Goal: Task Accomplishment & Management: Use online tool/utility

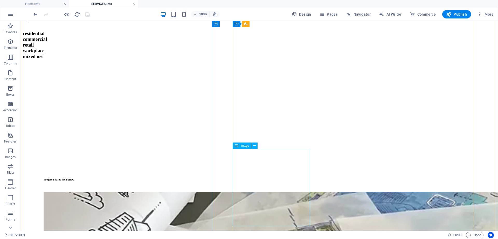
scroll to position [466, 0]
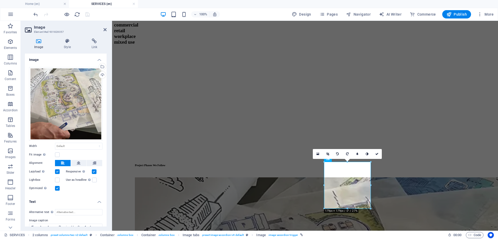
scroll to position [30, 0]
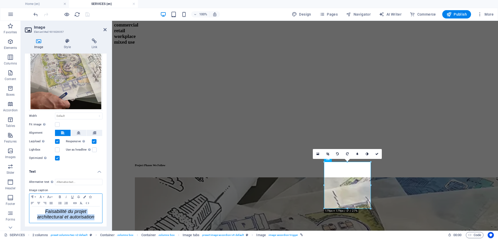
drag, startPoint x: 95, startPoint y: 216, endPoint x: 44, endPoint y: 206, distance: 52.1
click at [44, 206] on div "​ Faisabilité du projet architectural et autorisation ​" at bounding box center [65, 214] width 73 height 16
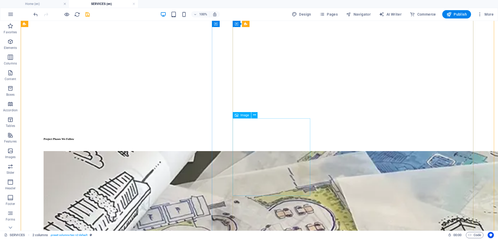
scroll to position [513, 0]
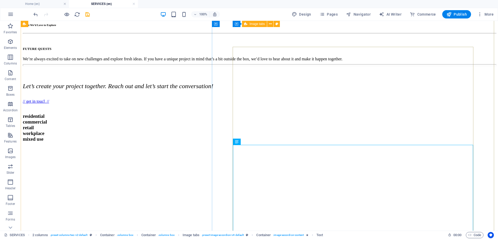
scroll to position [367, 0]
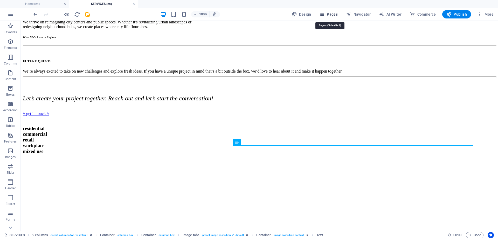
click at [334, 15] on span "Pages" at bounding box center [329, 14] width 18 height 5
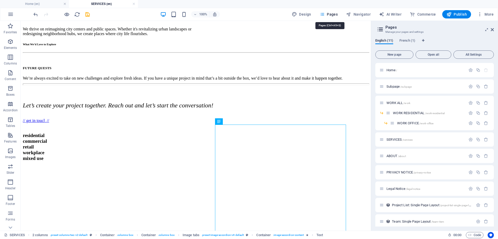
scroll to position [393, 0]
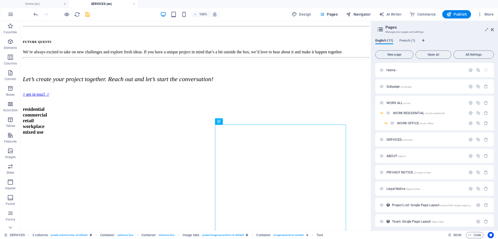
click at [356, 14] on span "Navigator" at bounding box center [358, 14] width 25 height 5
select select "16899703-en"
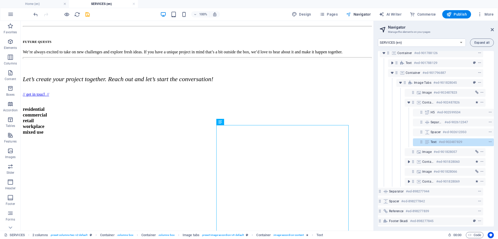
scroll to position [87, 10]
click at [408, 158] on icon "toggle-expand" at bounding box center [408, 160] width 5 height 5
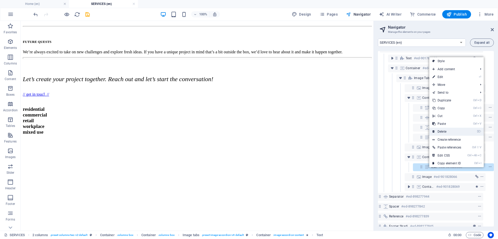
click at [447, 129] on link "⌦ Delete" at bounding box center [447, 131] width 35 height 8
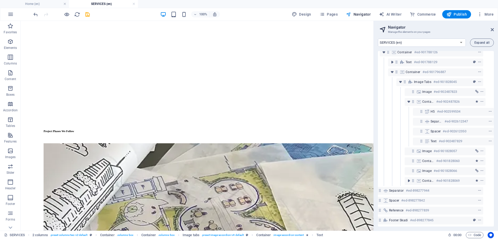
scroll to position [604, 0]
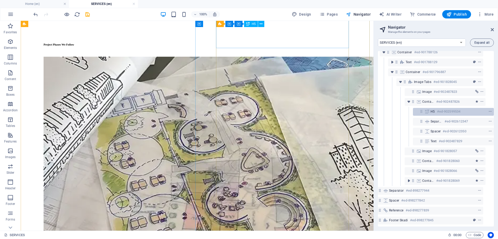
click at [435, 108] on div "H5 #ed-902599534" at bounding box center [449, 111] width 37 height 6
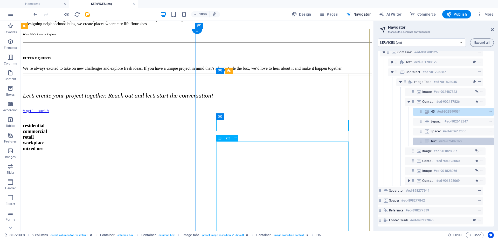
click at [439, 138] on h6 "#ed-902487829" at bounding box center [450, 141] width 23 height 6
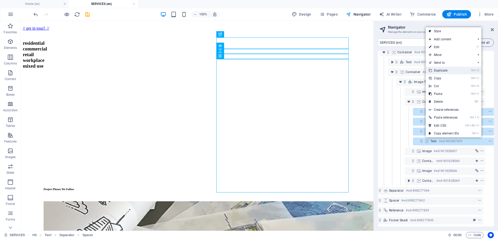
click at [438, 72] on link "Ctrl D Duplicate" at bounding box center [444, 70] width 36 height 8
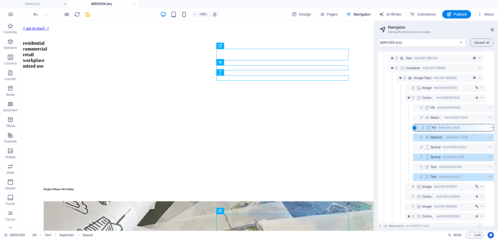
drag, startPoint x: 420, startPoint y: 118, endPoint x: 423, endPoint y: 129, distance: 11.8
click at [423, 129] on div "Reference #ed-898277836 Separator #ed-898277941 2 columns #ed-898277878 Separat…" at bounding box center [436, 138] width 116 height 175
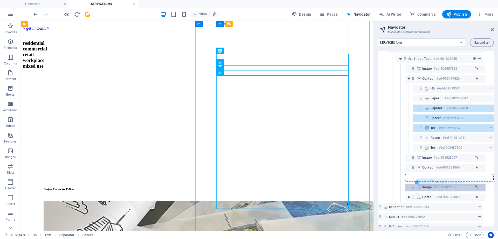
scroll to position [106, 10]
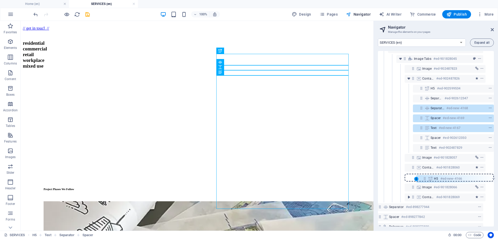
drag, startPoint x: 420, startPoint y: 129, endPoint x: 425, endPoint y: 182, distance: 53.1
click at [425, 182] on div "Reference #ed-898277836 Separator #ed-898277941 2 columns #ed-898277878 Separat…" at bounding box center [436, 138] width 116 height 175
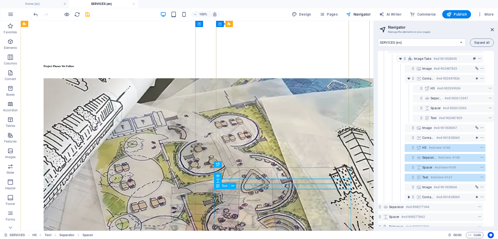
scroll to position [582, 0]
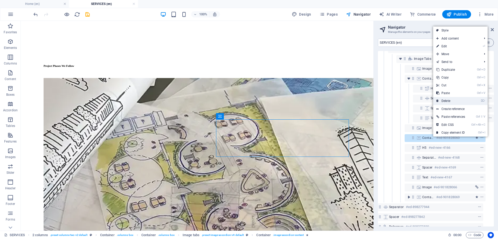
click at [451, 103] on link "⌦ Delete" at bounding box center [450, 101] width 35 height 8
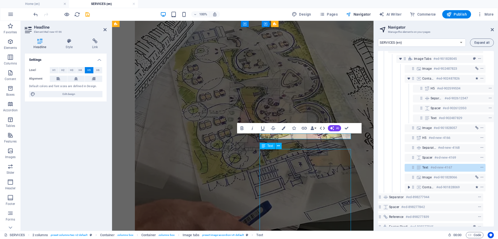
scroll to position [582, 0]
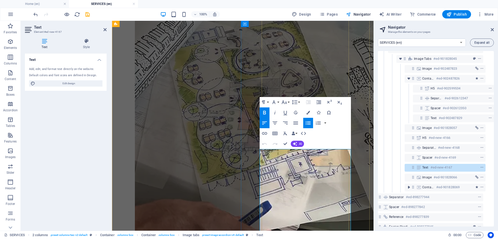
drag, startPoint x: 309, startPoint y: 153, endPoint x: 265, endPoint y: 155, distance: 43.9
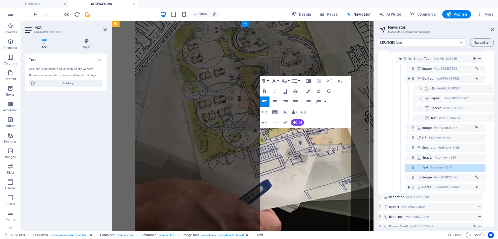
drag, startPoint x: 290, startPoint y: 191, endPoint x: 222, endPoint y: 181, distance: 69.0
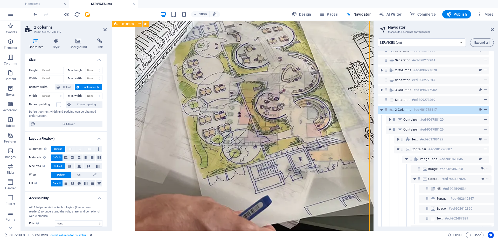
scroll to position [0, 2]
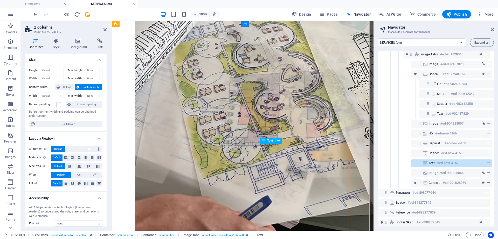
scroll to position [117, 2]
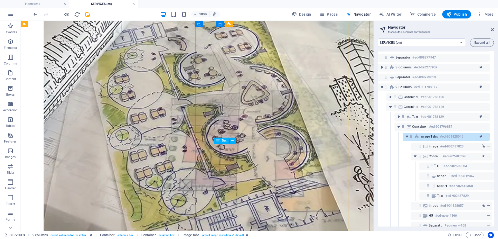
scroll to position [572, 0]
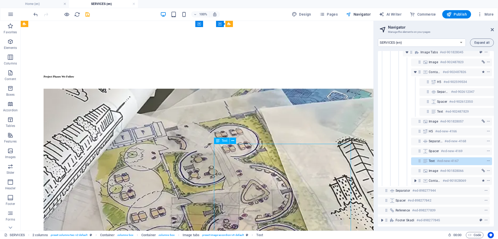
scroll to position [117, 2]
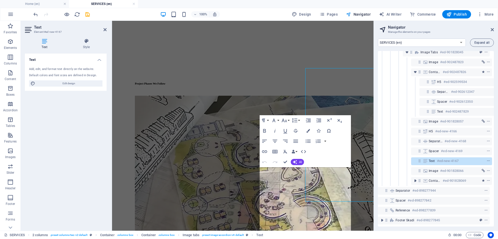
scroll to position [647, 0]
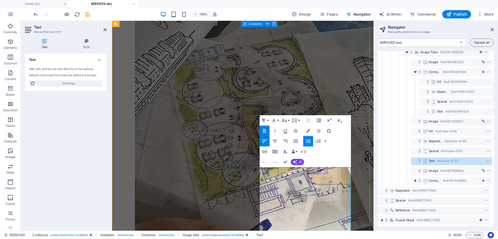
drag, startPoint x: 310, startPoint y: 172, endPoint x: 260, endPoint y: 171, distance: 49.8
drag, startPoint x: 317, startPoint y: 172, endPoint x: 264, endPoint y: 172, distance: 53.2
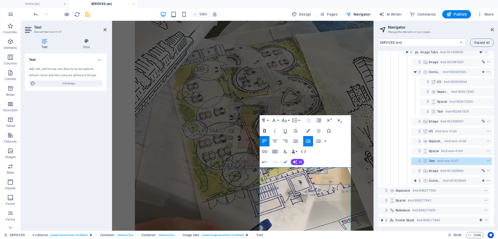
click at [264, 130] on icon "button" at bounding box center [265, 130] width 6 height 6
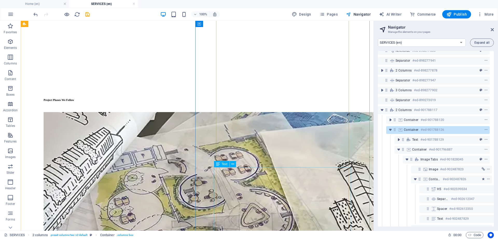
scroll to position [0, 2]
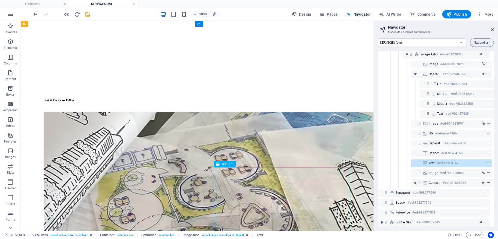
scroll to position [117, 2]
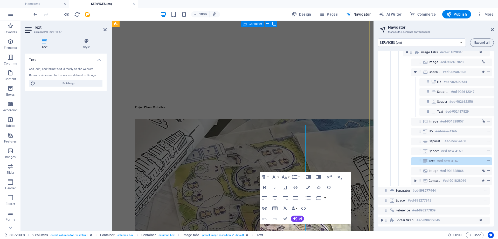
scroll to position [591, 0]
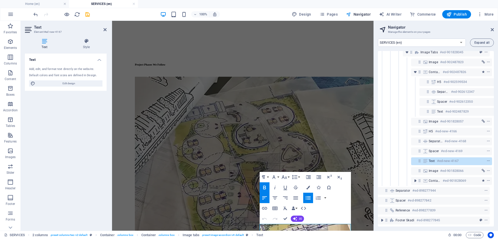
click at [310, 197] on icon "button" at bounding box center [308, 197] width 6 height 6
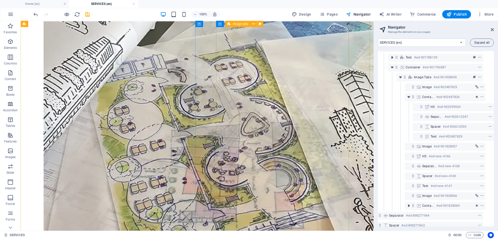
scroll to position [629, 0]
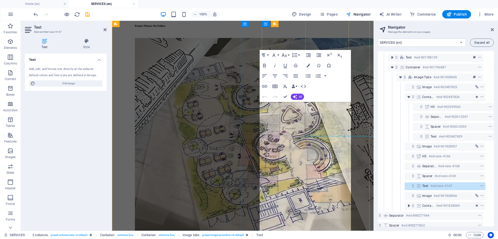
scroll to position [712, 0]
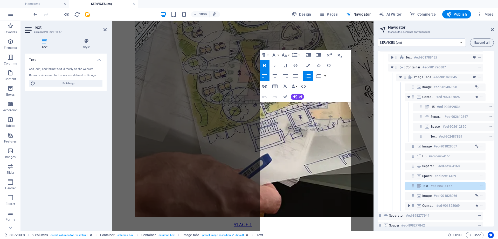
click at [308, 78] on icon "button" at bounding box center [308, 76] width 6 height 6
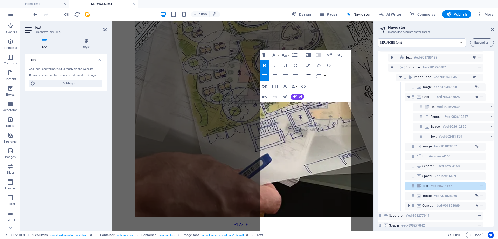
click at [308, 78] on icon "button" at bounding box center [308, 76] width 6 height 6
click at [85, 16] on icon "save" at bounding box center [88, 14] width 6 height 6
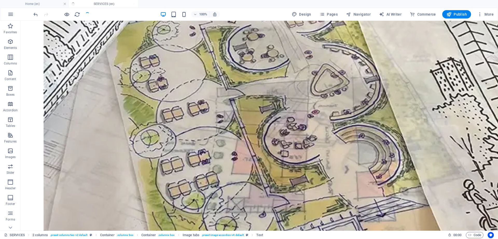
scroll to position [592, 0]
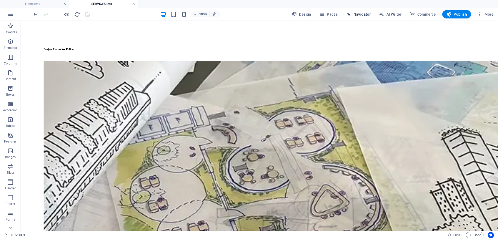
click at [365, 13] on span "Navigator" at bounding box center [358, 14] width 25 height 5
select select "16899703-en"
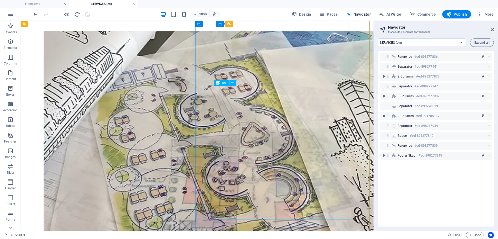
scroll to position [537, 0]
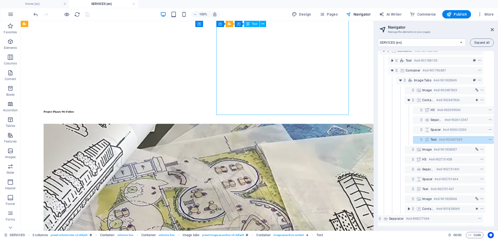
scroll to position [88, 10]
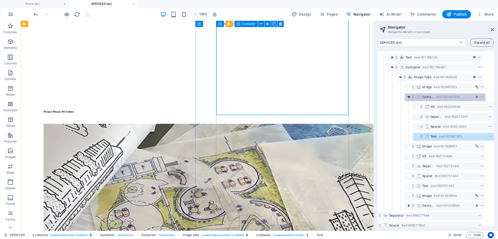
click at [409, 97] on icon "toggle-expand" at bounding box center [408, 96] width 5 height 5
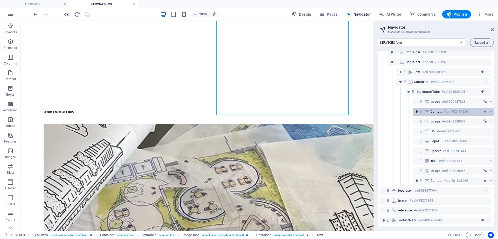
scroll to position [77, 1]
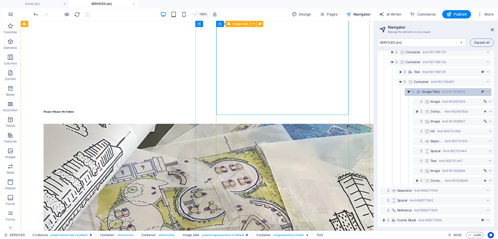
click at [409, 90] on icon "toggle-expand" at bounding box center [408, 91] width 5 height 5
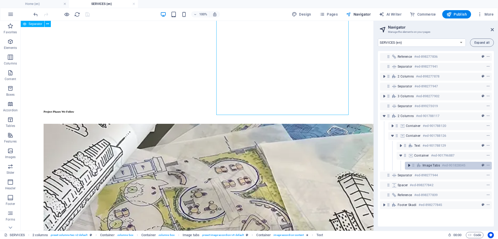
scroll to position [0, 0]
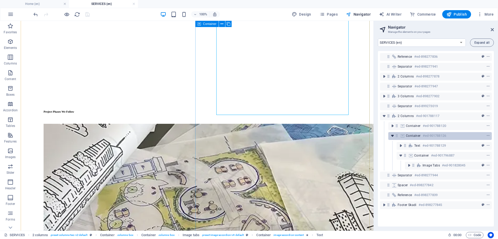
click at [393, 135] on icon "toggle-expand" at bounding box center [392, 135] width 5 height 5
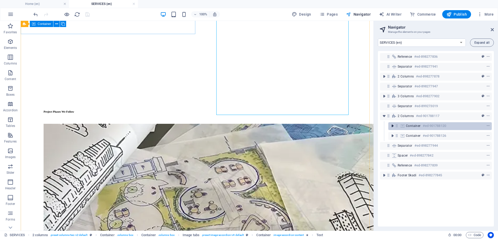
click at [393, 127] on icon "toggle-expand" at bounding box center [392, 125] width 5 height 5
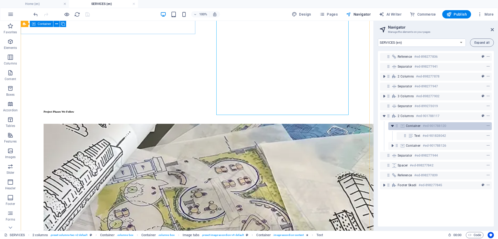
click at [393, 127] on icon "toggle-expand" at bounding box center [392, 125] width 5 height 5
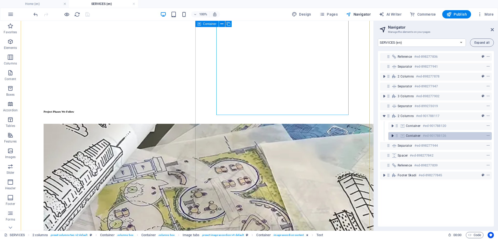
click at [393, 133] on icon "toggle-expand" at bounding box center [392, 135] width 5 height 5
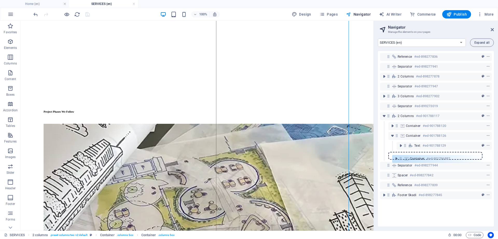
drag, startPoint x: 406, startPoint y: 157, endPoint x: 400, endPoint y: 160, distance: 6.9
click at [400, 160] on div "Reference #ed-898277836 Separator #ed-898277941 2 columns #ed-898277878 Separat…" at bounding box center [436, 138] width 116 height 175
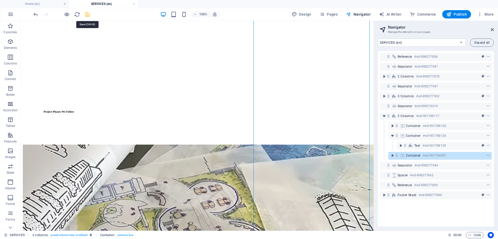
click at [87, 13] on icon "save" at bounding box center [88, 14] width 6 height 6
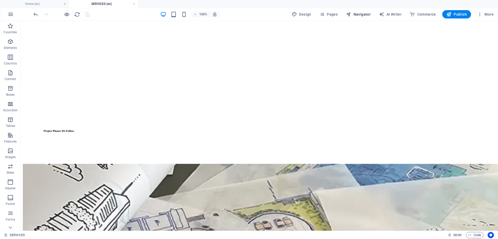
click at [361, 14] on span "Navigator" at bounding box center [358, 14] width 25 height 5
select select "16899703-en"
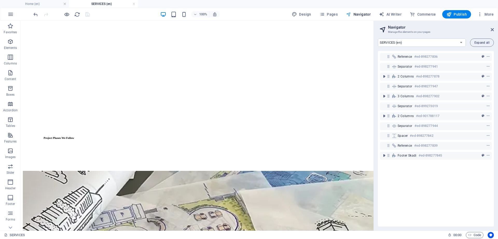
scroll to position [537, 0]
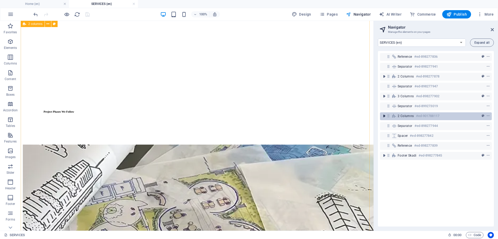
click at [385, 118] on icon "toggle-expand" at bounding box center [384, 115] width 5 height 5
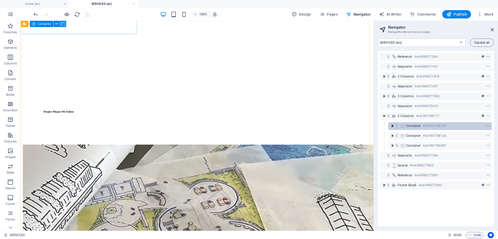
click at [391, 127] on icon "toggle-expand" at bounding box center [392, 125] width 5 height 5
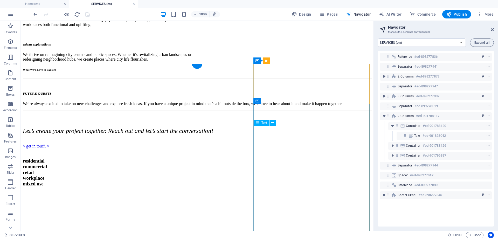
scroll to position [343, 0]
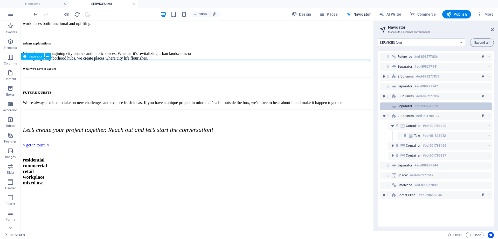
click at [402, 105] on span "Separator" at bounding box center [405, 106] width 15 height 4
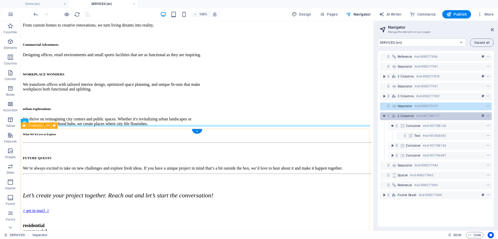
click at [403, 116] on span "2 columns" at bounding box center [406, 116] width 16 height 4
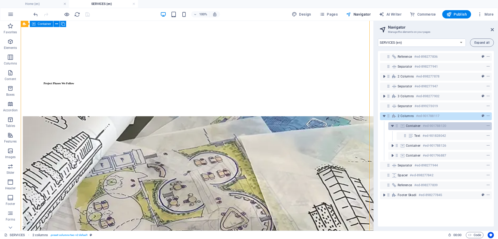
click at [403, 125] on icon at bounding box center [403, 126] width 6 height 4
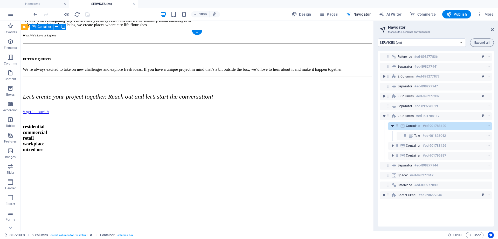
click at [395, 125] on icon "toggle-expand" at bounding box center [392, 125] width 5 height 5
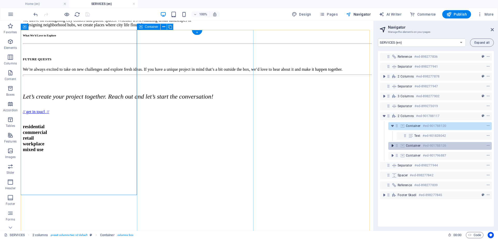
click at [392, 144] on icon "toggle-expand" at bounding box center [392, 145] width 5 height 5
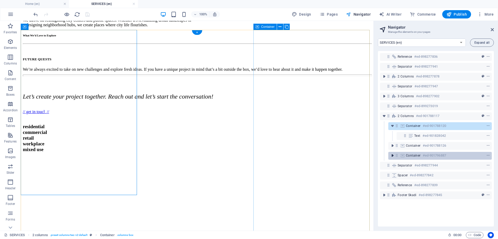
click at [392, 154] on icon "toggle-expand" at bounding box center [392, 155] width 5 height 5
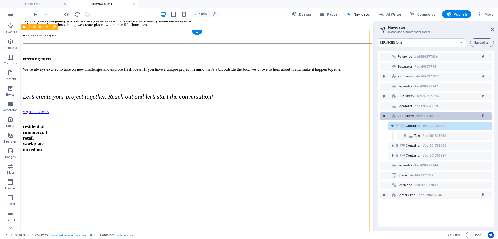
click at [384, 115] on icon "toggle-expand" at bounding box center [384, 115] width 5 height 5
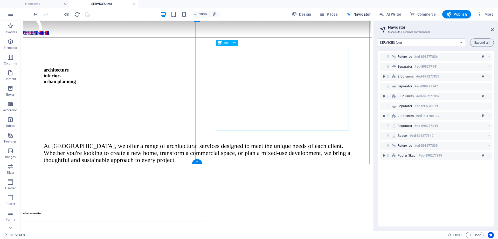
scroll to position [60, 0]
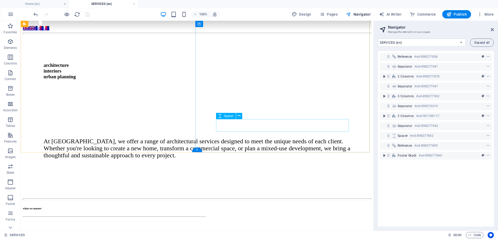
click at [301, 163] on div at bounding box center [197, 169] width 307 height 12
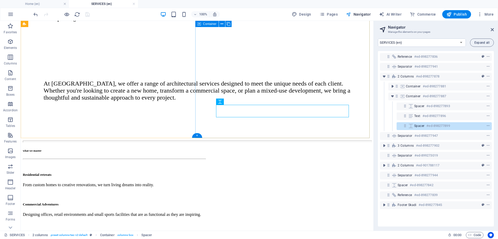
scroll to position [121, 0]
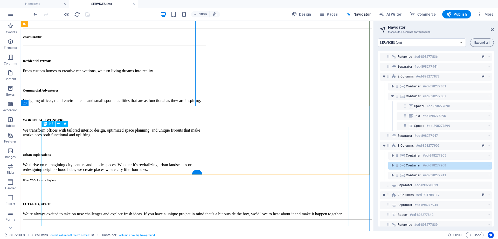
scroll to position [232, 0]
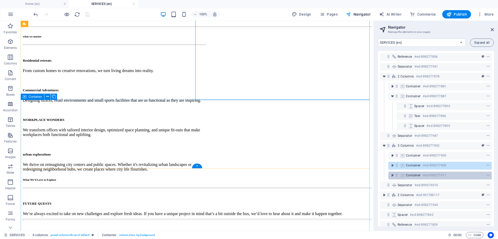
click at [395, 172] on div "Container #ed-898277911" at bounding box center [441, 175] width 104 height 8
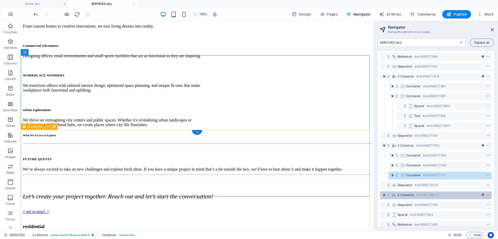
click at [402, 194] on span "2 columns" at bounding box center [406, 195] width 16 height 4
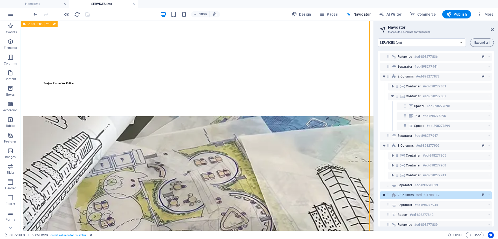
click at [385, 194] on icon "toggle-expand" at bounding box center [384, 194] width 5 height 5
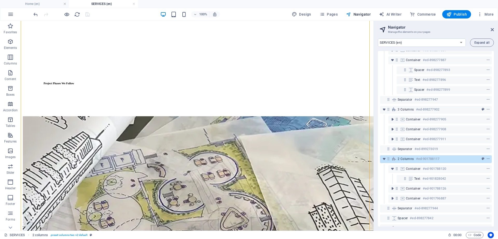
scroll to position [36, 0]
click at [35, 14] on icon "undo" at bounding box center [36, 14] width 6 height 6
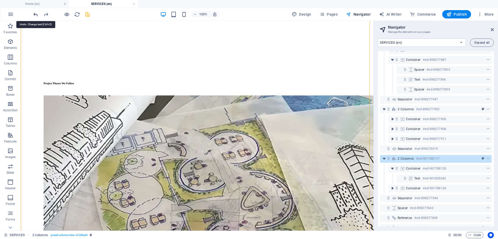
click at [35, 14] on icon "undo" at bounding box center [36, 14] width 6 height 6
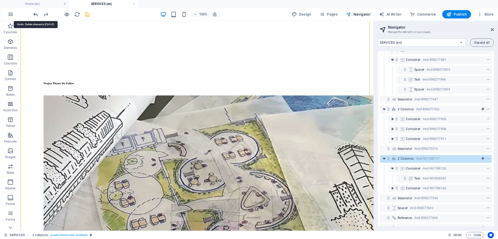
click at [35, 14] on icon "undo" at bounding box center [36, 14] width 6 height 6
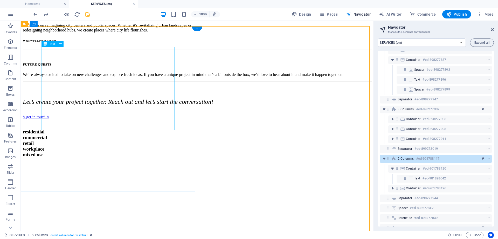
scroll to position [369, 0]
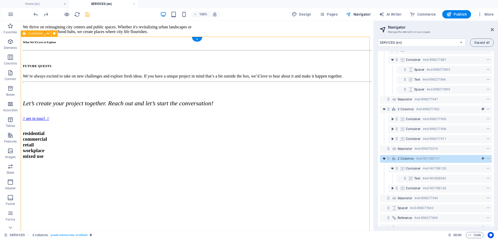
click at [384, 159] on icon "toggle-expand" at bounding box center [384, 158] width 5 height 5
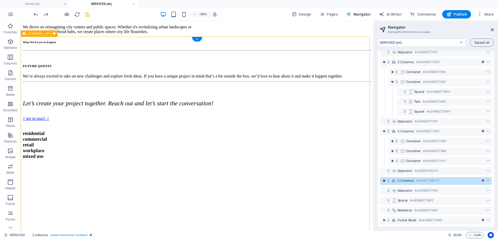
click at [384, 178] on icon "toggle-expand" at bounding box center [384, 180] width 5 height 5
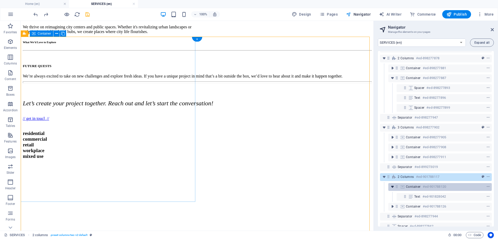
scroll to position [48, 0]
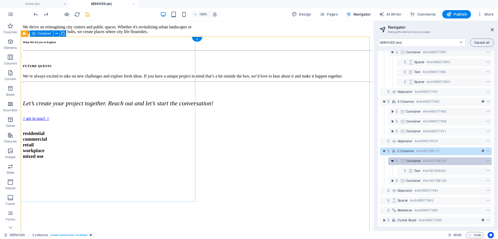
click at [393, 159] on icon "toggle-expand" at bounding box center [392, 160] width 5 height 5
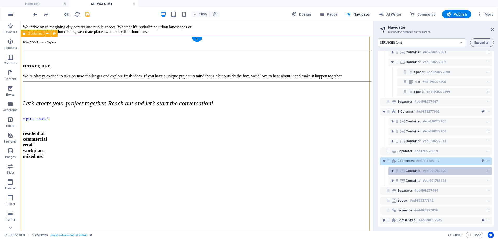
scroll to position [38, 0]
click at [385, 158] on icon "toggle-expand" at bounding box center [384, 160] width 5 height 5
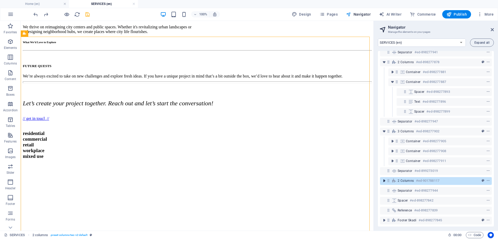
scroll to position [18, 0]
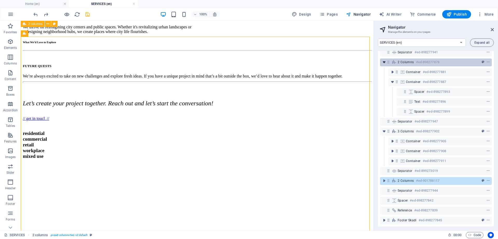
click at [384, 59] on icon "toggle-expand" at bounding box center [384, 61] width 5 height 5
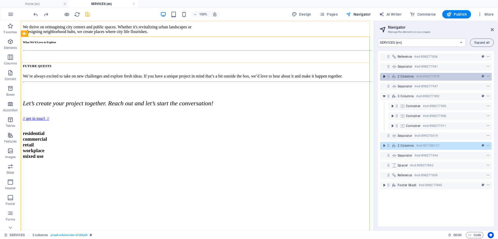
scroll to position [0, 0]
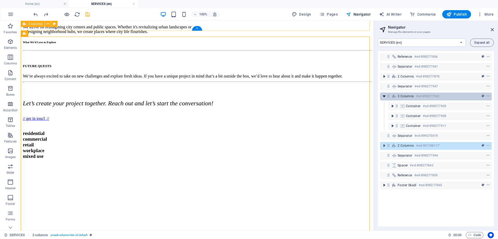
click at [385, 94] on icon "toggle-expand" at bounding box center [384, 95] width 5 height 5
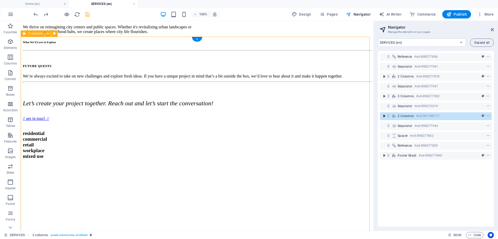
click at [385, 115] on icon "toggle-expand" at bounding box center [384, 115] width 5 height 5
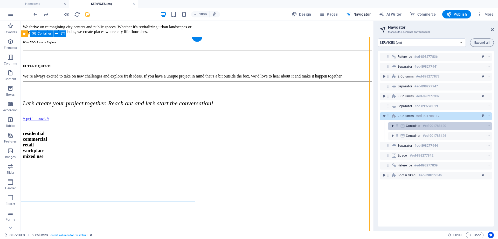
click at [393, 124] on icon "toggle-expand" at bounding box center [392, 125] width 5 height 5
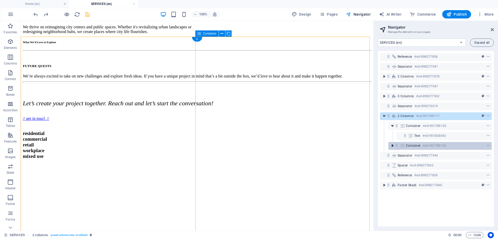
click at [393, 145] on icon "toggle-expand" at bounding box center [392, 145] width 5 height 5
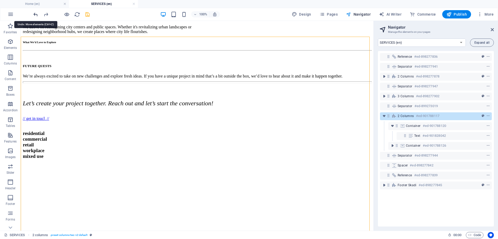
click at [35, 14] on icon "undo" at bounding box center [36, 14] width 6 height 6
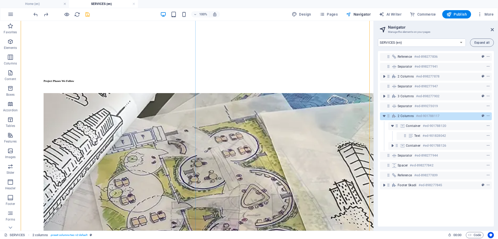
scroll to position [571, 0]
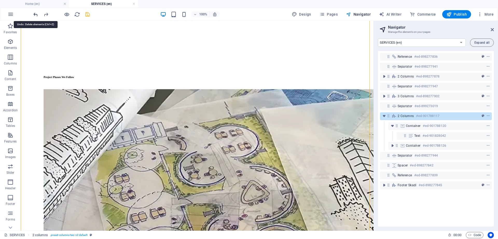
click at [35, 13] on icon "undo" at bounding box center [36, 14] width 6 height 6
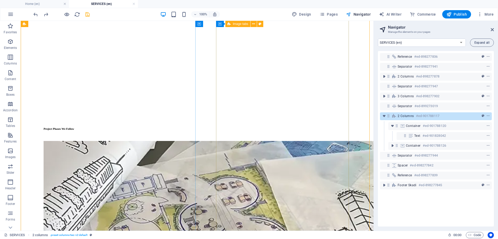
scroll to position [519, 0]
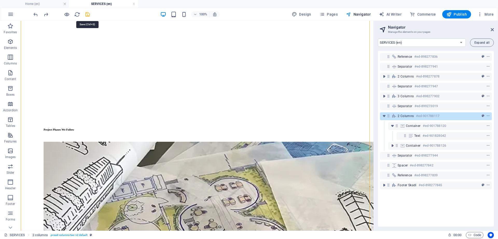
click at [87, 17] on icon "save" at bounding box center [88, 14] width 6 height 6
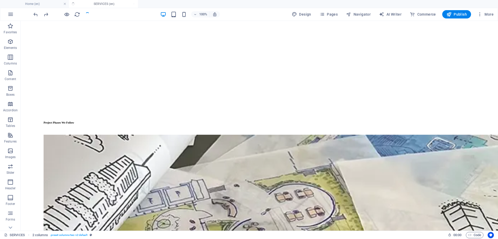
scroll to position [493, 0]
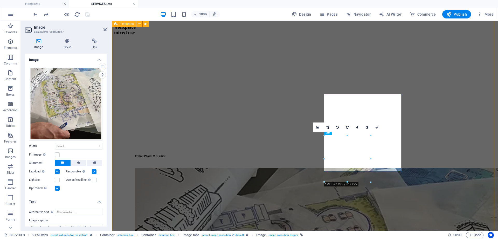
scroll to position [510, 0]
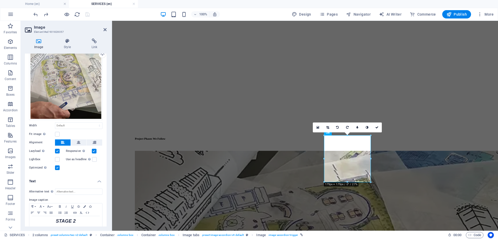
scroll to position [29, 0]
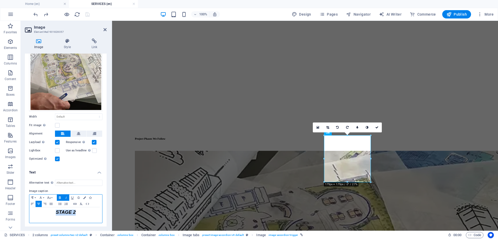
drag, startPoint x: 76, startPoint y: 210, endPoint x: 47, endPoint y: 213, distance: 29.2
click at [47, 213] on p "STAGE 2 ​" at bounding box center [66, 212] width 68 height 6
click at [62, 195] on icon "button" at bounding box center [60, 197] width 6 height 4
click at [61, 195] on icon "button" at bounding box center [60, 197] width 6 height 4
click at [66, 196] on icon "button" at bounding box center [66, 197] width 6 height 4
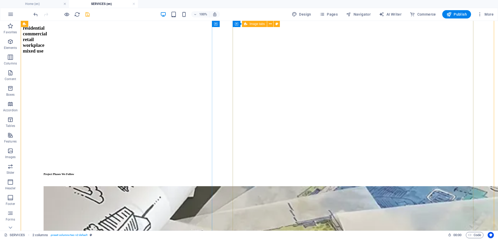
scroll to position [468, 0]
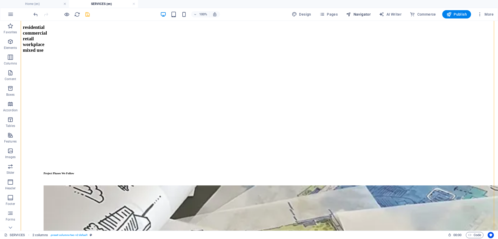
click at [358, 15] on span "Navigator" at bounding box center [358, 14] width 25 height 5
select select "16899703-en"
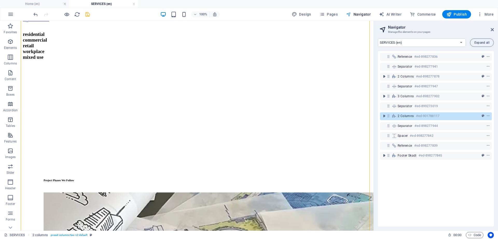
scroll to position [494, 0]
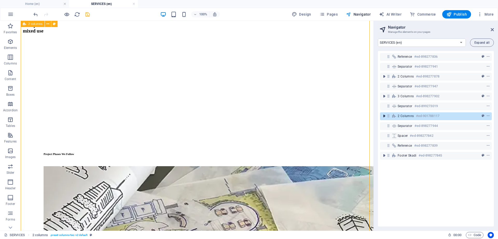
click at [385, 116] on icon "toggle-expand" at bounding box center [384, 115] width 5 height 5
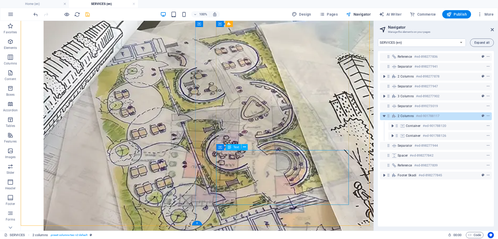
scroll to position [654, 0]
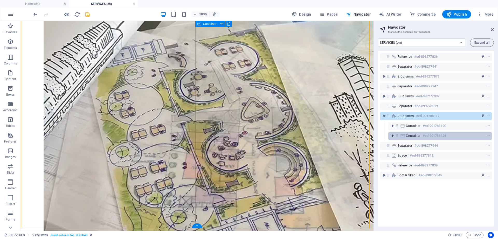
click at [392, 134] on icon "toggle-expand" at bounding box center [392, 135] width 5 height 5
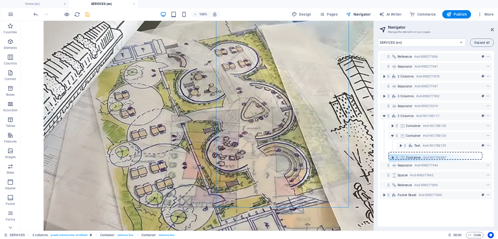
drag, startPoint x: 406, startPoint y: 156, endPoint x: 397, endPoint y: 160, distance: 9.3
click at [397, 160] on div "Reference #ed-898277836 Separator #ed-898277941 2 columns #ed-898277878 Separat…" at bounding box center [436, 138] width 116 height 175
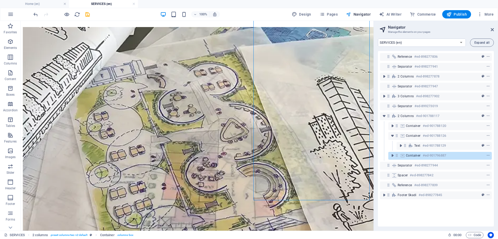
click at [90, 16] on icon "save" at bounding box center [88, 14] width 6 height 6
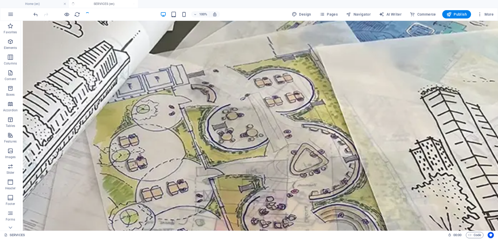
scroll to position [628, 0]
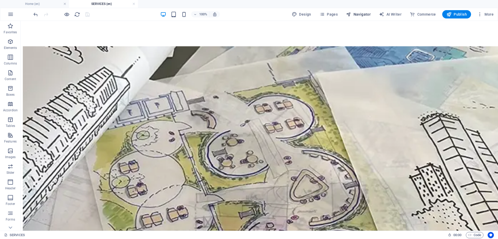
click at [354, 13] on span "Navigator" at bounding box center [358, 14] width 25 height 5
select select "16899703-en"
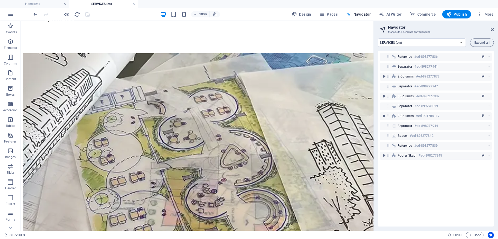
scroll to position [654, 0]
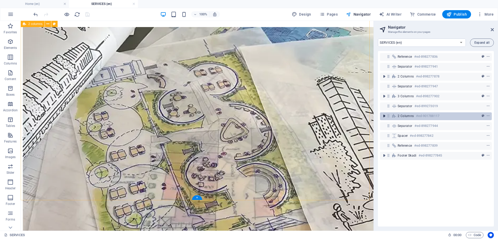
click at [385, 115] on icon "toggle-expand" at bounding box center [384, 115] width 5 height 5
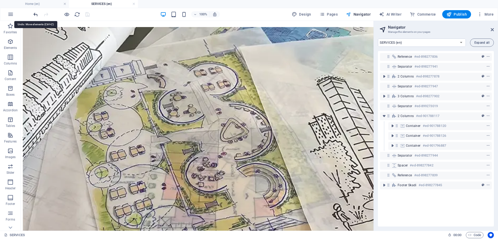
click at [36, 15] on icon "undo" at bounding box center [36, 14] width 6 height 6
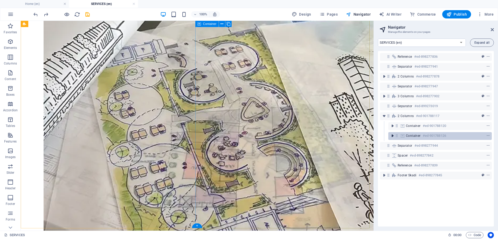
click at [393, 135] on icon "toggle-expand" at bounding box center [392, 135] width 5 height 5
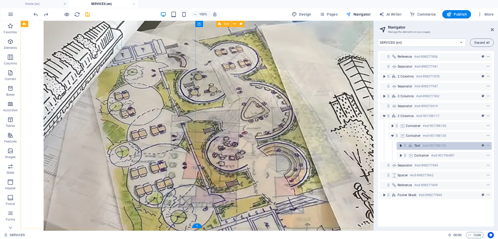
click at [402, 148] on button "toggle-expand" at bounding box center [401, 145] width 6 height 6
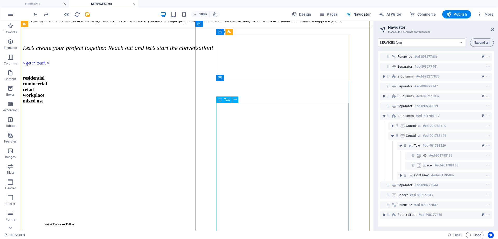
scroll to position [428, 0]
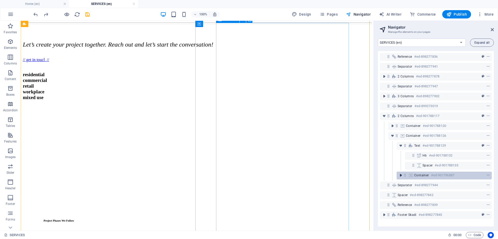
click at [400, 174] on icon "toggle-expand" at bounding box center [400, 174] width 5 height 5
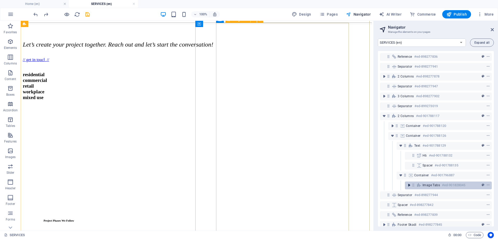
click at [409, 184] on icon "toggle-expand" at bounding box center [409, 184] width 5 height 5
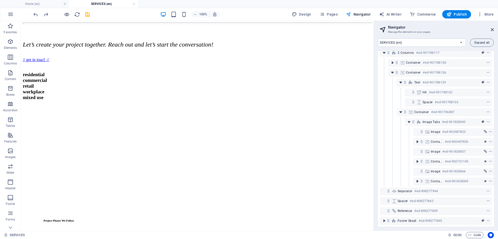
scroll to position [63, 0]
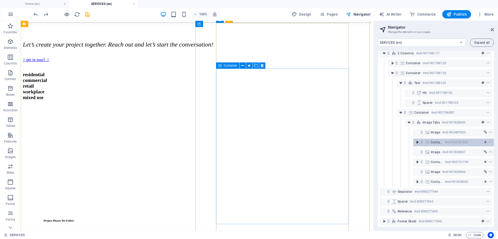
click at [417, 142] on icon "toggle-expand" at bounding box center [417, 141] width 5 height 5
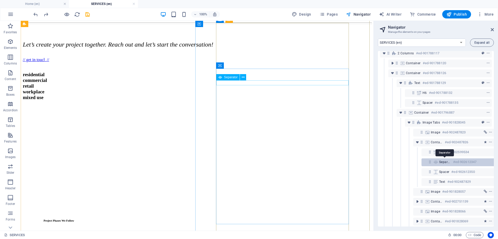
click at [443, 161] on span "Separator" at bounding box center [445, 162] width 12 height 4
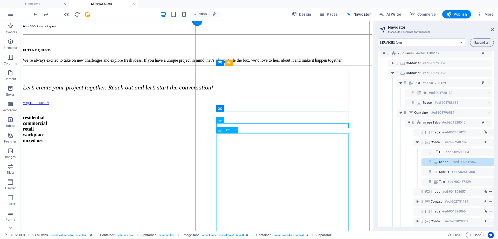
scroll to position [88, 10]
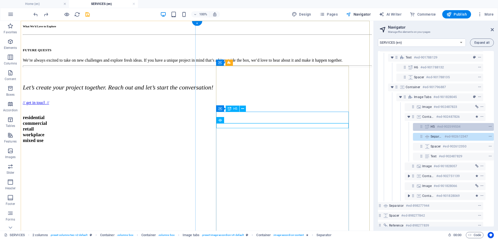
click at [435, 128] on div "H5 #ed-902599534" at bounding box center [449, 126] width 37 height 6
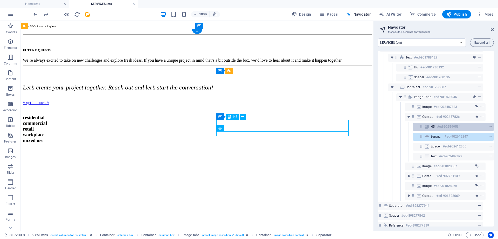
scroll to position [377, 0]
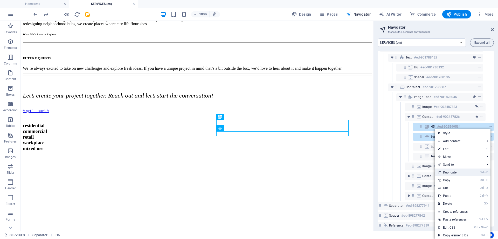
click at [451, 170] on link "Ctrl D Duplicate" at bounding box center [453, 172] width 36 height 8
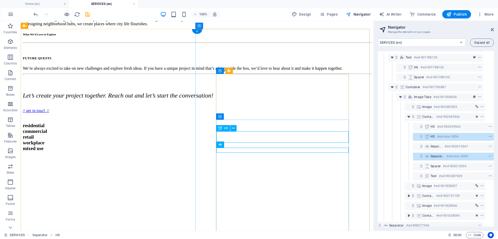
click at [420, 137] on icon at bounding box center [421, 136] width 4 height 4
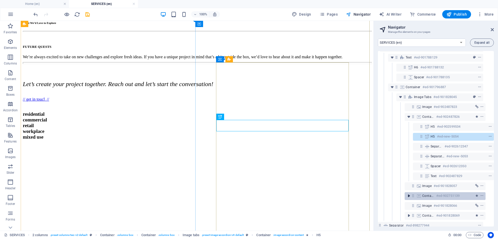
click at [409, 196] on icon "toggle-expand" at bounding box center [408, 195] width 5 height 5
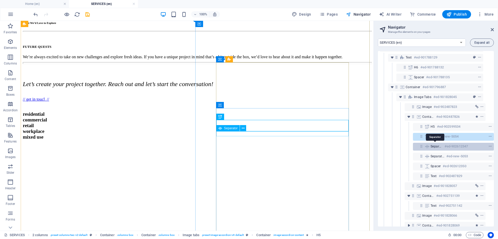
click at [433, 147] on span "Separator" at bounding box center [437, 146] width 12 height 4
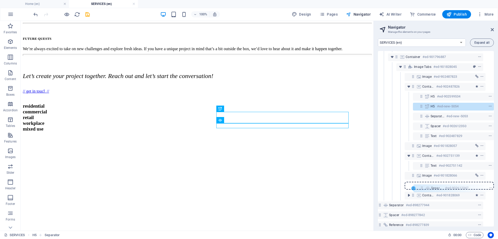
scroll to position [122, 10]
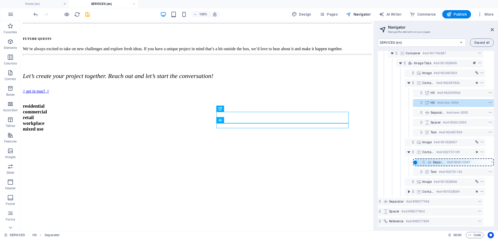
drag, startPoint x: 420, startPoint y: 145, endPoint x: 423, endPoint y: 162, distance: 17.3
click at [423, 162] on div "Reference #ed-898277836 Separator #ed-898277941 2 columns #ed-898277878 Separat…" at bounding box center [436, 138] width 116 height 175
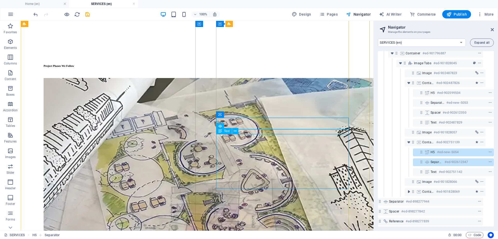
scroll to position [582, 0]
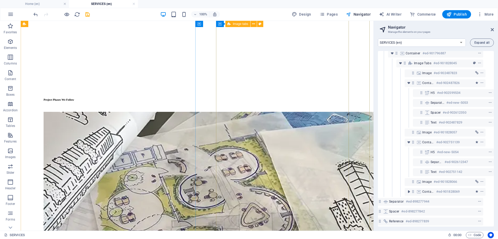
scroll to position [550, 0]
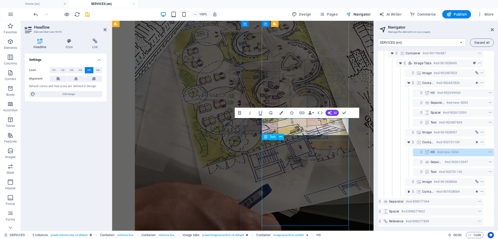
scroll to position [683, 0]
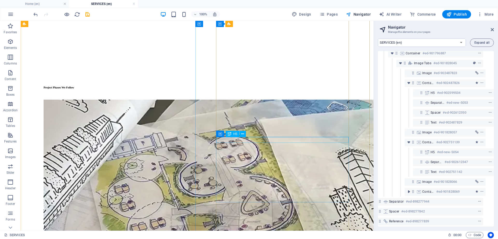
scroll to position [566, 0]
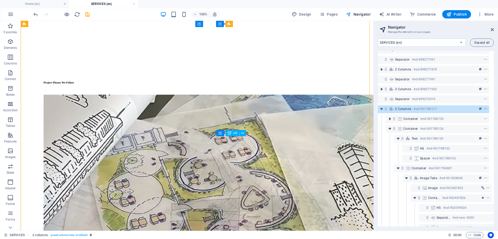
scroll to position [0, 2]
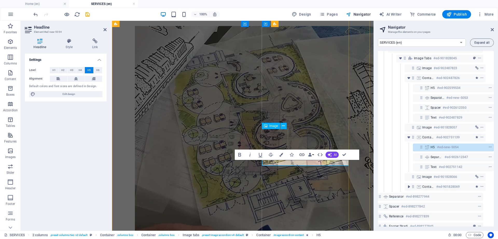
scroll to position [137, 10]
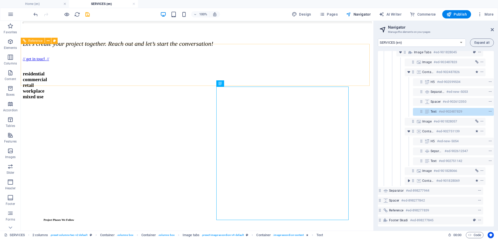
scroll to position [429, 0]
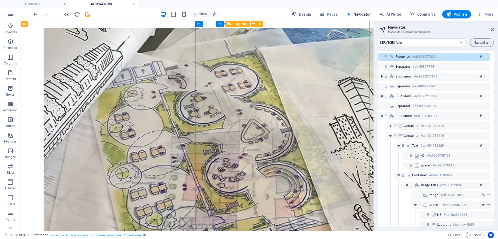
scroll to position [630, 0]
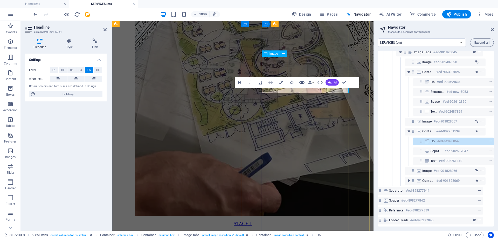
scroll to position [137, 10]
drag, startPoint x: 327, startPoint y: 91, endPoint x: 262, endPoint y: 88, distance: 64.4
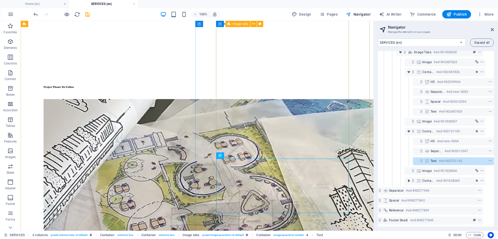
scroll to position [562, 0]
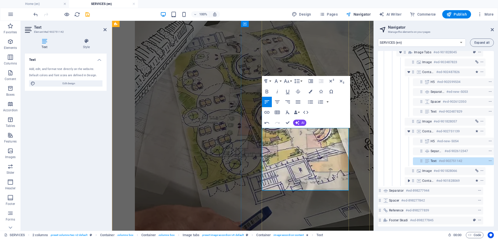
scroll to position [692, 0]
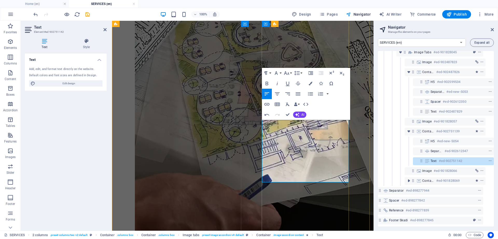
drag, startPoint x: 315, startPoint y: 124, endPoint x: 283, endPoint y: 125, distance: 32.2
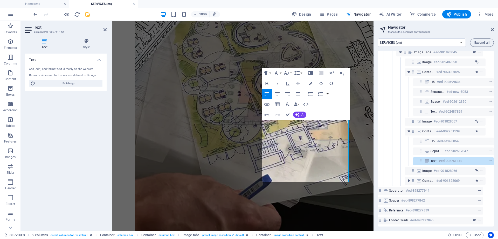
click at [89, 16] on icon "save" at bounding box center [88, 14] width 6 height 6
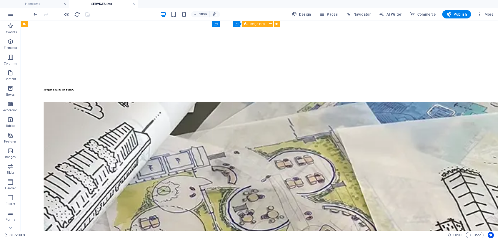
scroll to position [604, 0]
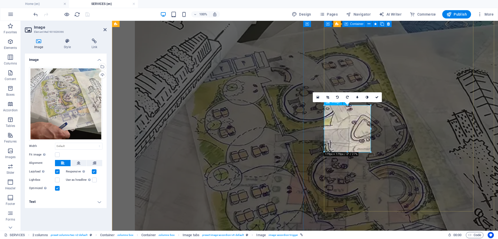
click at [98, 202] on h4 "Text" at bounding box center [66, 201] width 82 height 12
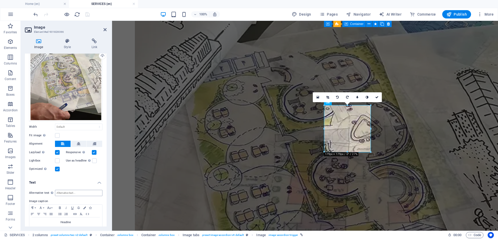
scroll to position [29, 0]
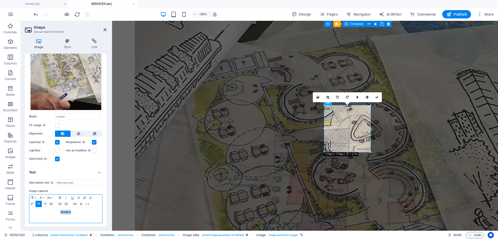
drag, startPoint x: 73, startPoint y: 213, endPoint x: 61, endPoint y: 211, distance: 12.9
click at [61, 211] on div "Headline" at bounding box center [65, 215] width 73 height 16
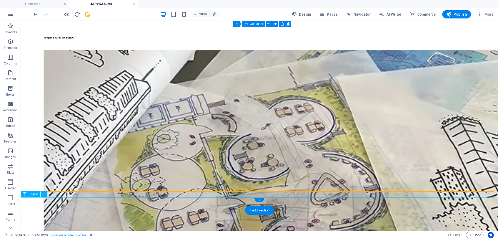
scroll to position [670, 0]
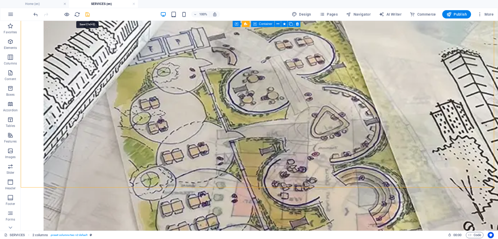
click at [86, 16] on icon "save" at bounding box center [88, 14] width 6 height 6
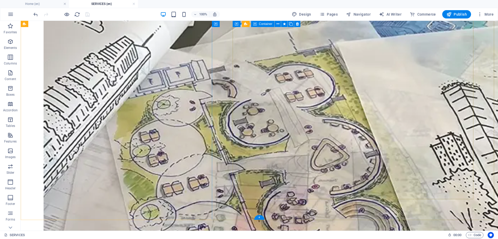
scroll to position [632, 0]
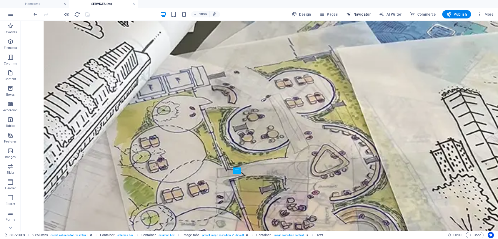
click at [364, 14] on span "Navigator" at bounding box center [358, 14] width 25 height 5
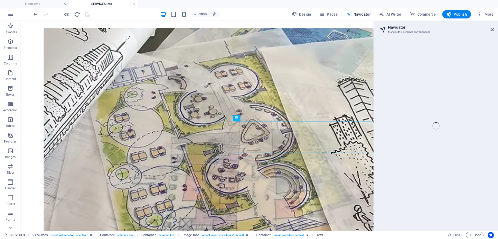
select select "16899703-en"
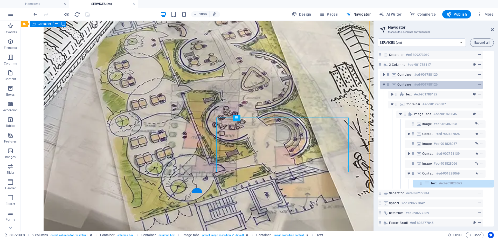
scroll to position [58, 10]
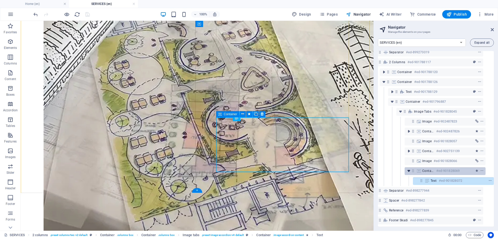
click at [410, 168] on icon "toggle-expand" at bounding box center [408, 170] width 5 height 5
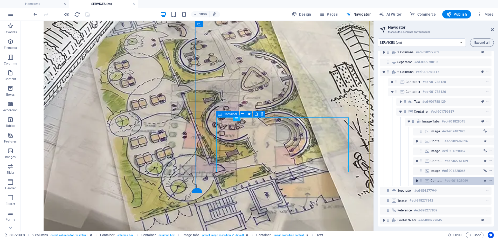
click at [416, 178] on icon "toggle-expand" at bounding box center [417, 180] width 5 height 5
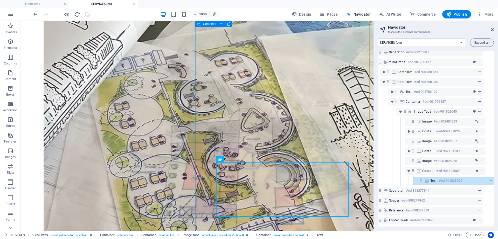
scroll to position [644, 0]
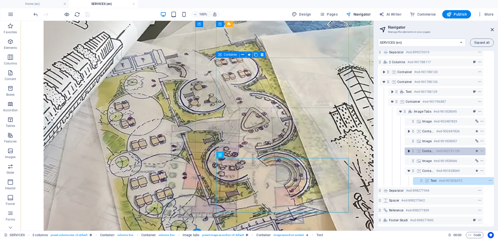
click at [408, 147] on div "Container #ed-902751139" at bounding box center [445, 151] width 81 height 8
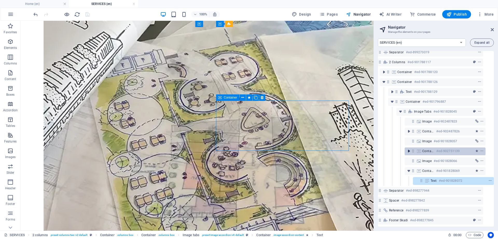
scroll to position [601, 0]
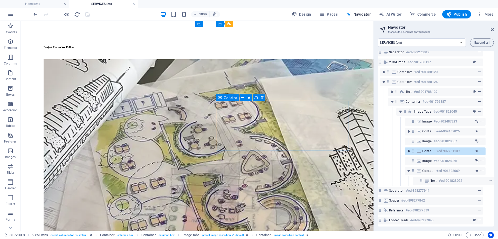
click at [408, 148] on icon "toggle-expand" at bounding box center [408, 150] width 5 height 5
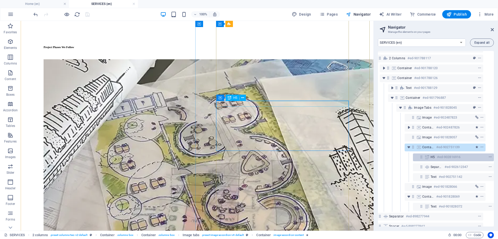
click at [425, 157] on icon at bounding box center [428, 157] width 6 height 4
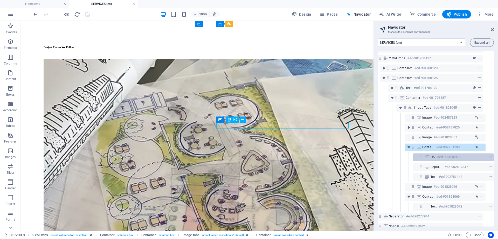
scroll to position [579, 0]
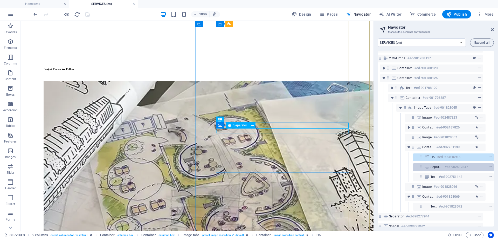
click at [427, 165] on icon at bounding box center [428, 167] width 6 height 4
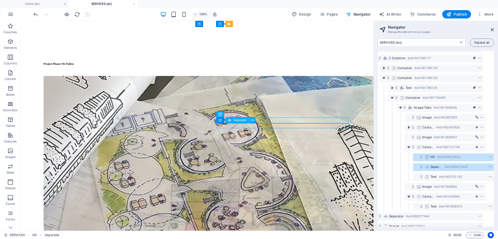
click at [427, 165] on icon at bounding box center [428, 167] width 6 height 4
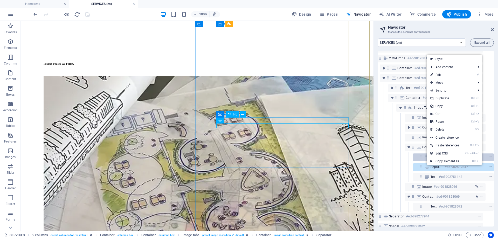
click at [423, 159] on div "H5 #ed-902816916" at bounding box center [453, 157] width 81 height 8
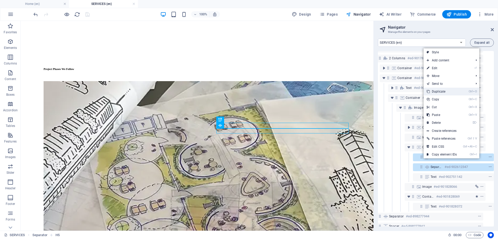
click at [439, 93] on link "Ctrl D Duplicate" at bounding box center [442, 91] width 36 height 8
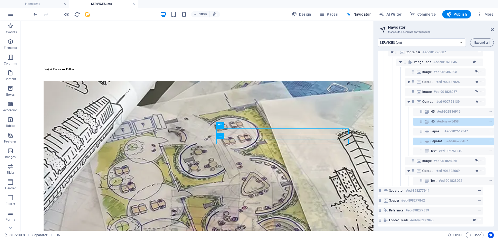
scroll to position [107, 10]
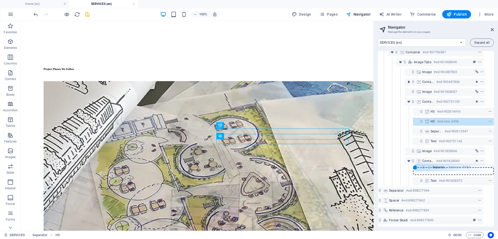
drag, startPoint x: 420, startPoint y: 138, endPoint x: 422, endPoint y: 172, distance: 34.3
click at [422, 172] on div "Reference #ed-898277836 Separator #ed-898277941 2 columns #ed-898277878 Separat…" at bounding box center [436, 138] width 116 height 175
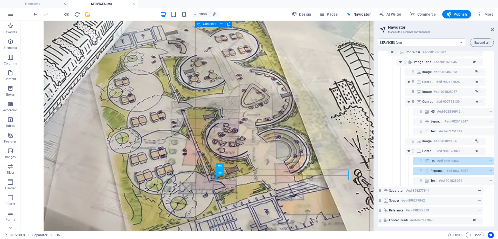
scroll to position [670, 0]
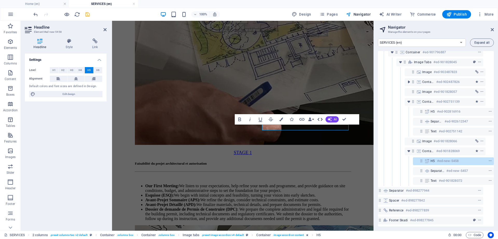
click at [322, 124] on button "HTML" at bounding box center [320, 119] width 10 height 10
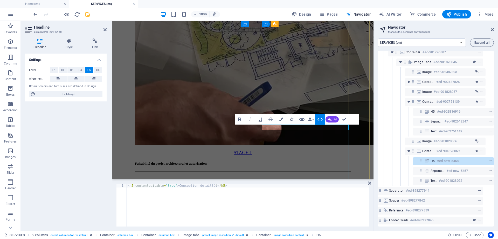
drag, startPoint x: 333, startPoint y: 127, endPoint x: 263, endPoint y: 129, distance: 70.4
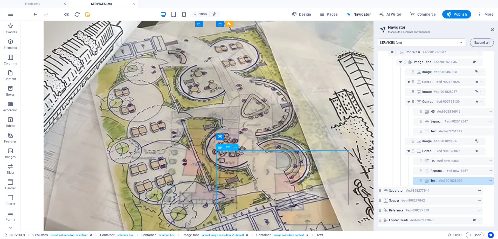
scroll to position [649, 0]
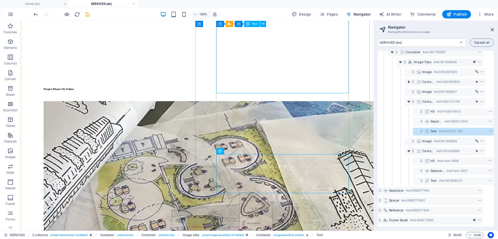
scroll to position [560, 0]
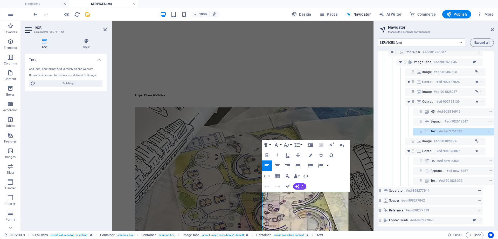
scroll to position [620, 0]
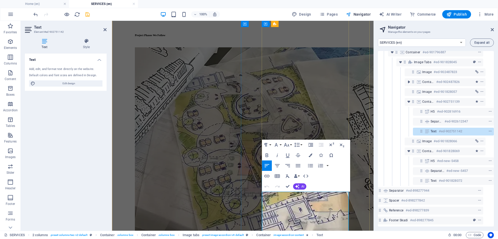
drag, startPoint x: 315, startPoint y: 196, endPoint x: 262, endPoint y: 196, distance: 53.0
click at [266, 157] on icon "button" at bounding box center [267, 155] width 6 height 6
click at [312, 166] on icon "button" at bounding box center [310, 165] width 5 height 3
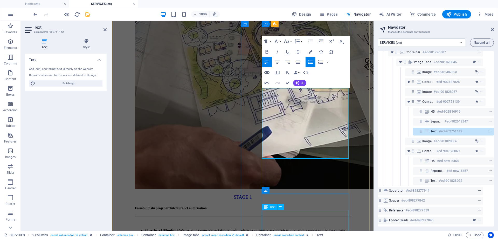
scroll to position [741, 0]
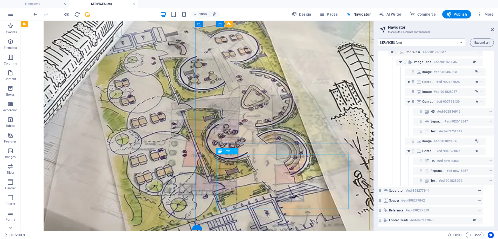
scroll to position [664, 0]
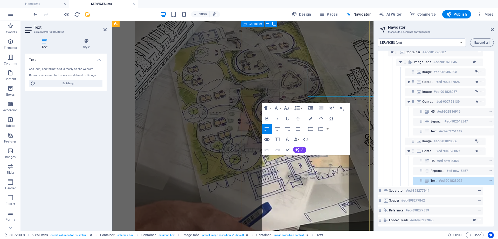
scroll to position [778, 0]
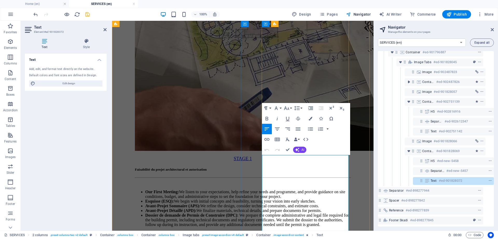
drag, startPoint x: 339, startPoint y: 160, endPoint x: 258, endPoint y: 162, distance: 80.5
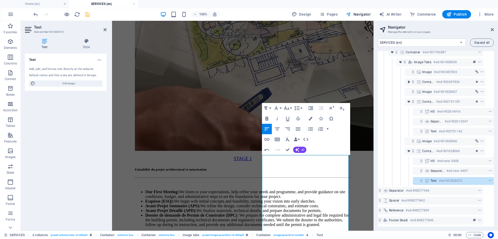
click at [264, 120] on icon "button" at bounding box center [267, 118] width 6 height 6
click at [311, 128] on icon "button" at bounding box center [311, 129] width 6 height 6
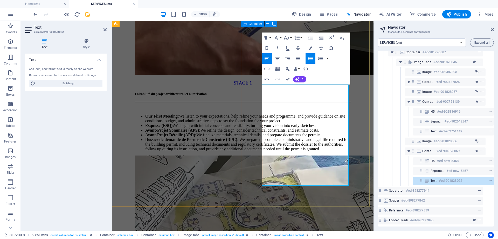
scroll to position [855, 0]
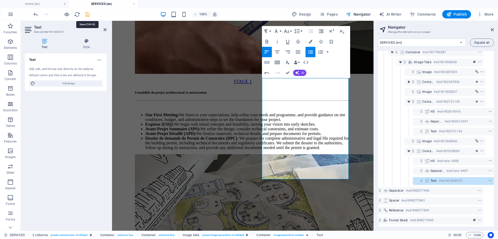
click at [89, 16] on icon "save" at bounding box center [88, 14] width 6 height 6
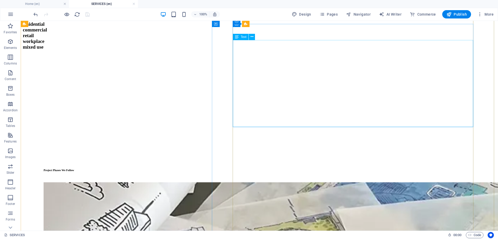
scroll to position [471, 0]
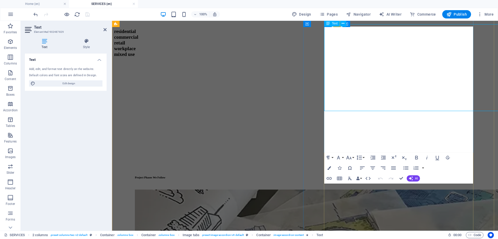
scroll to position [488, 0]
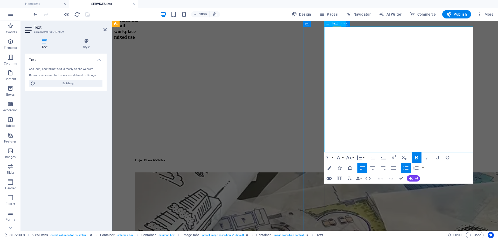
drag, startPoint x: 457, startPoint y: 110, endPoint x: 454, endPoint y: 110, distance: 3.2
click at [415, 157] on icon "button" at bounding box center [417, 157] width 6 height 6
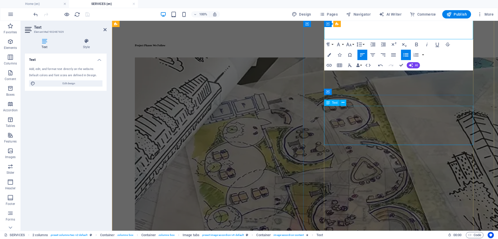
scroll to position [603, 0]
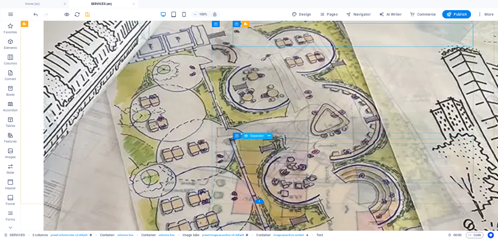
scroll to position [701, 0]
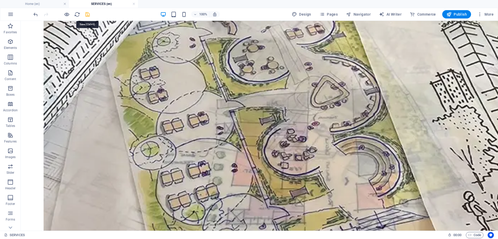
click at [88, 14] on icon "save" at bounding box center [88, 14] width 6 height 6
click at [365, 15] on span "Navigator" at bounding box center [358, 14] width 25 height 5
select select "16899703-en"
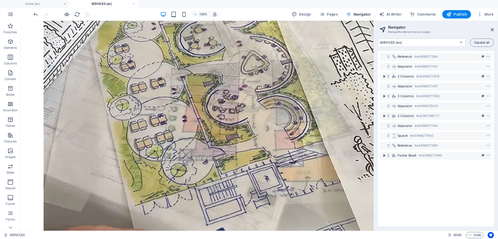
scroll to position [741, 0]
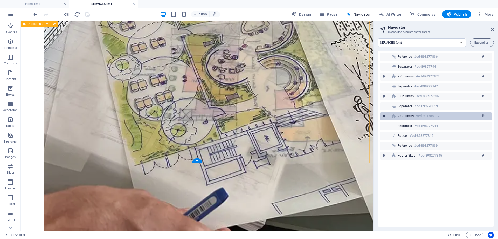
click at [384, 117] on icon "toggle-expand" at bounding box center [384, 115] width 5 height 5
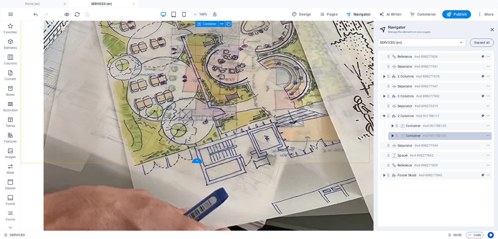
click at [393, 136] on icon "toggle-expand" at bounding box center [392, 135] width 5 height 5
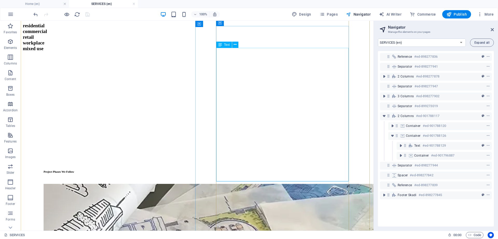
scroll to position [477, 0]
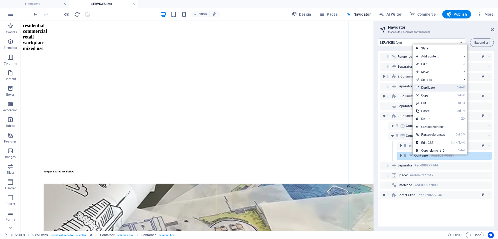
click at [433, 90] on link "Ctrl D Duplicate" at bounding box center [430, 88] width 35 height 8
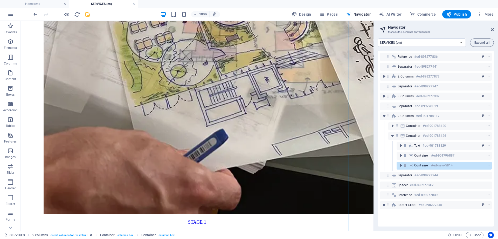
scroll to position [973, 0]
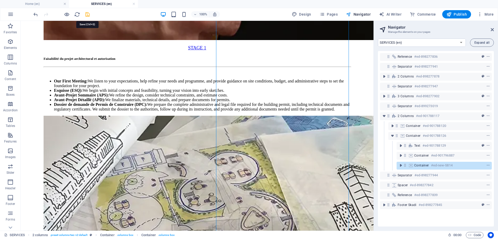
click at [89, 15] on icon "save" at bounding box center [88, 14] width 6 height 6
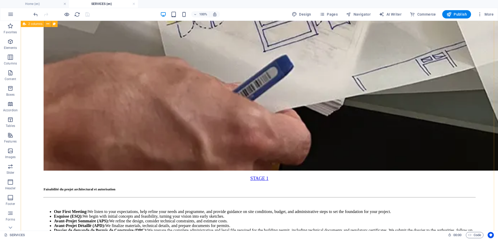
scroll to position [926, 0]
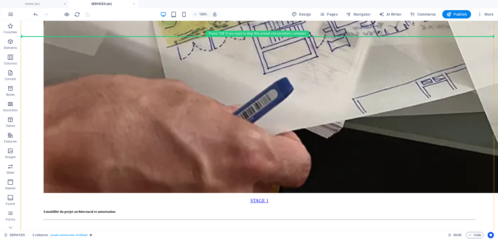
drag, startPoint x: 191, startPoint y: 82, endPoint x: 124, endPoint y: -17, distance: 119.9
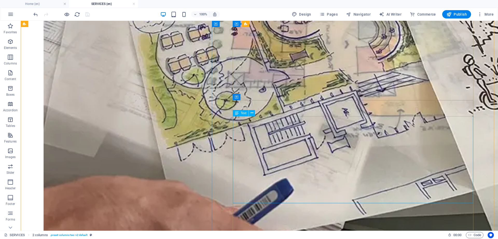
scroll to position [836, 0]
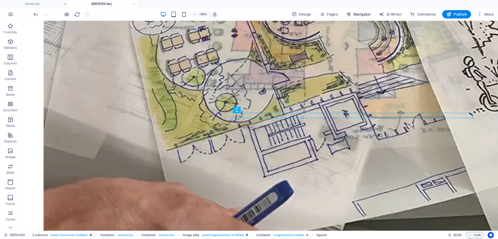
click at [351, 15] on icon "button" at bounding box center [348, 14] width 5 height 5
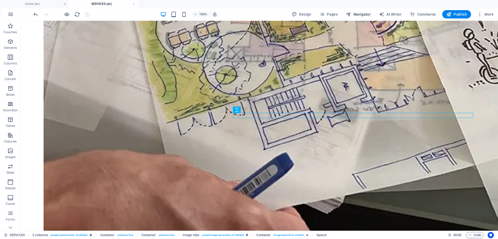
select select "16899703-en"
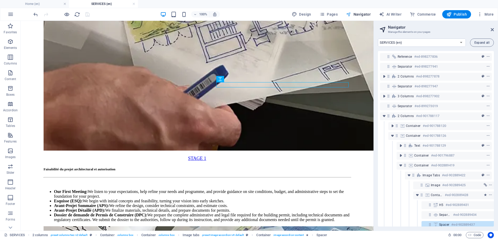
scroll to position [88, 10]
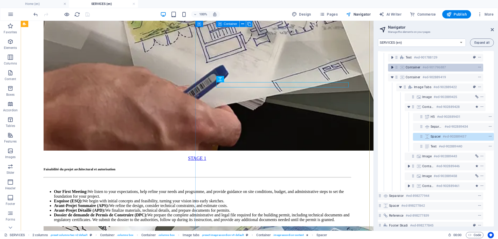
click at [390, 69] on icon "toggle-expand" at bounding box center [392, 67] width 5 height 5
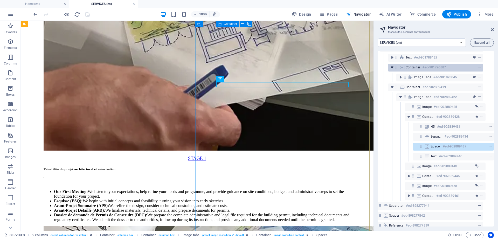
click at [390, 69] on icon "toggle-expand" at bounding box center [392, 67] width 5 height 5
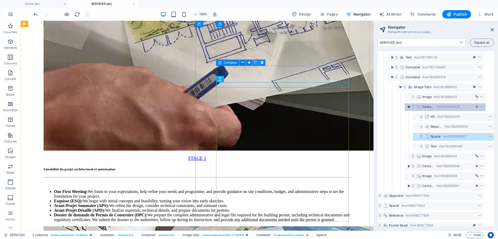
drag, startPoint x: 424, startPoint y: 103, endPoint x: 407, endPoint y: 107, distance: 17.4
click at [407, 107] on div "Container #ed-902889428" at bounding box center [445, 107] width 81 height 8
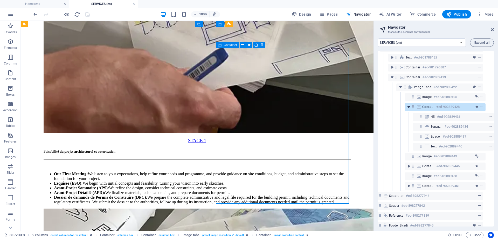
click at [407, 107] on icon "toggle-expand" at bounding box center [408, 106] width 5 height 5
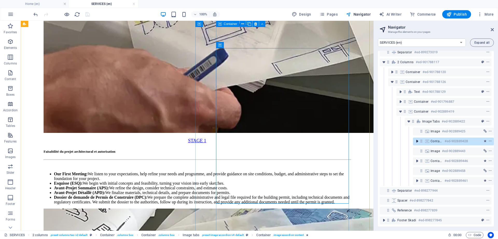
scroll to position [58, 1]
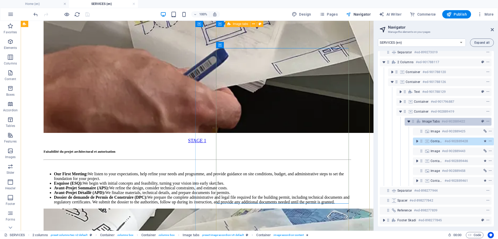
click at [409, 119] on icon "toggle-expand" at bounding box center [408, 121] width 5 height 5
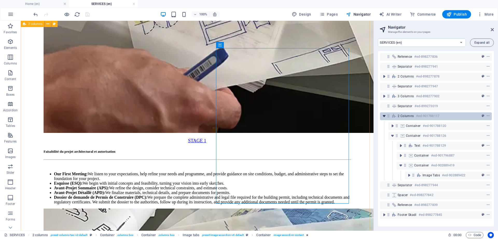
click at [385, 118] on icon "toggle-expand" at bounding box center [384, 115] width 5 height 5
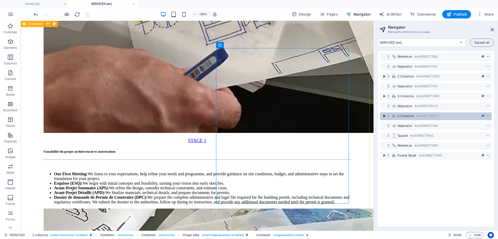
click at [385, 118] on icon "toggle-expand" at bounding box center [384, 115] width 5 height 5
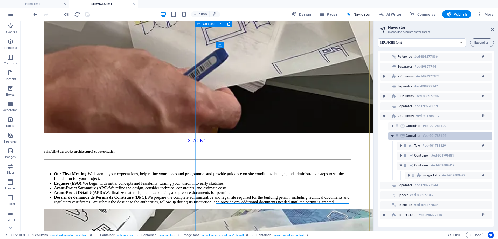
click at [392, 135] on icon "toggle-expand" at bounding box center [392, 135] width 5 height 5
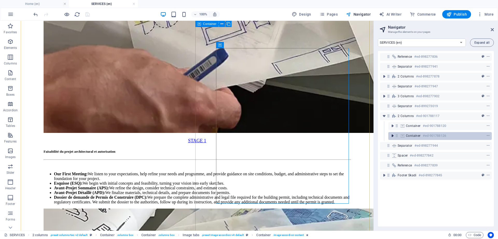
click at [392, 135] on icon "toggle-expand" at bounding box center [392, 135] width 5 height 5
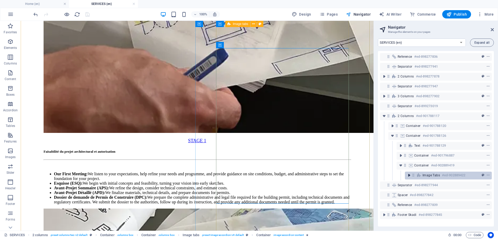
click at [409, 175] on icon "toggle-expand" at bounding box center [409, 174] width 5 height 5
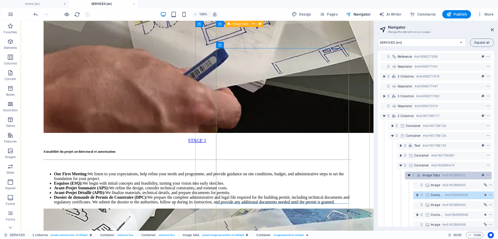
scroll to position [58, 1]
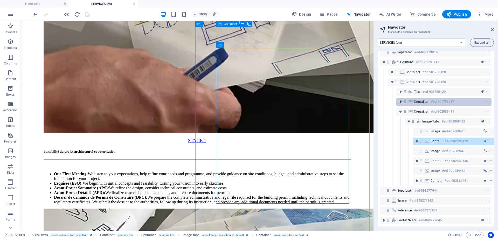
click at [399, 100] on button "toggle-expand" at bounding box center [401, 101] width 6 height 6
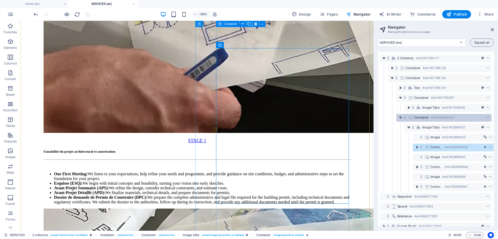
click at [408, 116] on icon at bounding box center [411, 117] width 6 height 4
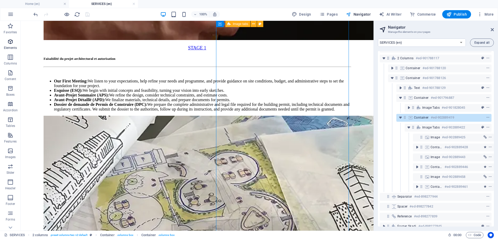
click at [7, 45] on span "Elements" at bounding box center [10, 44] width 21 height 12
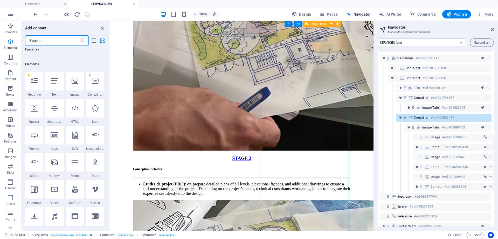
scroll to position [55, 0]
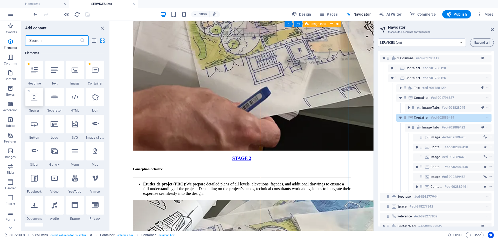
click at [37, 96] on icon at bounding box center [34, 96] width 7 height 7
select select "px"
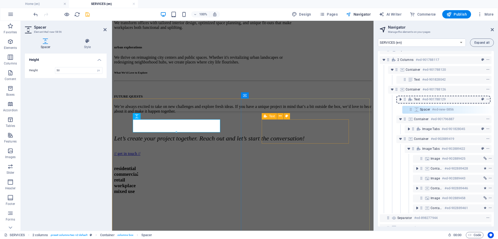
scroll to position [55, 1]
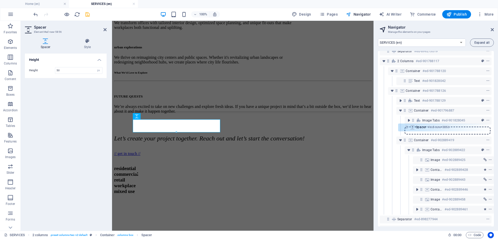
drag, startPoint x: 404, startPoint y: 79, endPoint x: 407, endPoint y: 129, distance: 50.5
click at [407, 129] on div "Reference #ed-898277836 Separator #ed-898277941 2 columns #ed-898277878 Separat…" at bounding box center [436, 138] width 116 height 175
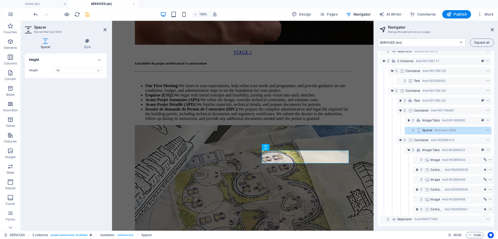
scroll to position [915, 0]
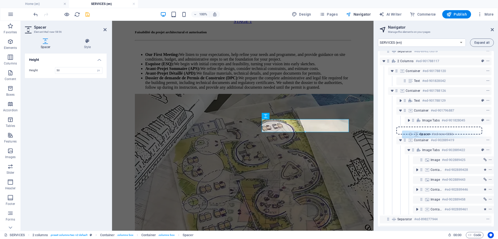
drag, startPoint x: 412, startPoint y: 130, endPoint x: 410, endPoint y: 135, distance: 5.8
click at [410, 135] on div "Reference #ed-898277836 Separator #ed-898277941 2 columns #ed-898277878 Separat…" at bounding box center [436, 138] width 116 height 175
click at [89, 15] on icon "save" at bounding box center [88, 14] width 6 height 6
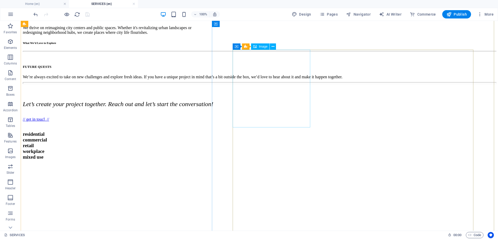
scroll to position [361, 0]
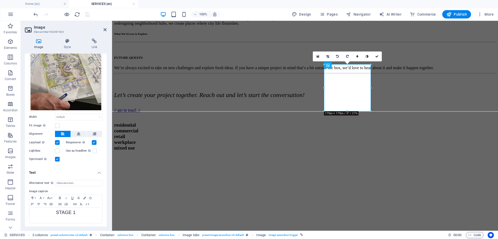
scroll to position [29, 0]
drag, startPoint x: 80, startPoint y: 213, endPoint x: 50, endPoint y: 209, distance: 30.3
click at [50, 209] on p "STAGE 1​" at bounding box center [66, 211] width 68 height 5
click at [59, 197] on icon "button" at bounding box center [60, 197] width 6 height 4
click at [85, 196] on icon "button" at bounding box center [84, 197] width 3 height 3
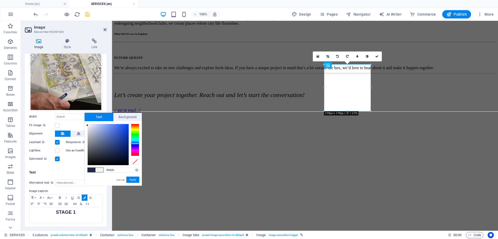
type input "#ffffff"
drag, startPoint x: 101, startPoint y: 134, endPoint x: 81, endPoint y: 120, distance: 24.0
click at [81, 120] on body "[DOMAIN_NAME][PERSON_NAME][PHONE_NUMBER] Home (en) SERVICES (en) Favorites Elem…" at bounding box center [249, 119] width 498 height 239
click at [130, 178] on button "Apply" at bounding box center [132, 179] width 13 height 6
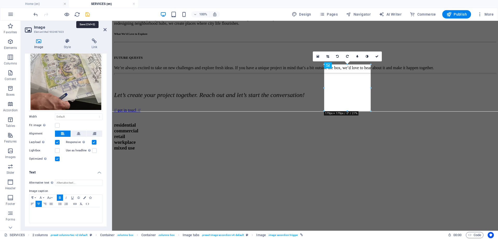
click at [88, 15] on icon "save" at bounding box center [88, 14] width 6 height 6
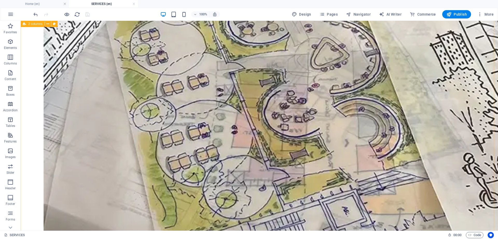
scroll to position [738, 0]
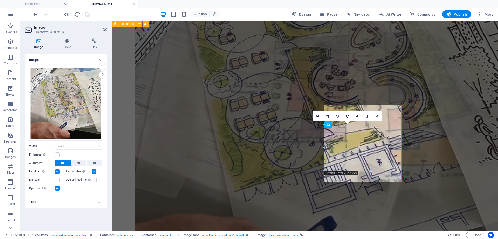
scroll to position [764, 0]
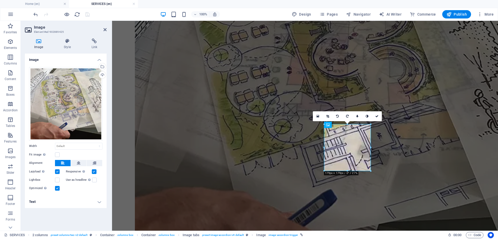
click at [82, 205] on h4 "Text" at bounding box center [66, 201] width 82 height 12
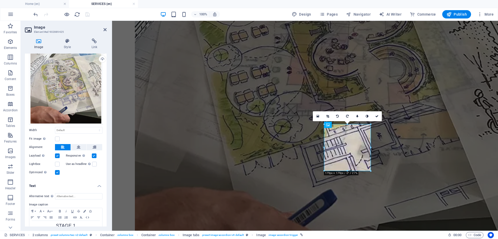
scroll to position [29, 0]
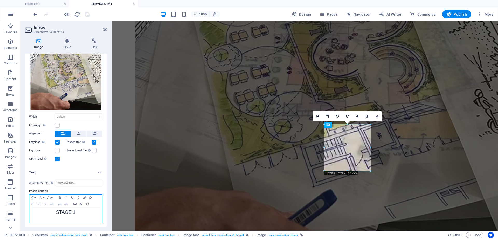
click at [76, 212] on p "STAGE 1" at bounding box center [66, 211] width 68 height 5
drag, startPoint x: 76, startPoint y: 212, endPoint x: 56, endPoint y: 205, distance: 21.4
click at [56, 205] on div "Paragraph Format Normal Heading 1 Heading 2 Heading 3 Heading 4 Heading 5 Headi…" at bounding box center [65, 208] width 73 height 29
click at [58, 198] on icon "button" at bounding box center [60, 197] width 6 height 4
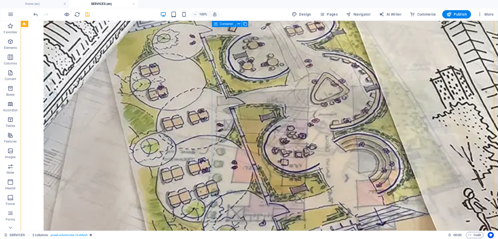
scroll to position [696, 0]
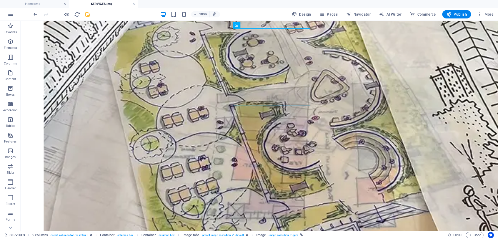
scroll to position [696, 0]
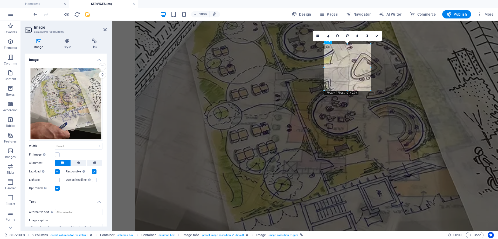
scroll to position [29, 0]
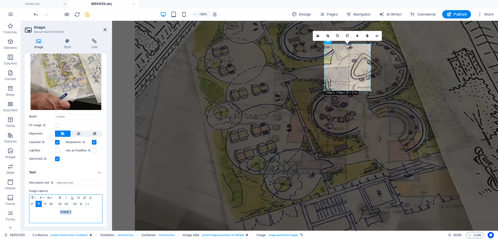
drag, startPoint x: 74, startPoint y: 211, endPoint x: 57, endPoint y: 210, distance: 17.7
click at [57, 210] on p "STAGE 3" at bounding box center [66, 211] width 68 height 5
click at [59, 196] on icon "button" at bounding box center [60, 197] width 6 height 4
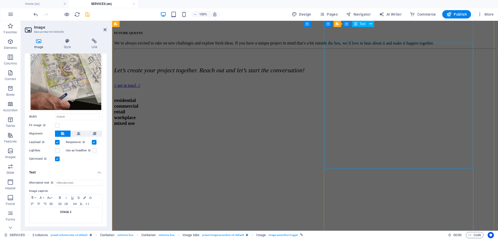
scroll to position [392, 0]
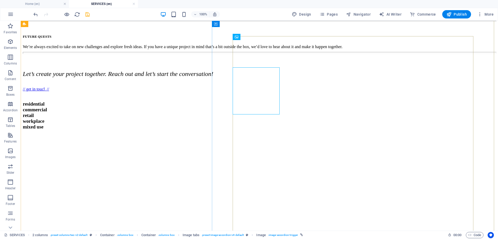
scroll to position [375, 0]
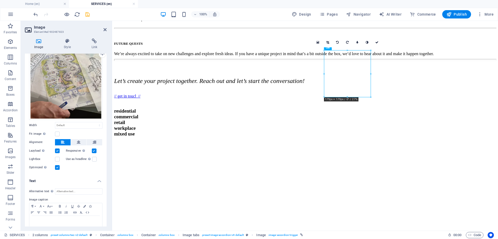
scroll to position [29, 0]
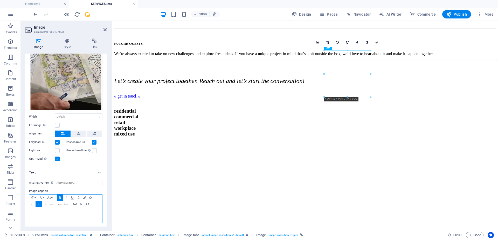
click at [69, 215] on div "STAGE 1​" at bounding box center [65, 215] width 73 height 16
click at [85, 196] on icon "button" at bounding box center [84, 197] width 3 height 3
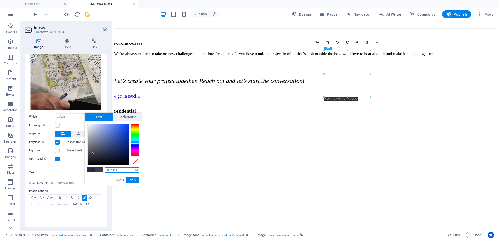
type input "#000000"
drag, startPoint x: 97, startPoint y: 151, endPoint x: 83, endPoint y: 165, distance: 20.2
click at [83, 165] on body "[DOMAIN_NAME][PERSON_NAME][PHONE_NUMBER] Home (en) SERVICES (en) Favorites Elem…" at bounding box center [249, 119] width 498 height 239
click at [131, 178] on button "Apply" at bounding box center [132, 179] width 13 height 6
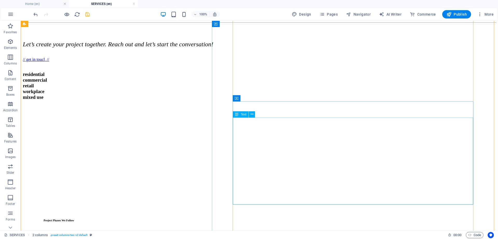
scroll to position [425, 0]
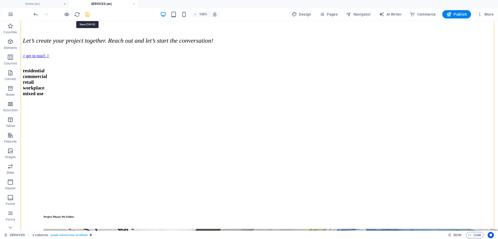
click at [87, 16] on icon "save" at bounding box center [88, 14] width 6 height 6
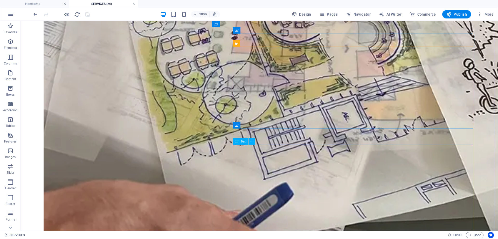
scroll to position [841, 0]
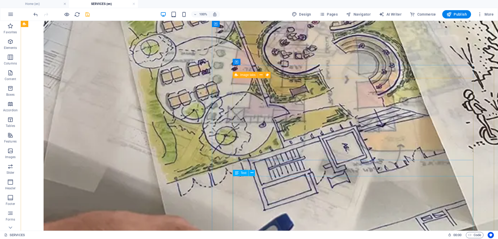
scroll to position [805, 0]
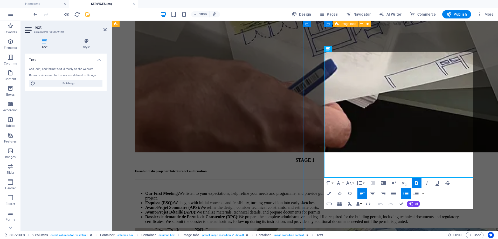
scroll to position [891, 0]
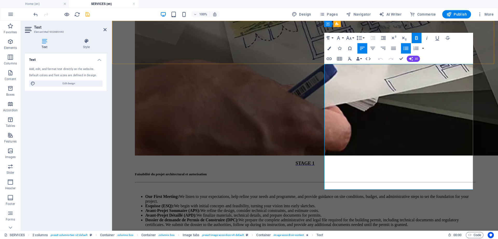
drag, startPoint x: 439, startPoint y: 187, endPoint x: 330, endPoint y: 57, distance: 169.5
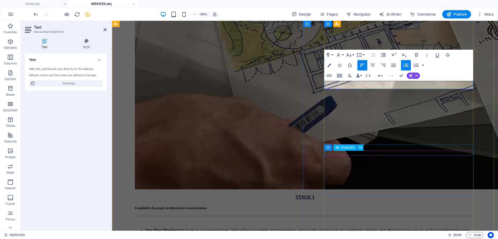
scroll to position [857, 0]
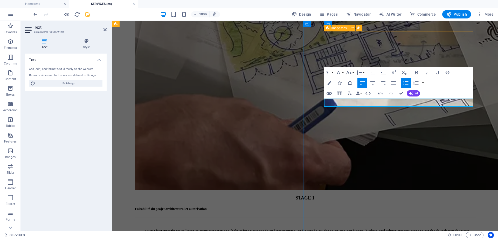
drag, startPoint x: 422, startPoint y: 104, endPoint x: 329, endPoint y: 101, distance: 93.0
click at [418, 72] on icon "button" at bounding box center [416, 73] width 3 height 4
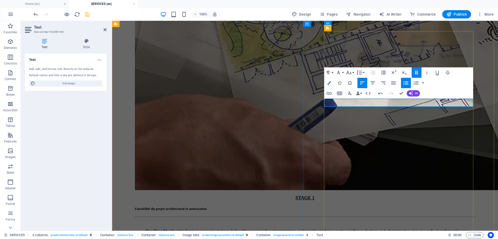
scroll to position [1606, 1]
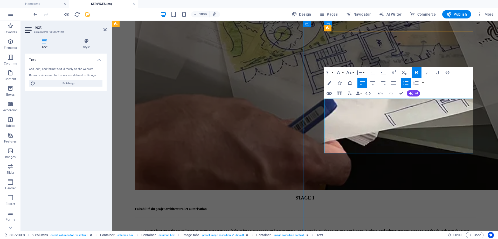
drag, startPoint x: 461, startPoint y: 148, endPoint x: 435, endPoint y: 103, distance: 52.7
click at [418, 71] on icon "button" at bounding box center [417, 72] width 6 height 6
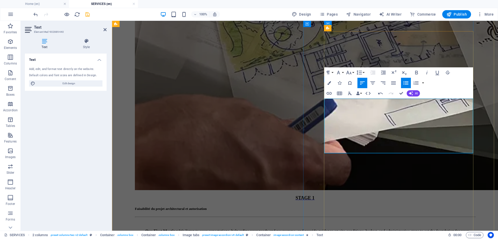
drag, startPoint x: 412, startPoint y: 110, endPoint x: 369, endPoint y: 119, distance: 43.5
click at [419, 72] on icon "button" at bounding box center [417, 72] width 6 height 6
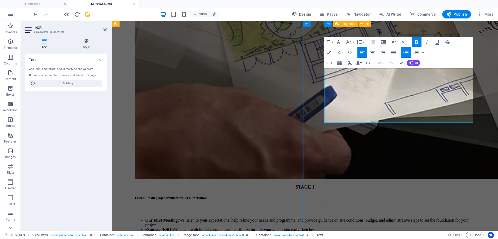
scroll to position [887, 0]
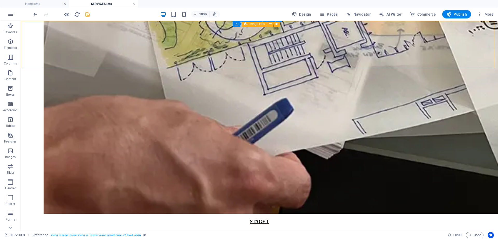
scroll to position [929, 0]
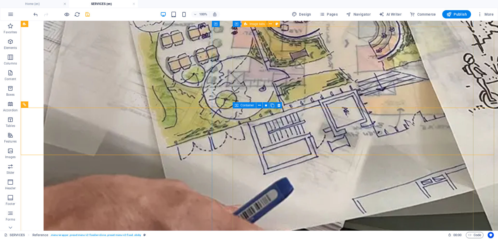
scroll to position [838, 0]
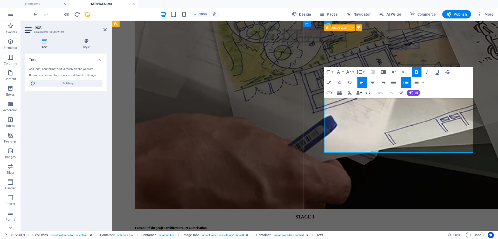
scroll to position [857, 0]
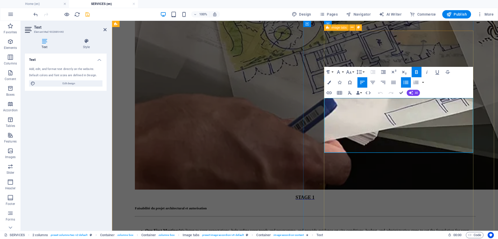
drag, startPoint x: 465, startPoint y: 102, endPoint x: 457, endPoint y: 102, distance: 7.5
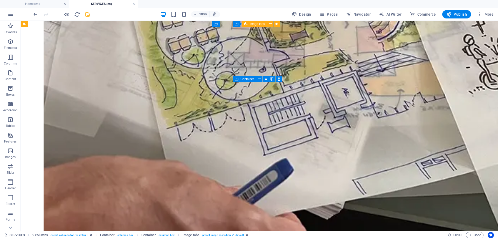
scroll to position [868, 0]
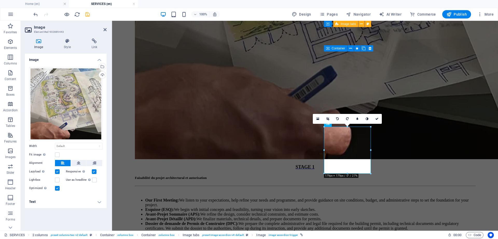
click at [66, 50] on div "Image Style Link Image Drag files here, click to choose files or select files f…" at bounding box center [66, 132] width 82 height 188
click at [54, 202] on h4 "Text" at bounding box center [66, 201] width 82 height 12
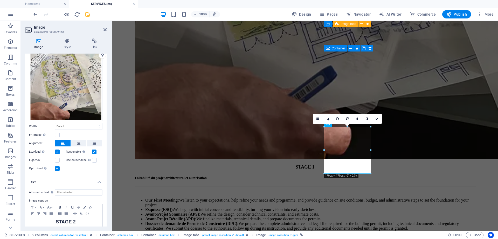
scroll to position [29, 0]
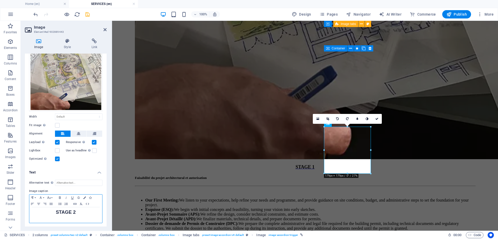
click at [76, 212] on p "STAGE 2" at bounding box center [66, 211] width 68 height 5
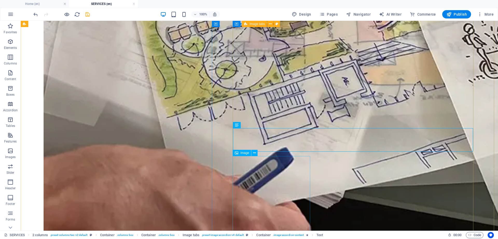
scroll to position [969, 0]
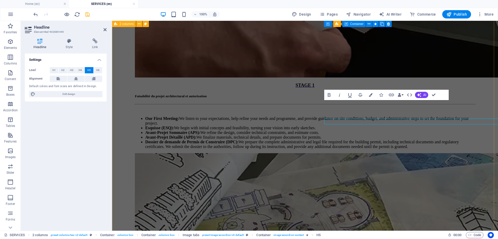
scroll to position [966, 0]
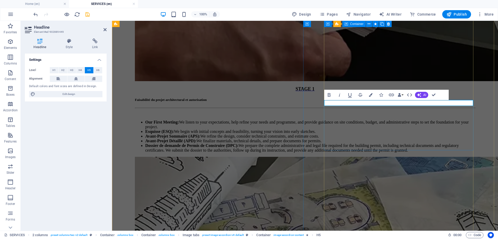
drag, startPoint x: 395, startPoint y: 104, endPoint x: 323, endPoint y: 104, distance: 71.4
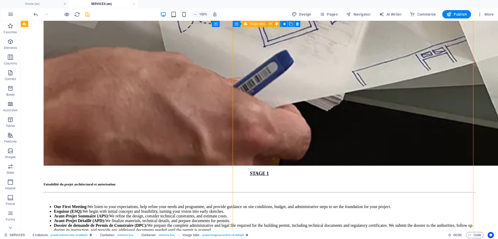
scroll to position [984, 0]
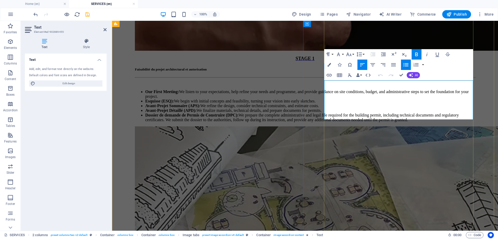
drag, startPoint x: 424, startPoint y: 116, endPoint x: 329, endPoint y: 86, distance: 99.7
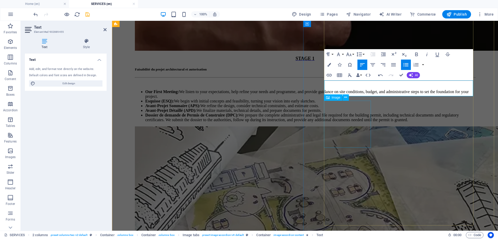
scroll to position [442, 1]
drag, startPoint x: 424, startPoint y: 86, endPoint x: 396, endPoint y: 85, distance: 27.5
drag, startPoint x: 425, startPoint y: 85, endPoint x: 320, endPoint y: 88, distance: 105.2
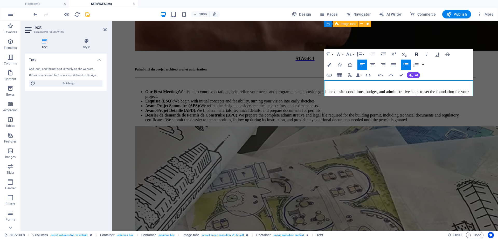
click at [416, 56] on icon "button" at bounding box center [416, 54] width 3 height 4
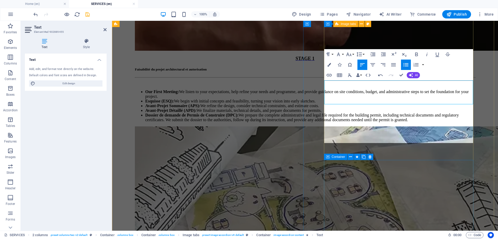
scroll to position [1728, 1]
drag, startPoint x: 469, startPoint y: 101, endPoint x: 330, endPoint y: 98, distance: 138.9
click at [415, 52] on icon "button" at bounding box center [417, 54] width 6 height 6
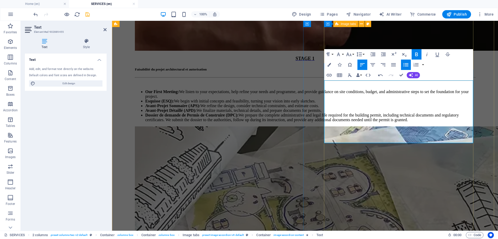
click at [88, 15] on icon "save" at bounding box center [88, 14] width 6 height 6
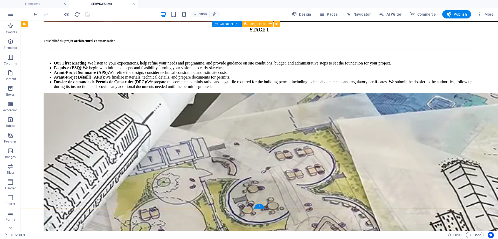
scroll to position [1075, 0]
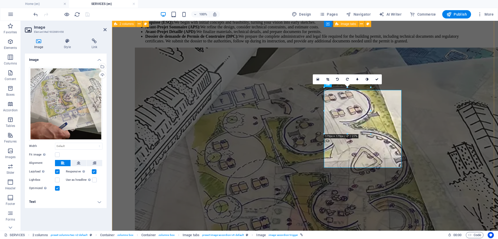
scroll to position [1056, 0]
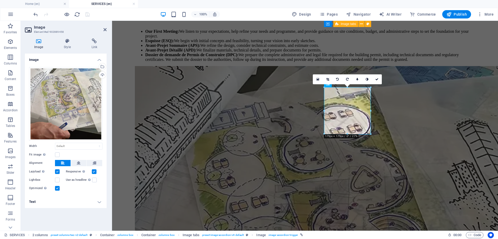
click at [67, 206] on h4 "Text" at bounding box center [66, 201] width 82 height 12
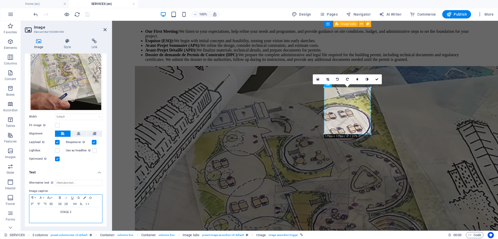
click at [74, 211] on p "STAGE 3" at bounding box center [66, 211] width 68 height 5
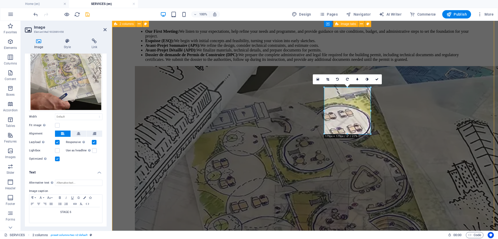
scroll to position [1075, 0]
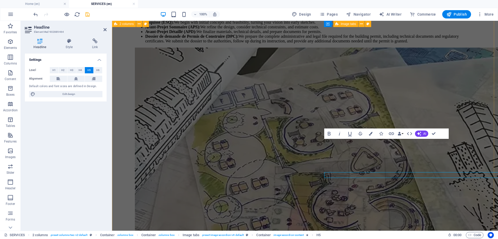
scroll to position [1056, 0]
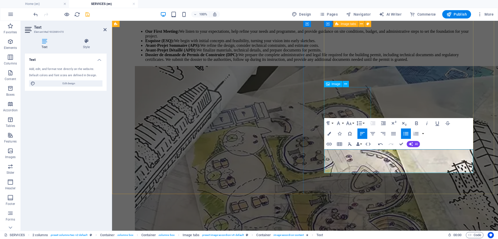
scroll to position [519, 1]
drag, startPoint x: 413, startPoint y: 155, endPoint x: 329, endPoint y: 154, distance: 84.6
click at [416, 122] on icon "button" at bounding box center [417, 123] width 6 height 6
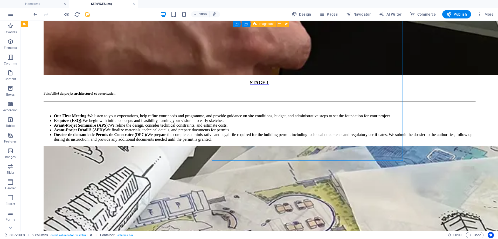
scroll to position [1089, 0]
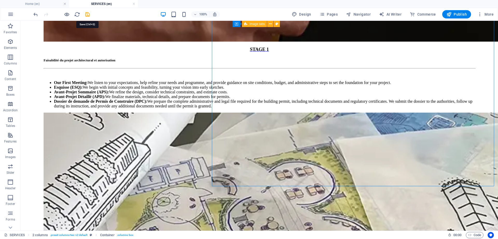
click at [87, 15] on icon "save" at bounding box center [88, 14] width 6 height 6
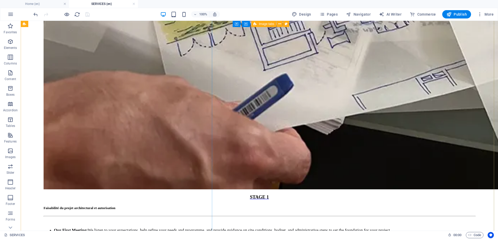
scroll to position [940, 0]
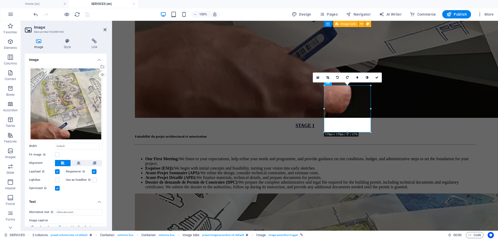
scroll to position [30, 0]
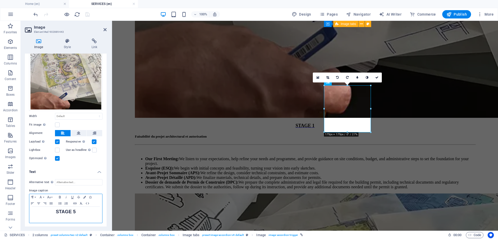
click at [58, 218] on p "​" at bounding box center [66, 216] width 68 height 5
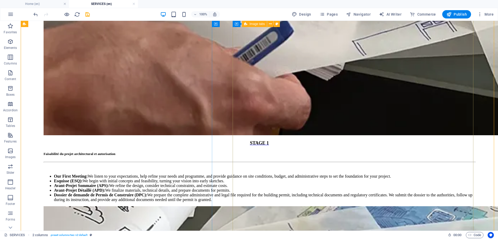
scroll to position [1021, 0]
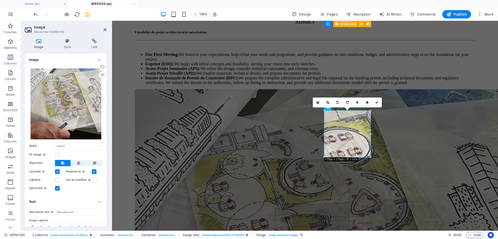
scroll to position [29, 0]
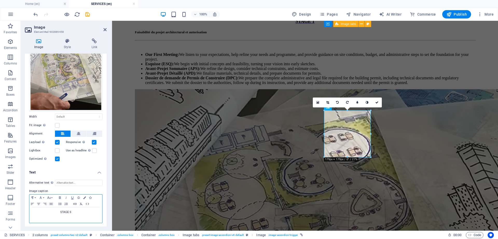
click at [79, 213] on p "STAGE 6" at bounding box center [66, 211] width 68 height 5
drag, startPoint x: 79, startPoint y: 213, endPoint x: 41, endPoint y: 208, distance: 38.4
click at [41, 209] on p "STAGE 6" at bounding box center [66, 211] width 68 height 5
click at [59, 196] on icon "button" at bounding box center [60, 197] width 6 height 4
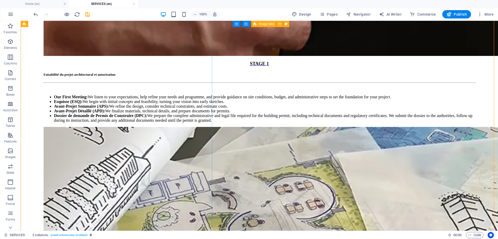
scroll to position [1116, 0]
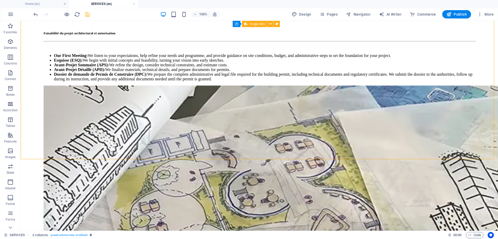
click at [85, 13] on icon "save" at bounding box center [88, 14] width 6 height 6
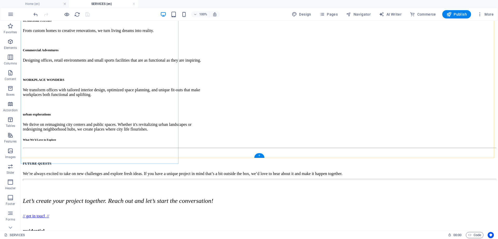
scroll to position [275, 0]
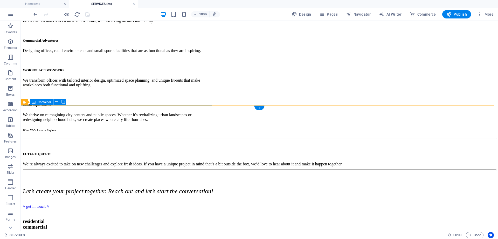
click at [26, 103] on icon at bounding box center [24, 102] width 3 height 6
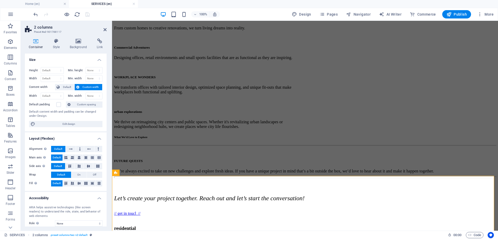
scroll to position [221, 0]
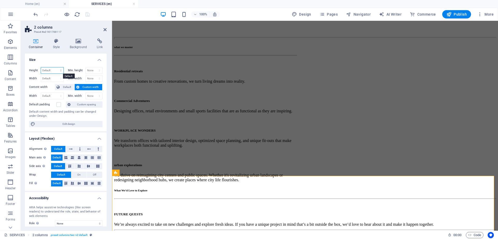
click at [57, 72] on select "Default px rem % vh vw" at bounding box center [52, 70] width 23 height 6
select select "px"
click at [56, 67] on select "Default px rem % vh vw" at bounding box center [52, 70] width 23 height 6
type input "4000"
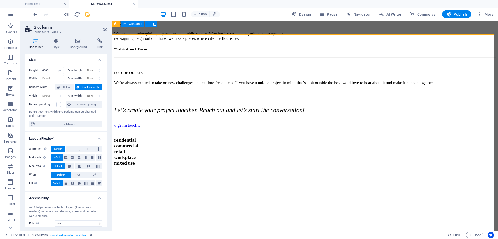
scroll to position [352, 0]
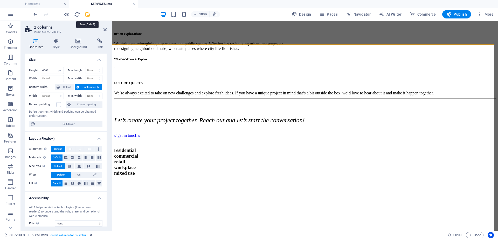
click at [89, 13] on icon "save" at bounding box center [88, 14] width 6 height 6
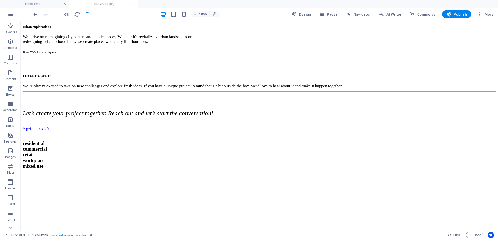
scroll to position [247, 0]
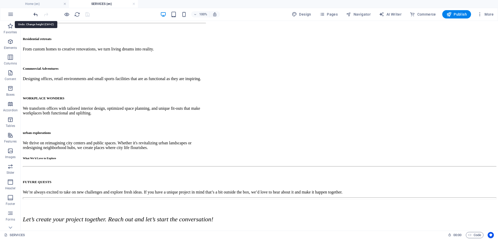
click at [35, 16] on icon "undo" at bounding box center [36, 14] width 6 height 6
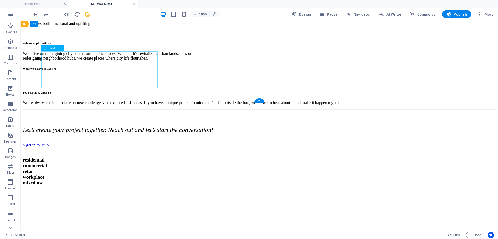
scroll to position [364, 0]
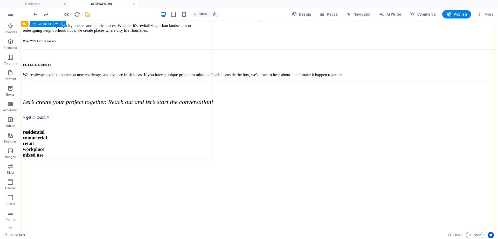
click at [75, 108] on div "From the very first sketch to the final handover, we are with you every step of…" at bounding box center [118, 166] width 191 height 165
select select "px"
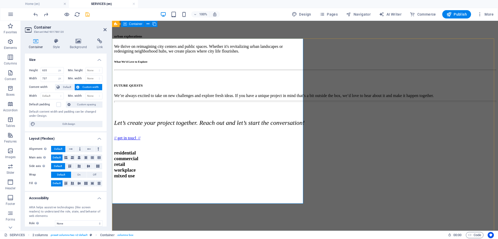
scroll to position [350, 0]
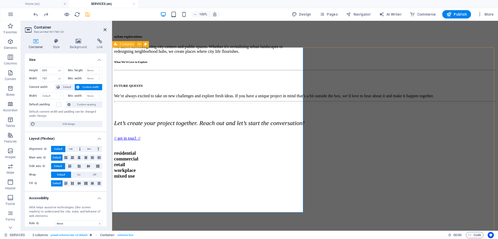
click at [118, 44] on div "2 columns" at bounding box center [124, 44] width 24 height 6
select select "px"
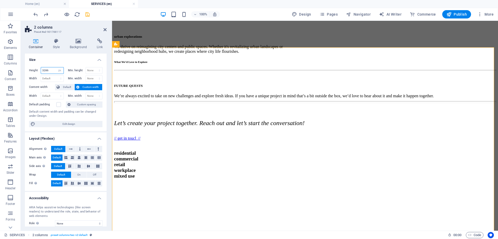
drag, startPoint x: 51, startPoint y: 67, endPoint x: 36, endPoint y: 70, distance: 15.4
click at [36, 70] on div "Height 3286 Default px rem % vh vw" at bounding box center [46, 70] width 35 height 7
click at [143, 162] on div "From the very first sketch to the final handover, we are with you every step of…" at bounding box center [209, 187] width 191 height 165
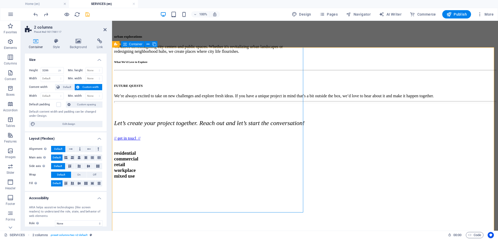
click at [143, 162] on div "From the very first sketch to the final handover, we are with you every step of…" at bounding box center [209, 187] width 191 height 165
select select "px"
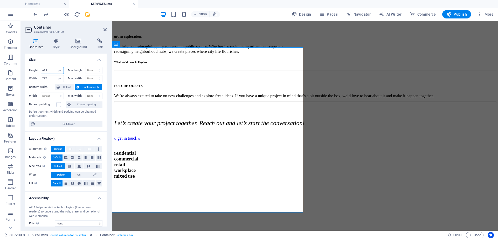
drag, startPoint x: 50, startPoint y: 71, endPoint x: 38, endPoint y: 71, distance: 12.5
click at [38, 71] on div "Height 635 Default px rem % vh vw" at bounding box center [46, 70] width 35 height 7
paste input "3286"
type input "3286"
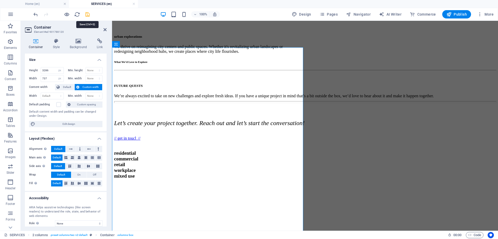
click at [88, 14] on icon "save" at bounding box center [88, 14] width 6 height 6
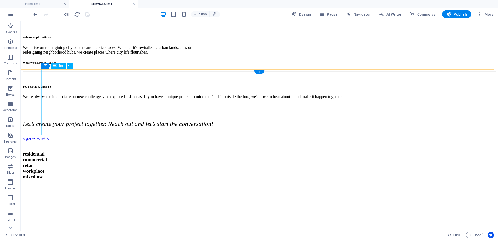
scroll to position [310, 0]
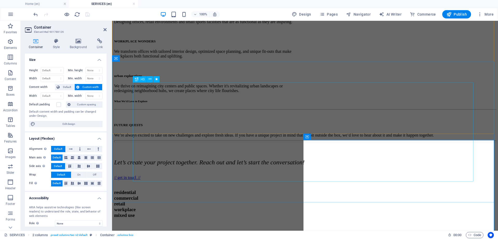
scroll to position [257, 0]
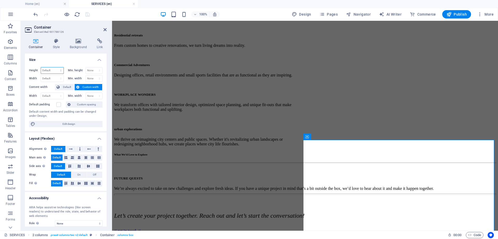
click at [55, 70] on select "Default px rem % vh vw" at bounding box center [52, 70] width 23 height 6
select select "px"
click at [56, 67] on select "Default px rem % vh vw" at bounding box center [52, 70] width 23 height 6
type input "3286"
click at [61, 72] on select "Default px rem % vh vw" at bounding box center [59, 70] width 7 height 6
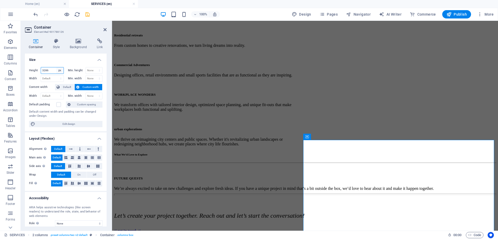
select select "default"
click at [56, 67] on select "Default px rem % vh vw" at bounding box center [59, 70] width 7 height 6
select select "DISABLED_OPTION_VALUE"
click at [87, 13] on icon "save" at bounding box center [88, 14] width 6 height 6
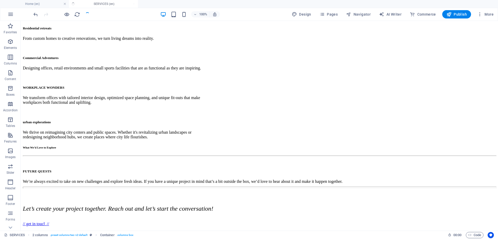
scroll to position [310, 0]
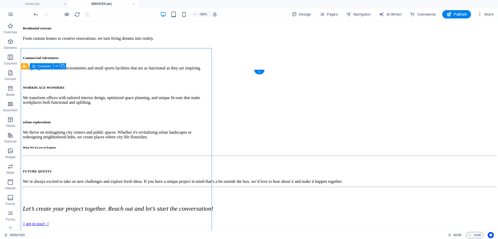
select select "px"
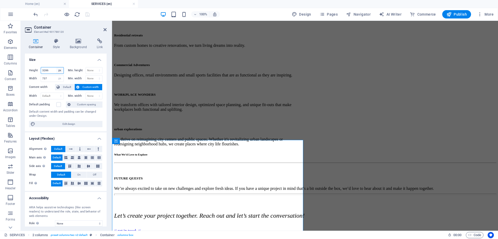
click at [60, 73] on select "Default px rem % vh vw" at bounding box center [59, 70] width 7 height 6
select select "default"
click at [56, 67] on select "Default px rem % vh vw" at bounding box center [59, 70] width 7 height 6
select select "DISABLED_OPTION_VALUE"
click at [86, 14] on icon "save" at bounding box center [88, 14] width 6 height 6
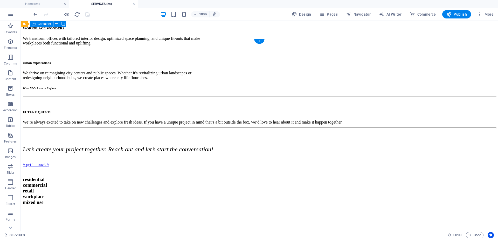
scroll to position [312, 0]
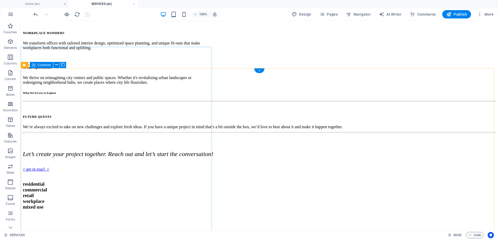
click at [182, 164] on div "From the very first sketch to the final handover, we are with you every step of…" at bounding box center [118, 192] width 191 height 112
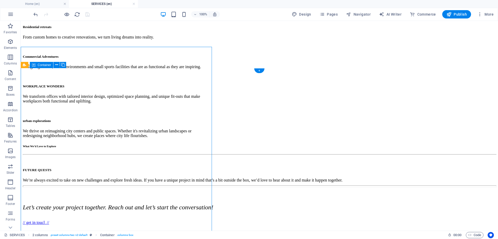
select select "px"
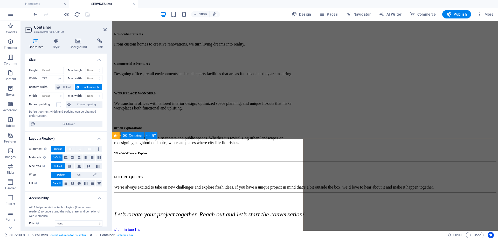
click at [60, 71] on select "Default px rem % vh vw" at bounding box center [52, 70] width 23 height 6
select select "px"
click at [56, 67] on select "Default px rem % vh vw" at bounding box center [52, 70] width 23 height 6
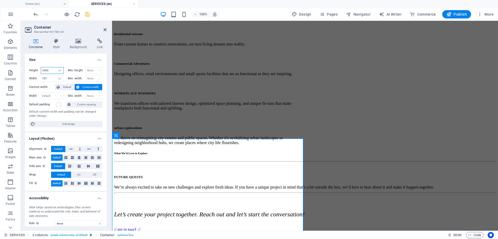
type input "2500"
click at [88, 16] on icon "save" at bounding box center [88, 14] width 6 height 6
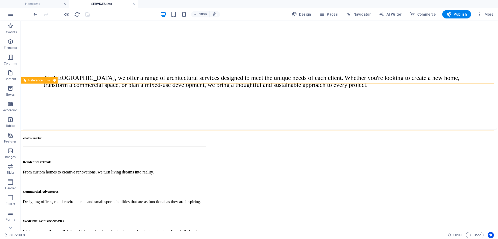
scroll to position [94, 0]
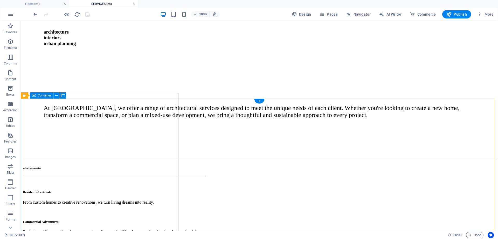
click at [31, 166] on div "what we master Residential retreats From custom homes to creative renovations, …" at bounding box center [114, 234] width 183 height 136
click at [26, 94] on div "3 columns" at bounding box center [33, 95] width 24 height 6
select select "px"
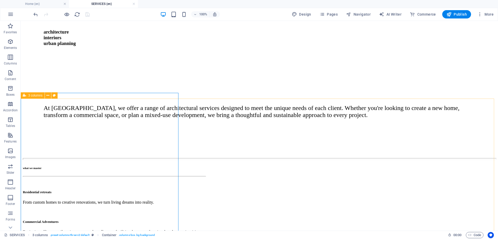
select select "px"
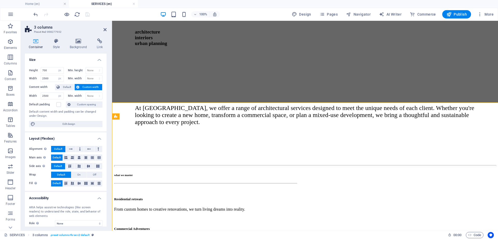
scroll to position [90, 0]
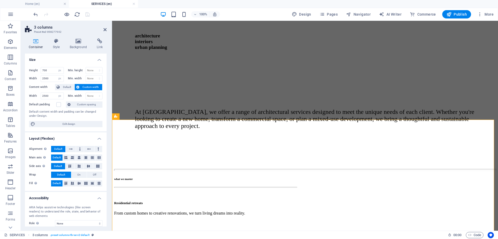
click at [37, 47] on h4 "Container" at bounding box center [37, 43] width 24 height 11
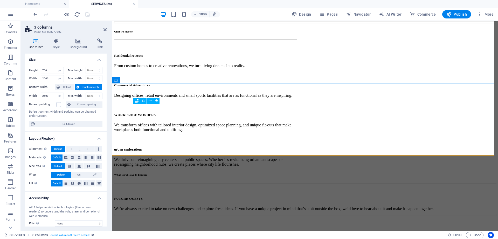
scroll to position [237, 0]
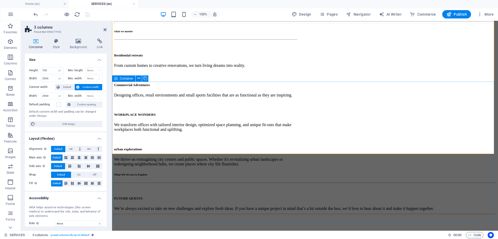
click at [125, 80] on span "Container" at bounding box center [126, 78] width 13 height 3
select select "px"
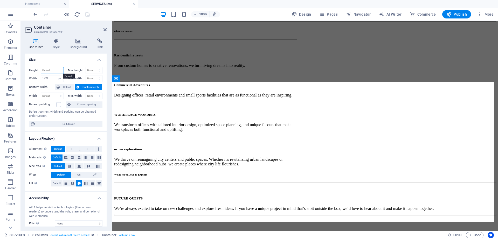
click at [61, 71] on select "Default px rem % vh vw" at bounding box center [52, 70] width 23 height 6
select select "px"
click at [56, 67] on select "Default px rem % vh vw" at bounding box center [52, 70] width 23 height 6
type input "542"
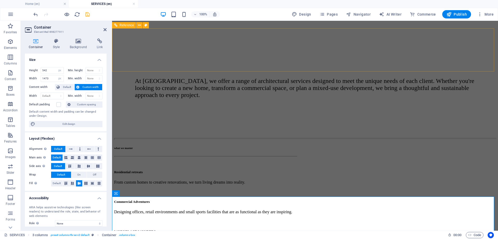
scroll to position [120, 0]
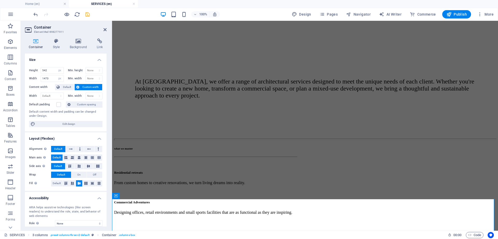
click at [103, 30] on header "Container Element #ed-898277911" at bounding box center [66, 27] width 82 height 13
click at [105, 29] on icon at bounding box center [105, 30] width 3 height 4
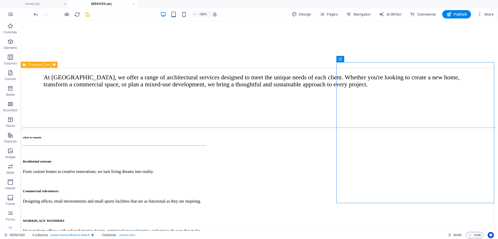
click at [26, 66] on icon at bounding box center [24, 65] width 3 height 6
select select "px"
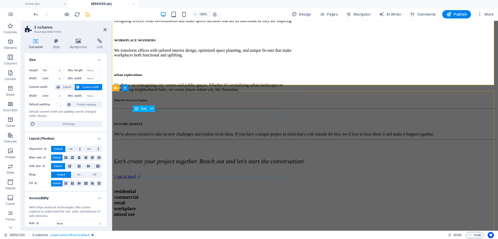
scroll to position [312, 0]
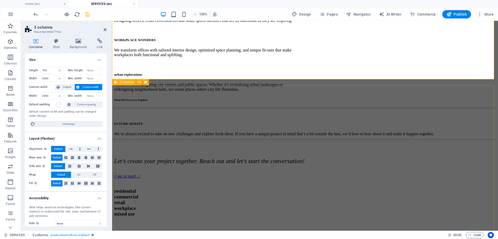
click at [116, 82] on icon at bounding box center [115, 82] width 3 height 6
select select "px"
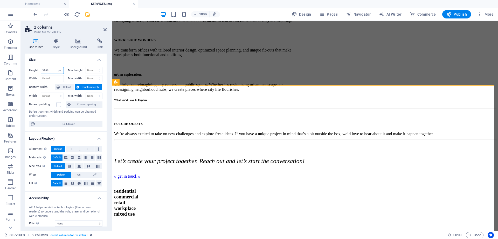
drag, startPoint x: 49, startPoint y: 72, endPoint x: 38, endPoint y: 70, distance: 10.5
click at [38, 70] on div "Height 3286 Default px rem % vh vw" at bounding box center [46, 70] width 35 height 7
type input "700"
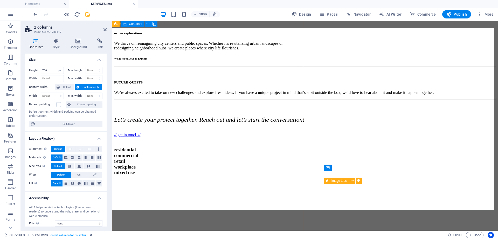
scroll to position [352, 0]
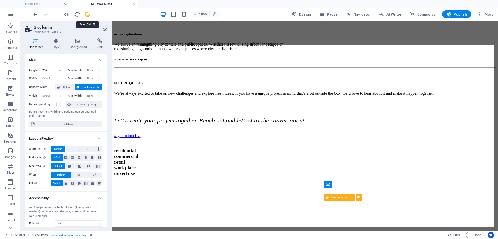
click at [87, 15] on icon "save" at bounding box center [88, 14] width 6 height 6
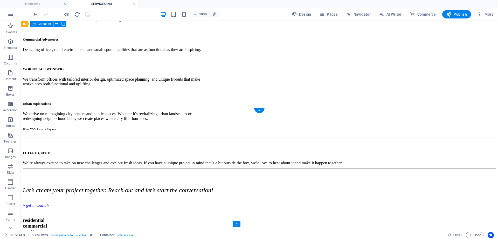
scroll to position [271, 0]
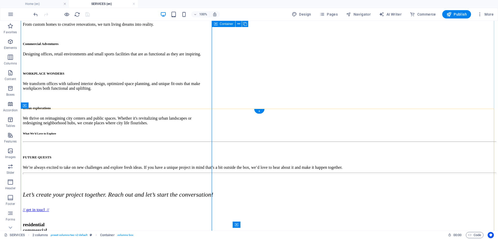
click at [36, 15] on icon "undo" at bounding box center [36, 14] width 6 height 6
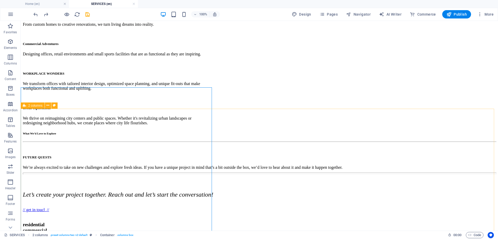
click at [26, 106] on icon at bounding box center [24, 105] width 3 height 6
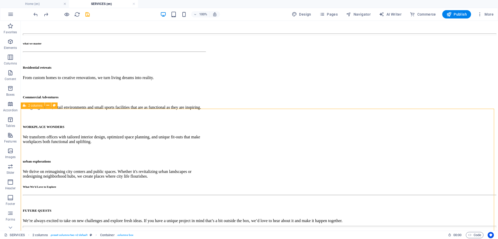
select select "px"
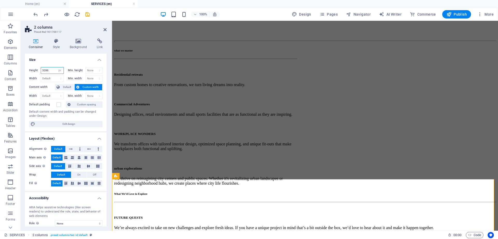
drag, startPoint x: 50, startPoint y: 71, endPoint x: 33, endPoint y: 72, distance: 16.4
click at [33, 72] on div "Height 3286 Default px rem % vh vw" at bounding box center [46, 70] width 35 height 7
type input "1000"
click at [88, 13] on icon "save" at bounding box center [88, 14] width 6 height 6
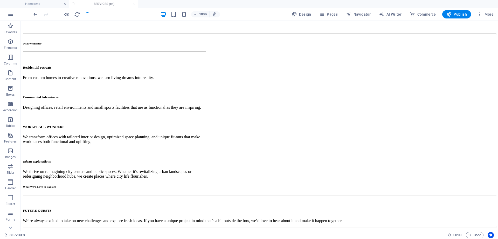
scroll to position [271, 0]
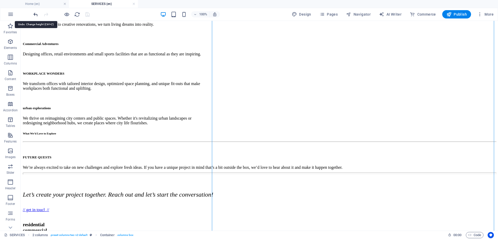
click at [35, 16] on icon "undo" at bounding box center [36, 14] width 6 height 6
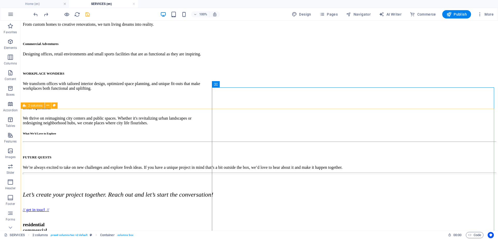
click at [24, 105] on icon at bounding box center [24, 105] width 3 height 6
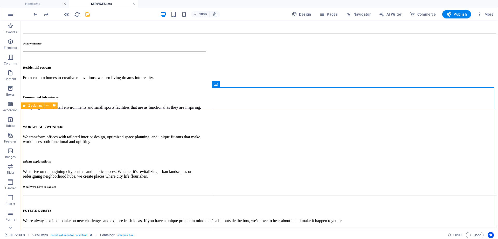
select select "px"
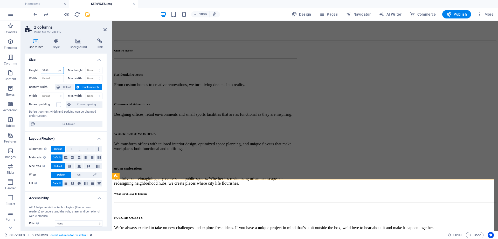
click at [52, 71] on input "3286" at bounding box center [52, 70] width 23 height 6
drag, startPoint x: 52, startPoint y: 71, endPoint x: 32, endPoint y: 74, distance: 19.8
click at [32, 74] on div "Height 3286 Default px rem % vh vw" at bounding box center [47, 71] width 37 height 8
drag, startPoint x: 51, startPoint y: 70, endPoint x: 32, endPoint y: 73, distance: 19.1
click at [32, 73] on div "Height 1500 Default px rem % vh vw" at bounding box center [46, 70] width 35 height 7
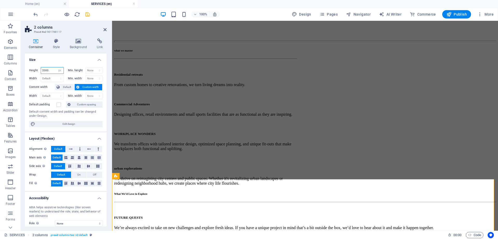
type input "2000"
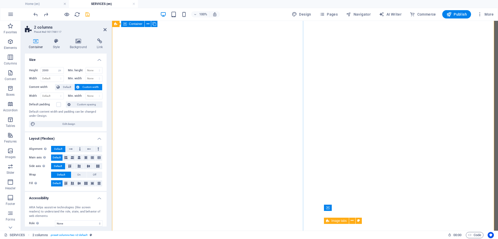
scroll to position [703, 0]
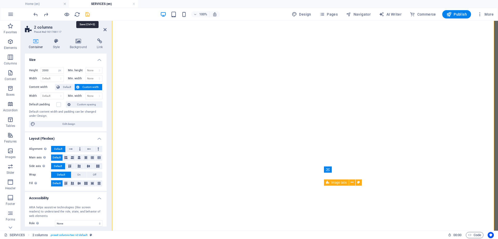
click at [88, 13] on icon "save" at bounding box center [88, 14] width 6 height 6
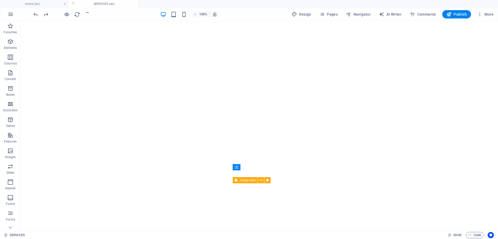
scroll to position [664, 0]
click at [162, 128] on div "From the very first sketch to the final handover, we are with you every step of…" at bounding box center [118, 107] width 191 height 649
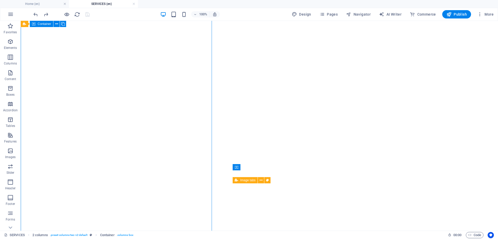
click at [162, 128] on div "From the very first sketch to the final handover, we are with you every step of…" at bounding box center [118, 107] width 191 height 649
select select "px"
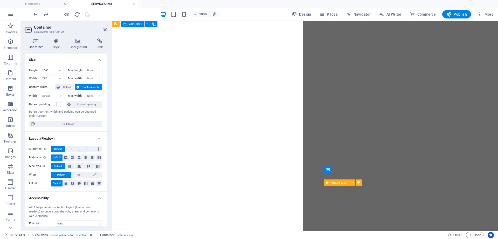
scroll to position [703, 0]
drag, startPoint x: 53, startPoint y: 68, endPoint x: 33, endPoint y: 72, distance: 20.2
click at [33, 72] on div "Height 2500 Default px rem % vh vw" at bounding box center [46, 70] width 35 height 7
type input "1000"
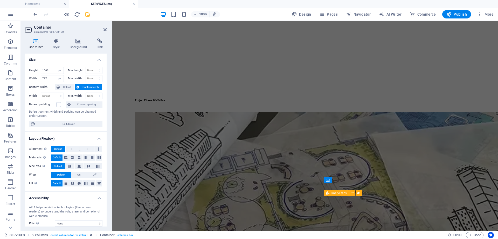
scroll to position [401, 0]
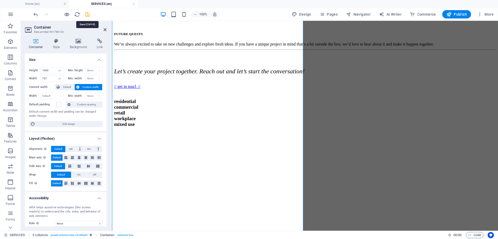
click at [88, 13] on icon "save" at bounding box center [88, 14] width 6 height 6
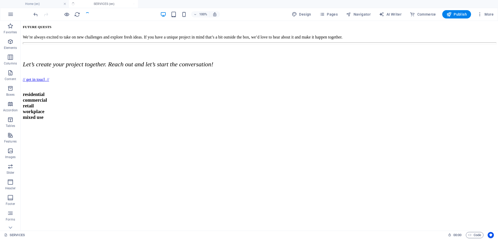
scroll to position [363, 0]
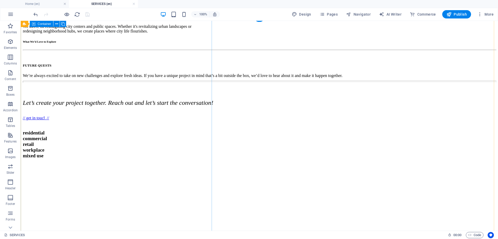
click at [111, 148] on div "From the very first sketch to the final handover, we are with you every step of…" at bounding box center [118, 215] width 191 height 260
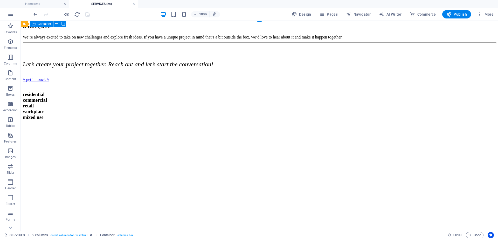
select select "px"
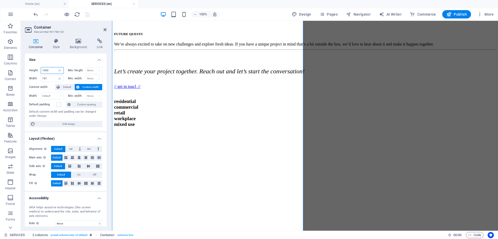
click at [49, 71] on input "1000" at bounding box center [52, 70] width 23 height 6
type input "1200"
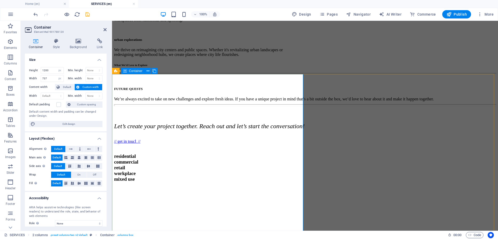
scroll to position [318, 0]
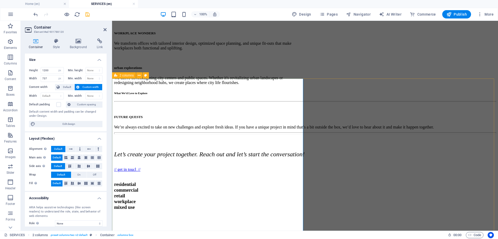
click at [117, 76] on icon at bounding box center [115, 75] width 3 height 6
select select "px"
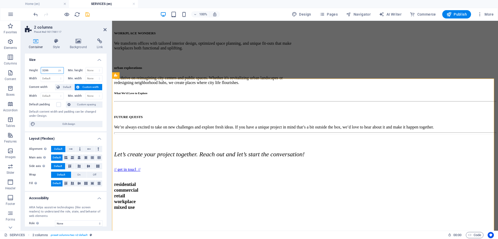
drag, startPoint x: 47, startPoint y: 70, endPoint x: 30, endPoint y: 70, distance: 17.7
click at [30, 70] on div "Height 3286 Default px rem % vh vw" at bounding box center [46, 70] width 35 height 7
type input "1200"
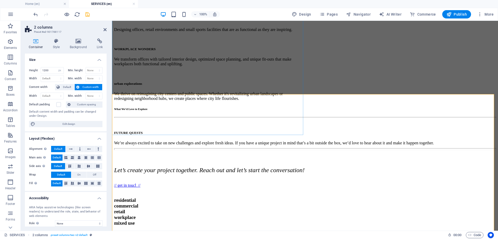
scroll to position [302, 0]
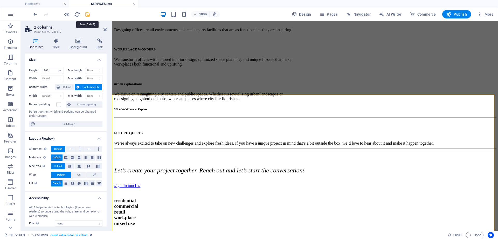
click at [86, 14] on icon "save" at bounding box center [88, 14] width 6 height 6
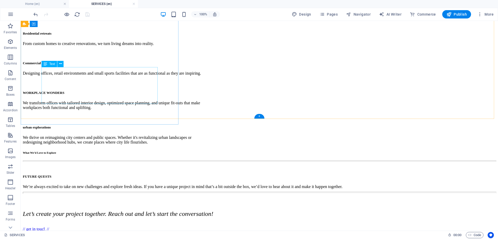
scroll to position [249, 0]
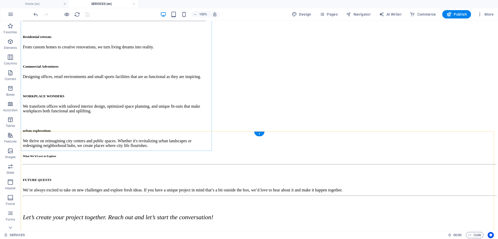
select select "px"
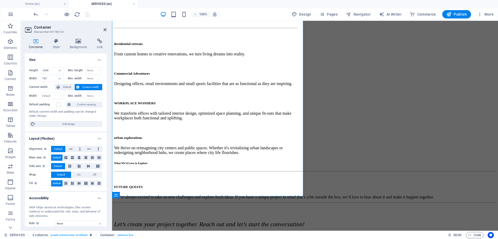
scroll to position [203, 0]
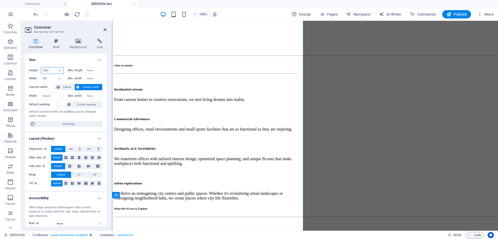
click at [52, 68] on input "1200" at bounding box center [52, 70] width 23 height 6
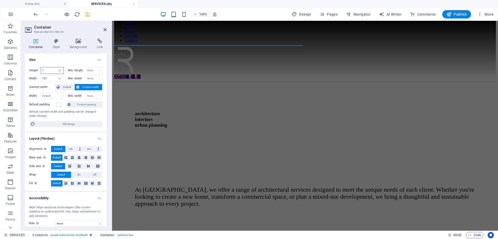
scroll to position [1, 0]
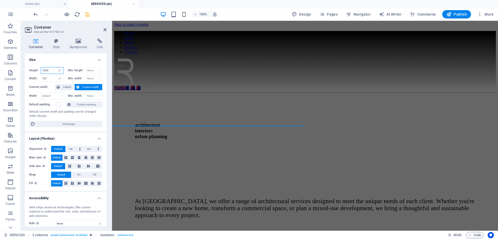
type input "1000"
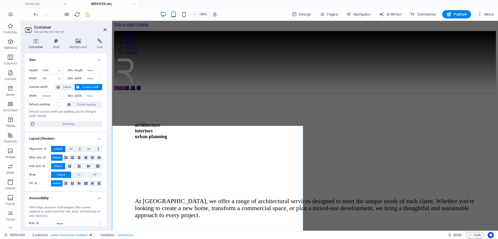
click at [86, 15] on icon "save" at bounding box center [88, 14] width 6 height 6
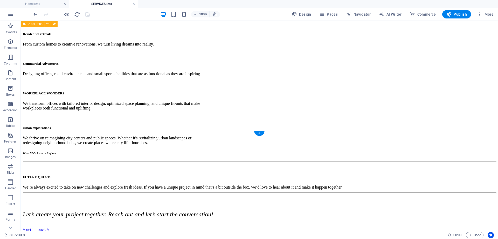
scroll to position [248, 0]
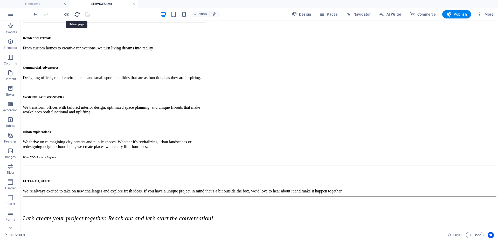
click at [76, 15] on icon "reload" at bounding box center [77, 14] width 6 height 6
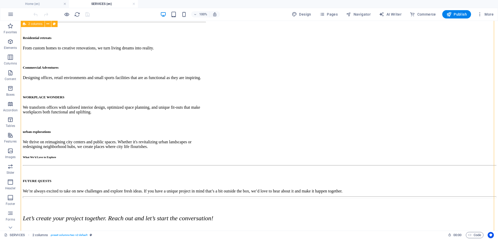
select select "px"
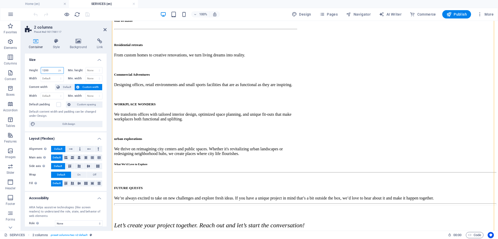
drag, startPoint x: 49, startPoint y: 70, endPoint x: 42, endPoint y: 70, distance: 7.8
click at [42, 70] on input "1200" at bounding box center [52, 70] width 23 height 6
type input "900"
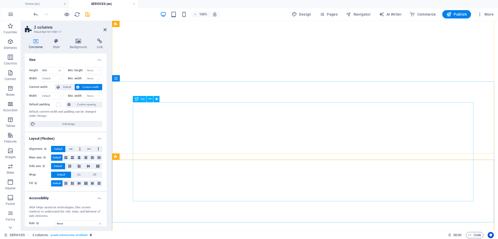
select select "px"
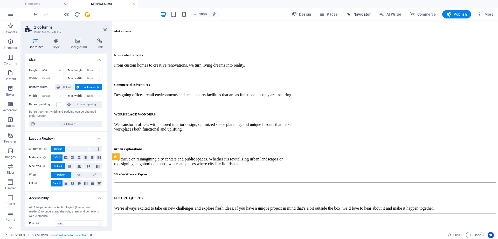
click at [357, 17] on button "Navigator" at bounding box center [358, 14] width 29 height 8
select select "16899703-en"
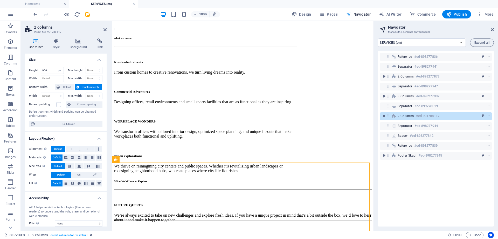
scroll to position [282, 0]
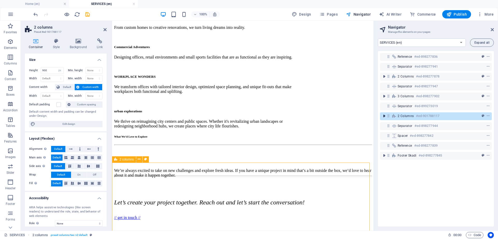
click at [386, 117] on icon "toggle-expand" at bounding box center [384, 115] width 5 height 5
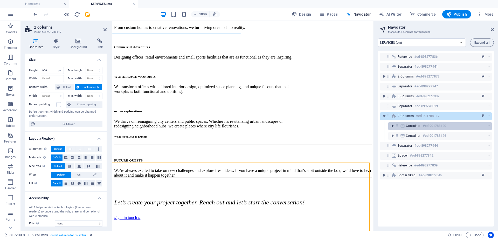
click at [394, 126] on icon "toggle-expand" at bounding box center [392, 125] width 5 height 5
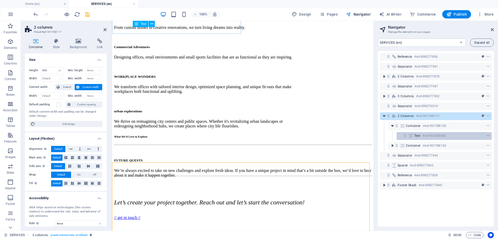
click at [414, 135] on div "Text #ed-901828042" at bounding box center [444, 136] width 95 height 8
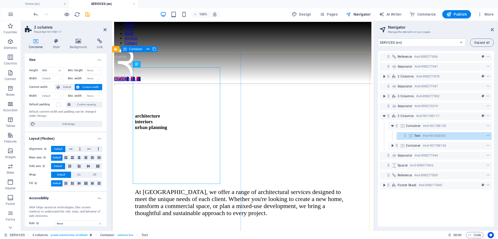
click at [147, 155] on div "architecture interiors urban planning" at bounding box center [242, 121] width 257 height 68
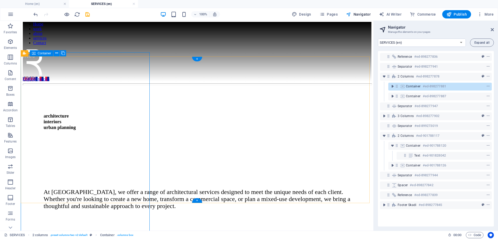
click at [147, 155] on div "architecture interiors urban planning" at bounding box center [197, 121] width 349 height 68
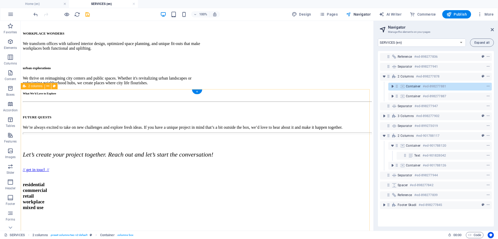
scroll to position [319, 0]
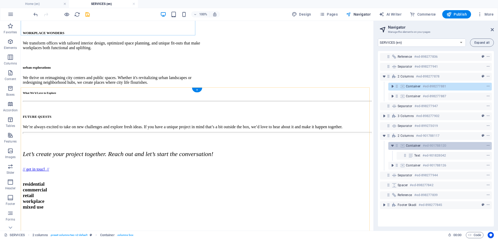
click at [415, 147] on span "Container" at bounding box center [413, 145] width 15 height 4
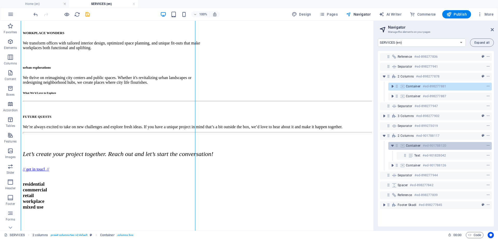
scroll to position [99, 0]
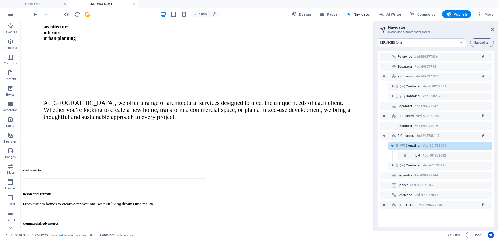
click at [413, 145] on span "Container" at bounding box center [413, 145] width 15 height 4
select select "px"
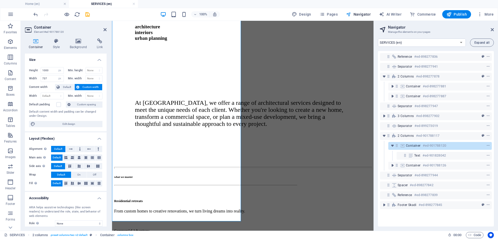
scroll to position [95, 0]
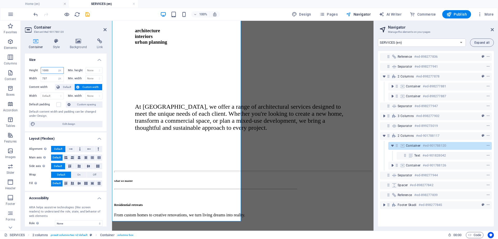
drag, startPoint x: 50, startPoint y: 72, endPoint x: 28, endPoint y: 73, distance: 22.6
click at [28, 73] on div "Height 1000 Default px rem % vh vw Min. height None px rem % vh vw Width 737 De…" at bounding box center [66, 97] width 82 height 68
type input "900"
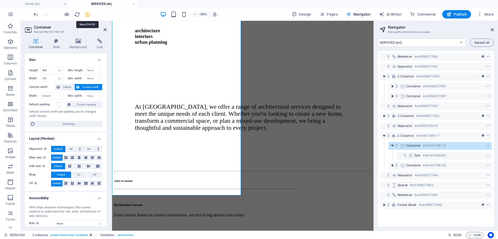
click at [86, 15] on icon "save" at bounding box center [88, 14] width 6 height 6
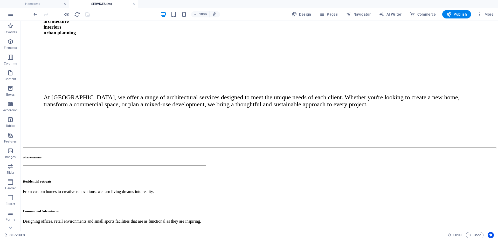
click at [93, 3] on h4 "SERVICES (en)" at bounding box center [103, 4] width 69 height 6
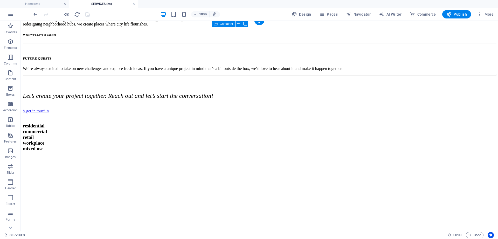
scroll to position [372, 0]
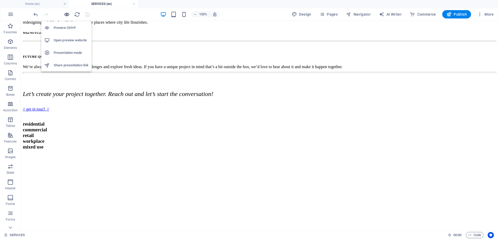
click at [69, 17] on icon "button" at bounding box center [67, 14] width 6 height 6
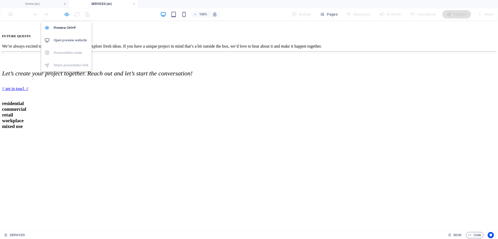
click at [69, 17] on icon "button" at bounding box center [67, 14] width 6 height 6
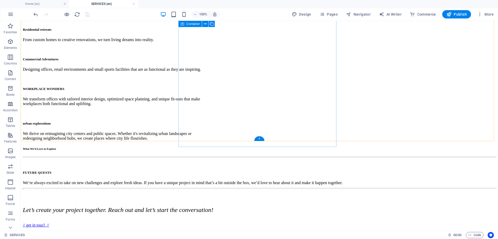
scroll to position [257, 0]
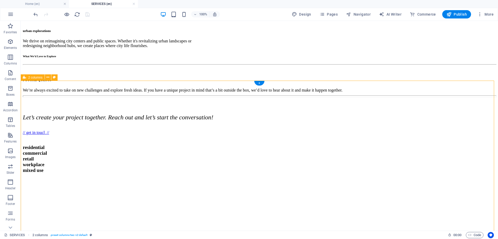
scroll to position [366, 0]
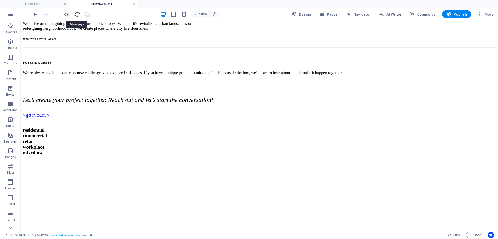
click at [75, 16] on icon "reload" at bounding box center [77, 14] width 6 height 6
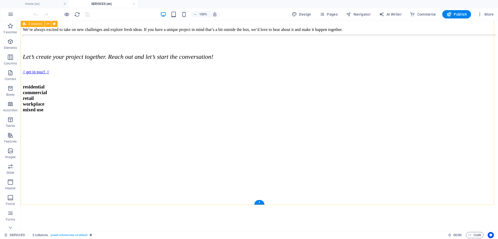
scroll to position [409, 0]
click at [152, 118] on div "From the very first sketch to the final handover, we are with you every step of…" at bounding box center [259, 155] width 473 height 234
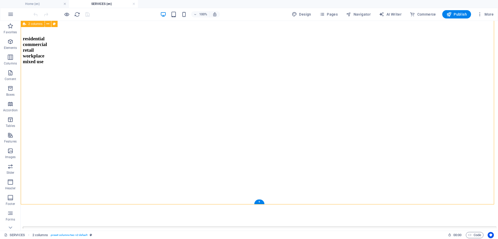
select select "px"
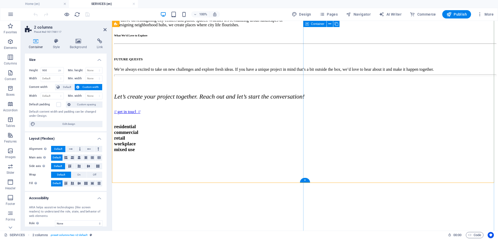
scroll to position [372, 0]
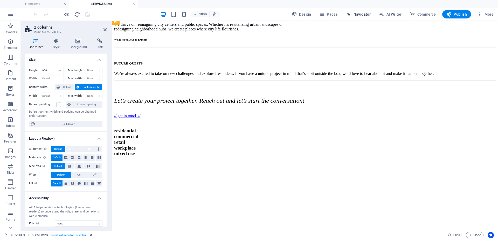
click at [360, 17] on span "Navigator" at bounding box center [358, 14] width 25 height 5
select select "16899703-en"
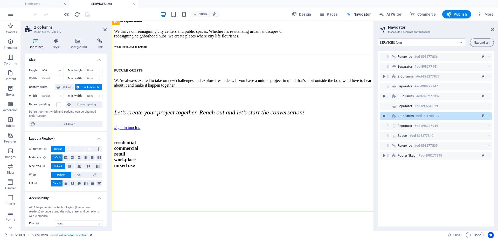
scroll to position [419, 0]
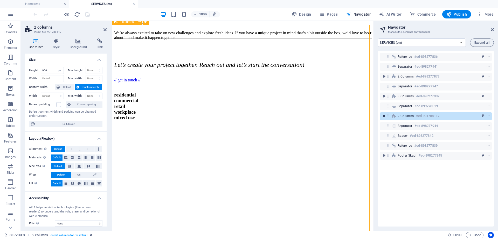
click at [383, 118] on icon "toggle-expand" at bounding box center [384, 115] width 5 height 5
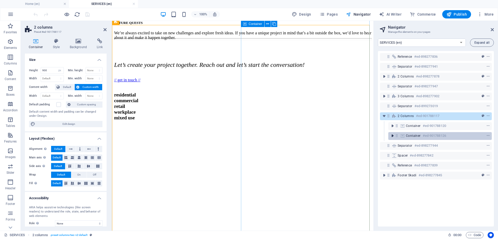
click at [393, 136] on icon "toggle-expand" at bounding box center [392, 135] width 5 height 5
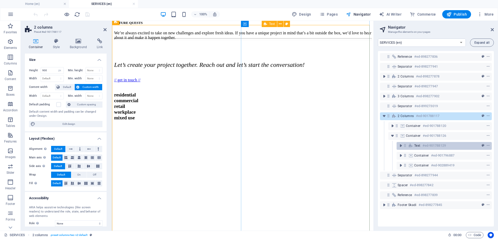
click at [415, 147] on div "Text #ed-901788129" at bounding box center [441, 145] width 52 height 6
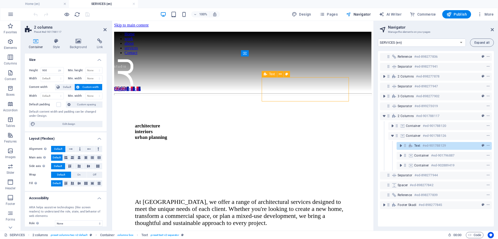
click at [416, 144] on span "Text" at bounding box center [418, 145] width 6 height 4
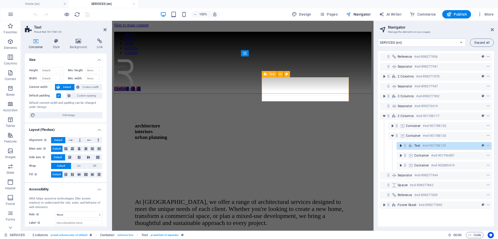
click at [402, 145] on icon "toggle-expand" at bounding box center [400, 145] width 5 height 5
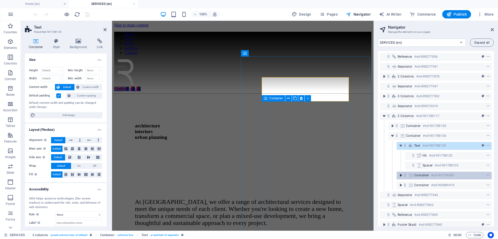
click at [401, 173] on icon "toggle-expand" at bounding box center [400, 174] width 5 height 5
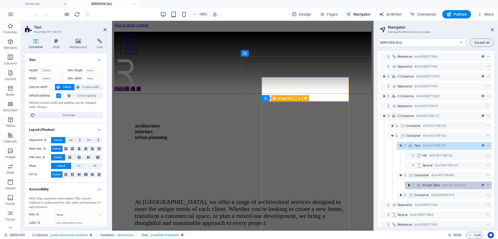
click at [409, 186] on icon "toggle-expand" at bounding box center [409, 184] width 5 height 5
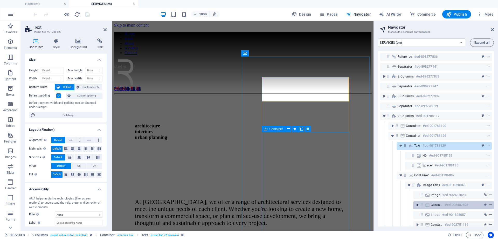
click at [418, 204] on icon "toggle-expand" at bounding box center [417, 204] width 5 height 5
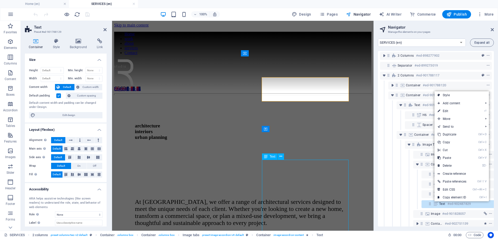
scroll to position [108, 10]
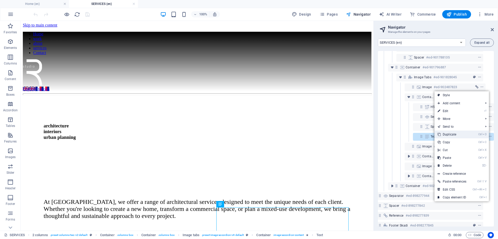
click at [449, 137] on link "Ctrl D Duplicate" at bounding box center [452, 134] width 35 height 8
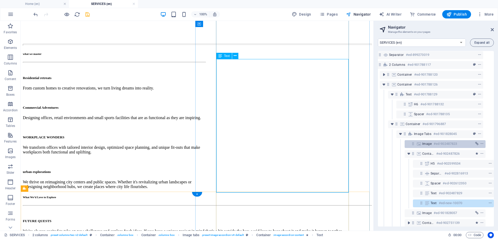
scroll to position [52, 10]
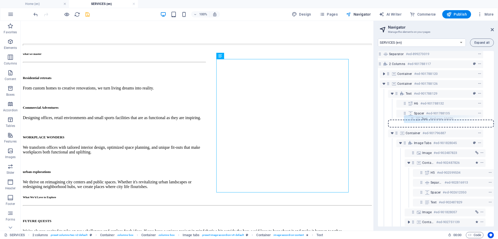
drag, startPoint x: 419, startPoint y: 203, endPoint x: 411, endPoint y: 118, distance: 86.3
click at [411, 118] on div "Reference #ed-898277836 Separator #ed-898277941 2 columns #ed-898277878 Separat…" at bounding box center [436, 138] width 116 height 175
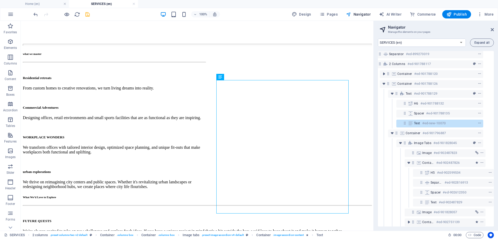
scroll to position [14, 0]
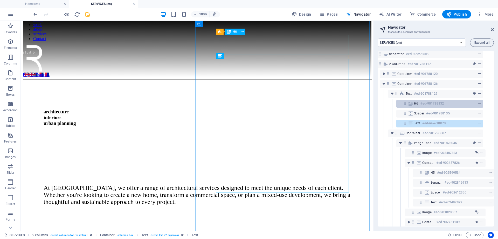
click at [415, 103] on span "H6" at bounding box center [416, 103] width 4 height 4
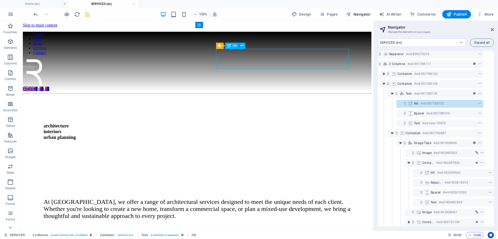
click at [415, 103] on span "H6" at bounding box center [416, 103] width 4 height 4
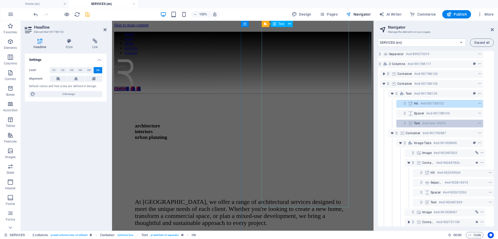
click at [418, 124] on span "Text" at bounding box center [417, 123] width 6 height 4
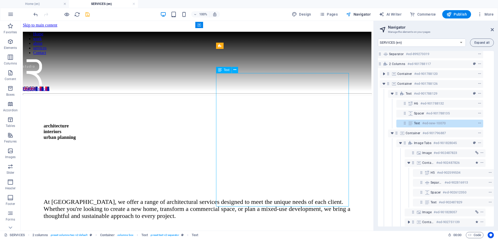
click at [418, 124] on span "Text" at bounding box center [417, 123] width 6 height 4
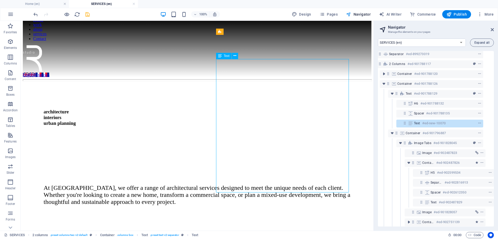
click at [418, 124] on span "Text" at bounding box center [417, 123] width 6 height 4
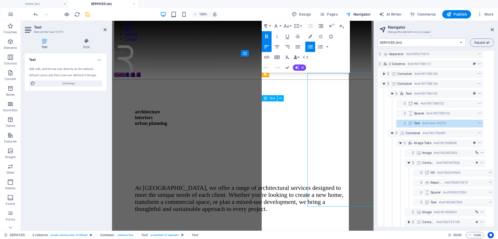
scroll to position [0, 0]
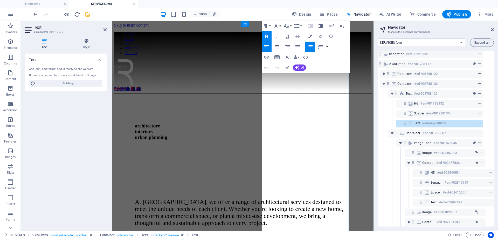
click at [418, 124] on span "Text" at bounding box center [417, 123] width 6 height 4
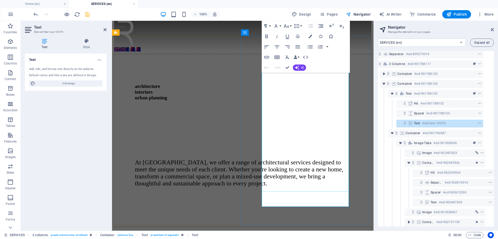
scroll to position [43, 0]
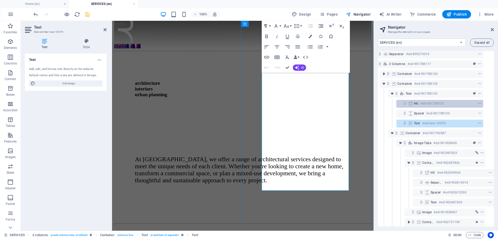
click at [414, 104] on span "H6" at bounding box center [416, 103] width 4 height 4
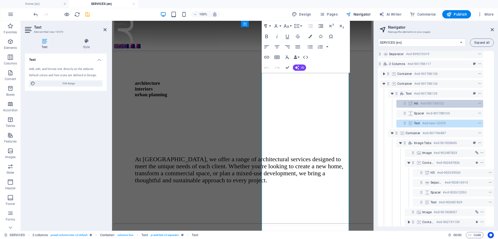
scroll to position [0, 0]
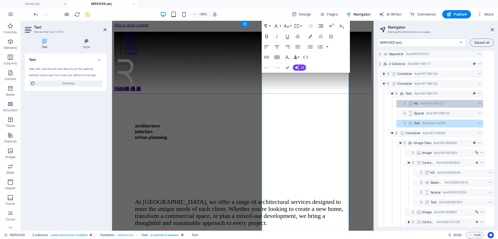
click at [414, 104] on span "H6" at bounding box center [416, 103] width 4 height 4
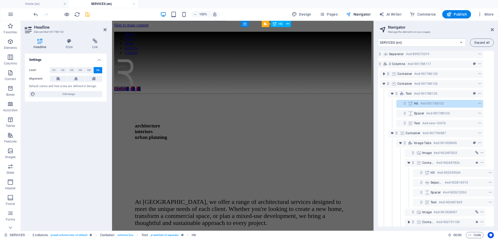
click at [414, 104] on span "H6" at bounding box center [416, 103] width 4 height 4
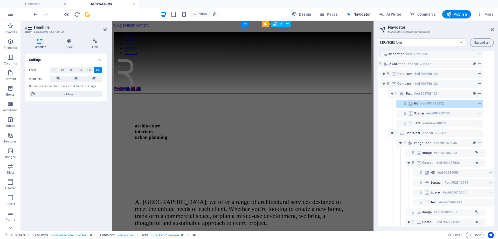
click at [414, 104] on span "H6" at bounding box center [416, 103] width 4 height 4
click at [419, 104] on div "H6 #ed-901788132" at bounding box center [435, 103] width 43 height 6
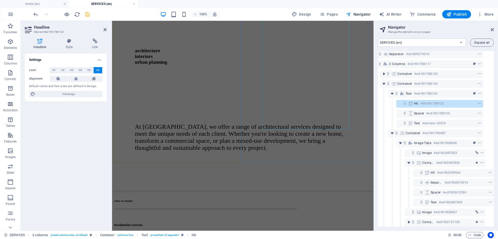
scroll to position [150, 0]
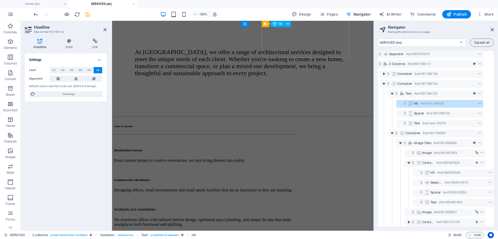
click at [416, 103] on span "H6" at bounding box center [416, 103] width 4 height 4
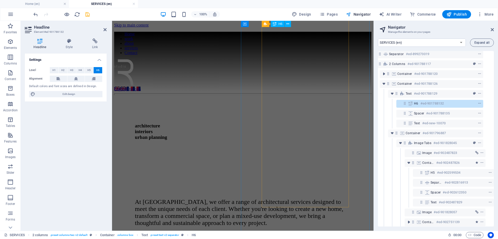
click at [416, 103] on span "H6" at bounding box center [416, 103] width 4 height 4
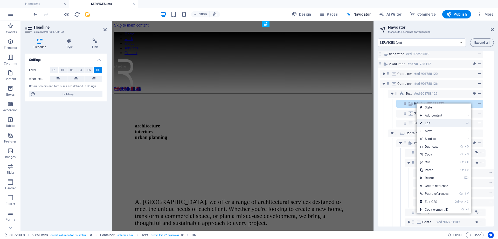
click at [429, 121] on link "⏎ Edit" at bounding box center [434, 123] width 35 height 8
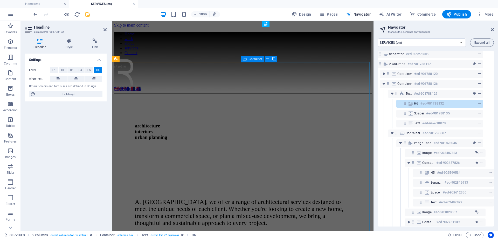
click at [286, 165] on div "At [GEOGRAPHIC_DATA], we offer a range of architectural services designed to me…" at bounding box center [242, 214] width 257 height 98
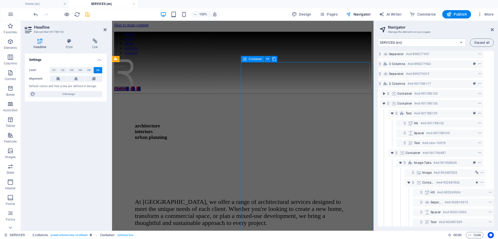
scroll to position [0, 10]
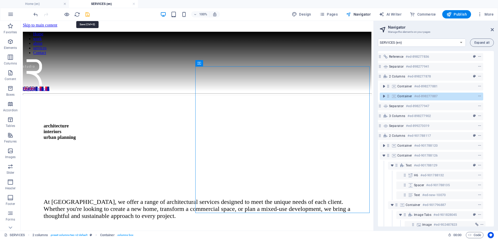
click at [89, 13] on icon "save" at bounding box center [88, 14] width 6 height 6
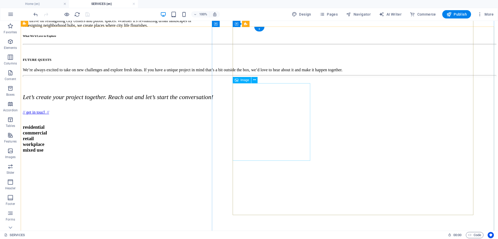
scroll to position [426, 0]
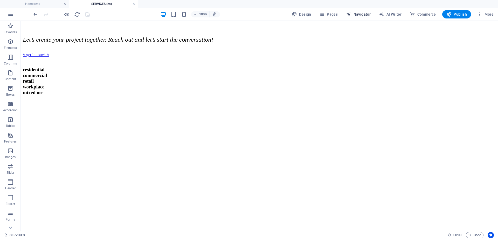
click at [359, 14] on span "Navigator" at bounding box center [358, 14] width 25 height 5
select select "16899703-en"
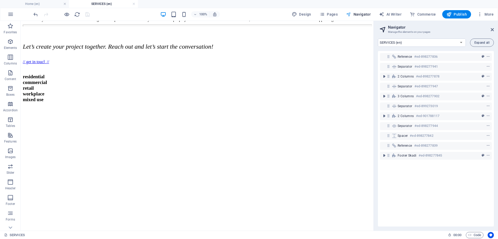
scroll to position [481, 0]
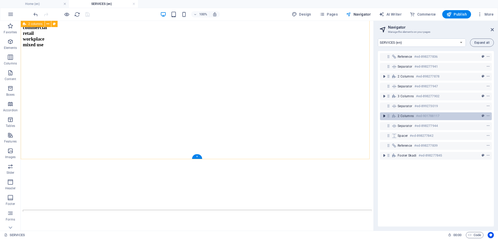
click at [386, 117] on icon "toggle-expand" at bounding box center [384, 115] width 5 height 5
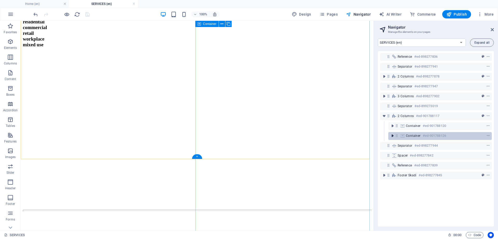
click at [394, 134] on icon "toggle-expand" at bounding box center [392, 135] width 5 height 5
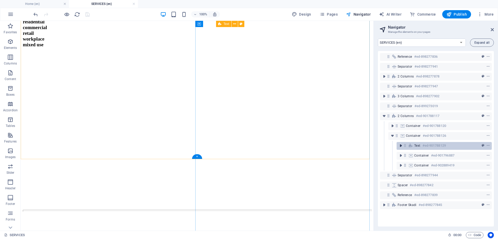
click at [400, 146] on icon "toggle-expand" at bounding box center [400, 145] width 5 height 5
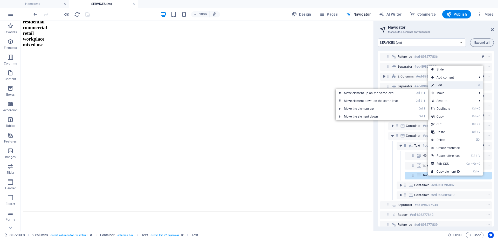
click at [443, 88] on link "⏎ Edit" at bounding box center [446, 85] width 35 height 8
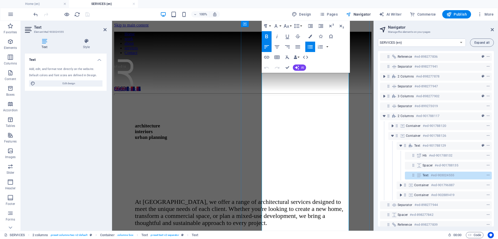
click at [421, 175] on icon at bounding box center [420, 175] width 6 height 4
click at [318, 186] on div at bounding box center [243, 190] width 216 height 8
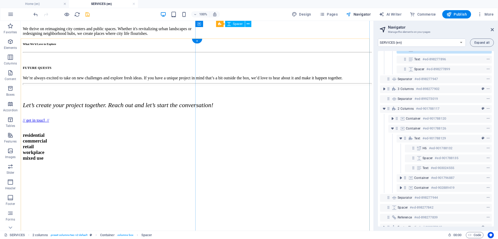
scroll to position [67, 0]
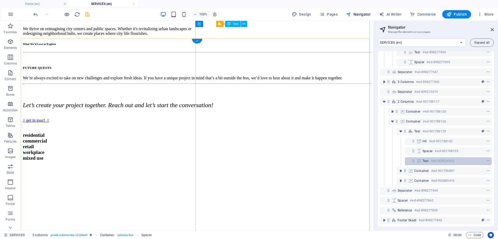
click at [434, 158] on h6 "#ed-903024555" at bounding box center [442, 161] width 23 height 6
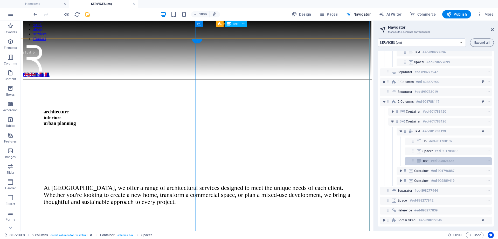
click at [434, 158] on h6 "#ed-903024555" at bounding box center [442, 161] width 23 height 6
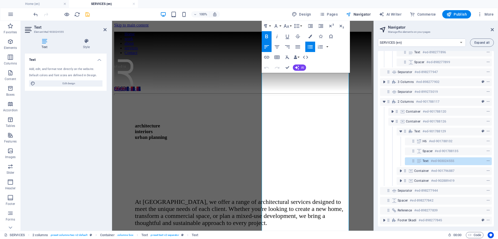
click at [390, 170] on div "Container #ed-901796887" at bounding box center [436, 171] width 112 height 10
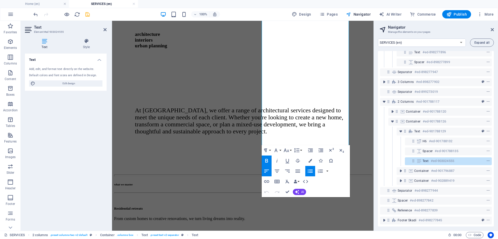
scroll to position [93, 0]
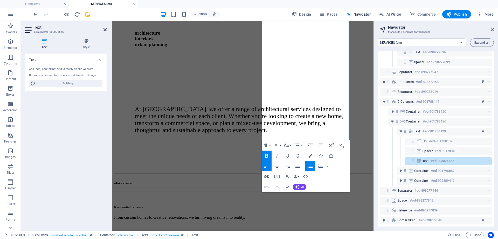
click at [106, 29] on icon at bounding box center [105, 30] width 3 height 4
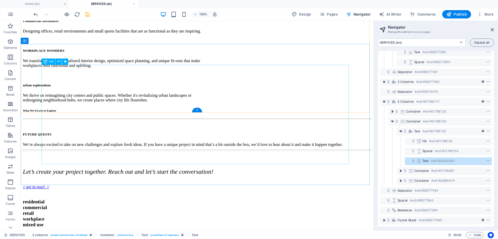
scroll to position [307, 0]
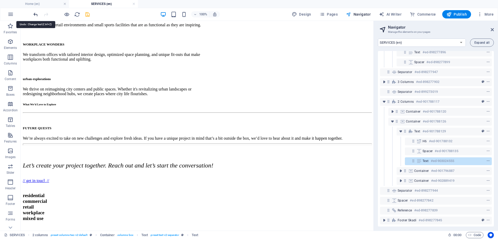
click at [35, 16] on icon "undo" at bounding box center [36, 14] width 6 height 6
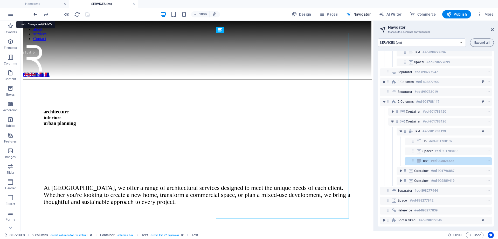
click at [35, 16] on icon "undo" at bounding box center [36, 14] width 6 height 6
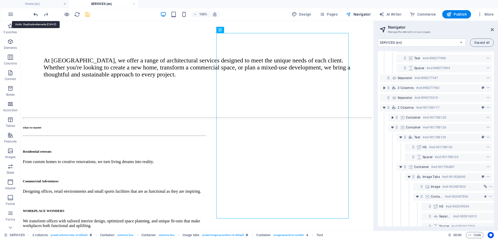
scroll to position [215, 0]
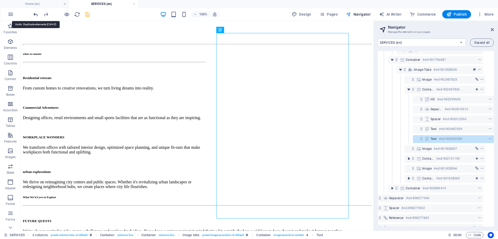
click at [35, 16] on icon "undo" at bounding box center [36, 14] width 6 height 6
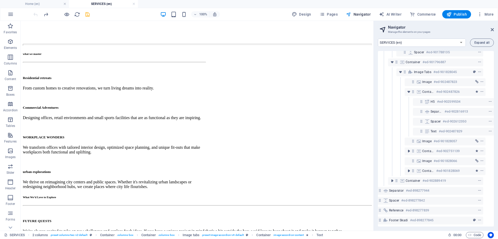
scroll to position [166, 10]
click at [35, 16] on div at bounding box center [61, 14] width 58 height 8
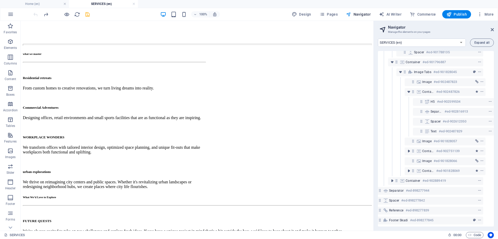
click at [35, 16] on div at bounding box center [61, 14] width 58 height 8
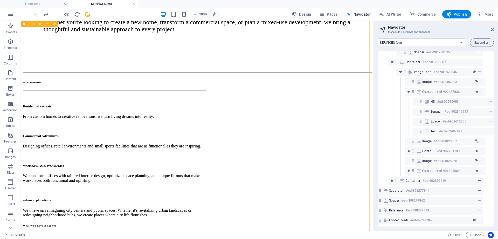
scroll to position [185, 0]
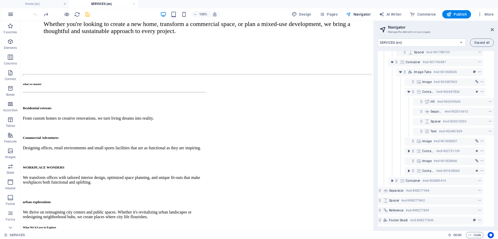
click at [9, 16] on icon "button" at bounding box center [11, 14] width 6 height 6
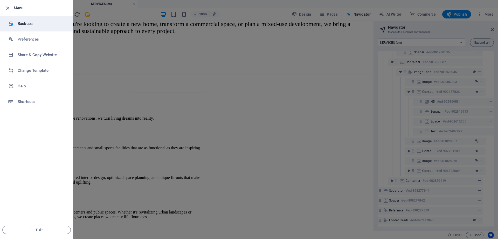
click at [28, 23] on h6 "Backups" at bounding box center [42, 24] width 48 height 6
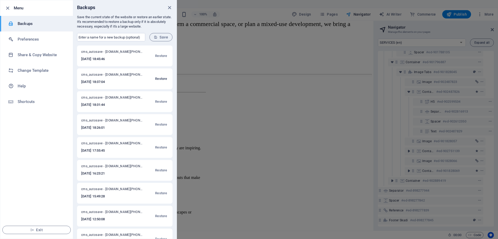
click at [162, 77] on span "Restore" at bounding box center [161, 79] width 12 height 6
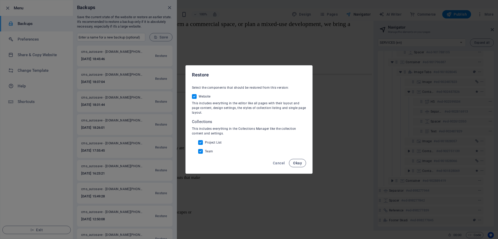
click at [301, 165] on span "Okay" at bounding box center [297, 163] width 9 height 4
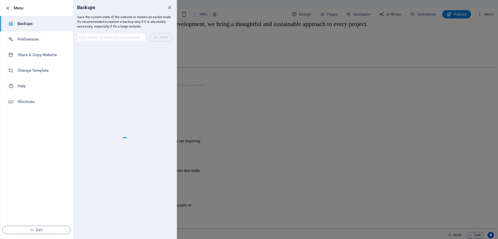
scroll to position [190, 0]
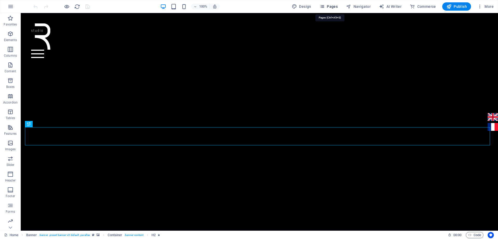
click at [330, 5] on span "Pages" at bounding box center [329, 6] width 18 height 5
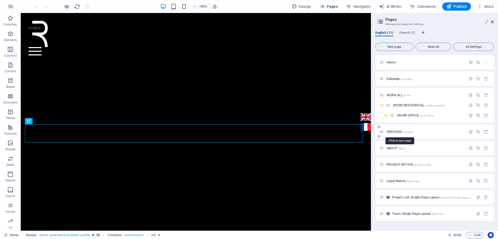
click at [406, 133] on span "/services" at bounding box center [408, 131] width 10 height 3
click at [406, 133] on div "SERVICES /services" at bounding box center [435, 131] width 119 height 14
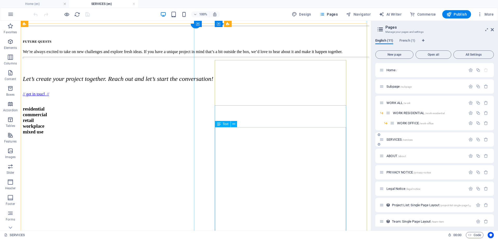
scroll to position [353, 0]
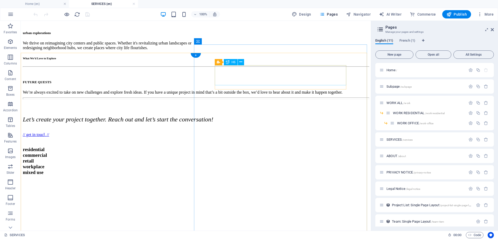
click at [357, 15] on span "Navigator" at bounding box center [358, 14] width 25 height 5
select select "16957884-en"
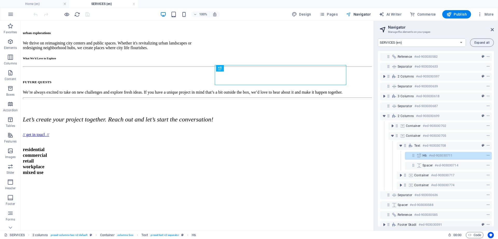
scroll to position [354, 0]
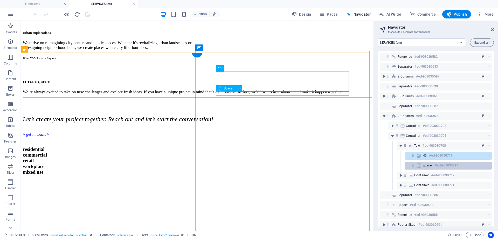
click at [423, 165] on span "Spacer" at bounding box center [428, 165] width 10 height 4
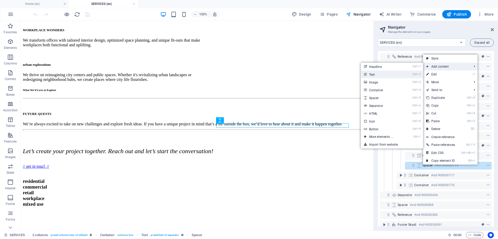
click at [404, 71] on li "Ctrl 2 Text" at bounding box center [392, 74] width 62 height 8
click at [403, 73] on link "Ctrl 2 Text" at bounding box center [382, 74] width 43 height 8
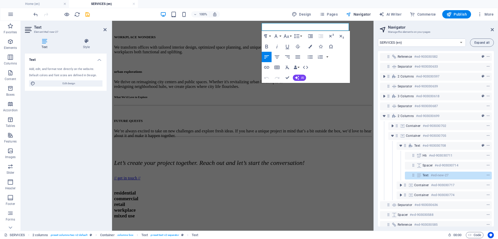
scroll to position [384, 0]
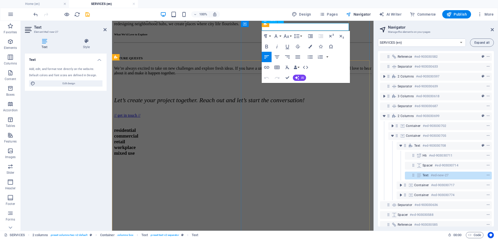
click at [422, 175] on icon at bounding box center [420, 175] width 6 height 4
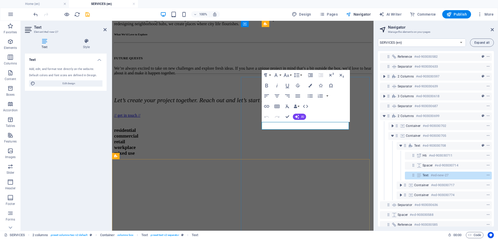
scroll to position [286, 0]
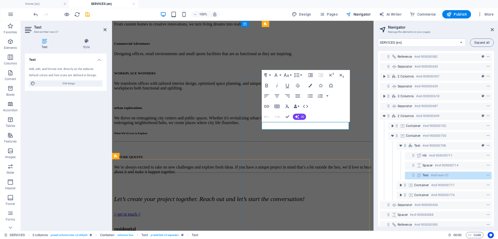
click at [422, 175] on icon at bounding box center [420, 175] width 6 height 4
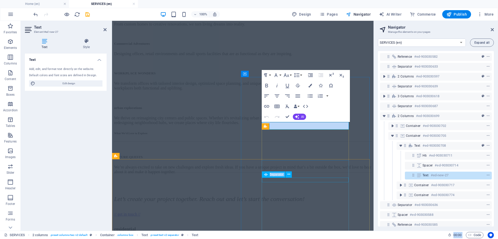
scroll to position [241, 0]
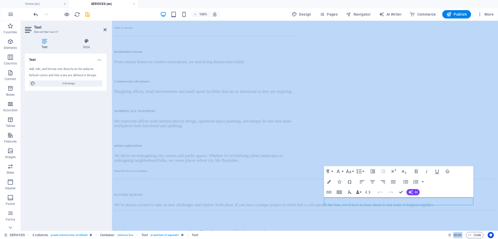
click at [34, 17] on icon "undo" at bounding box center [36, 14] width 6 height 6
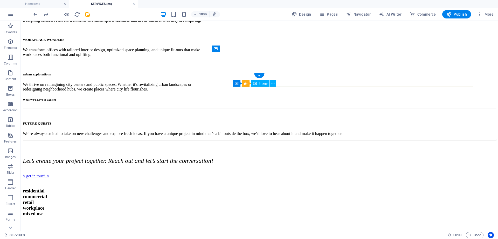
scroll to position [302, 0]
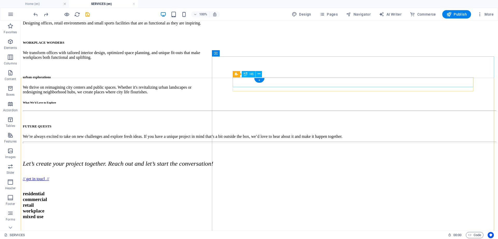
click at [357, 15] on span "Navigator" at bounding box center [358, 14] width 25 height 5
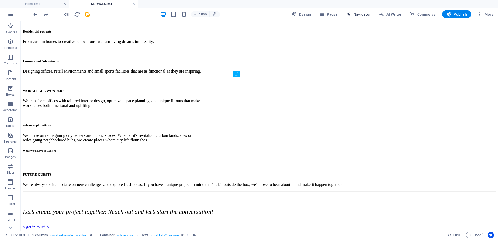
select select "16957884-en"
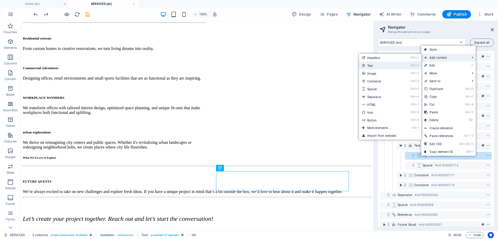
click at [374, 67] on link "Ctrl 2 Text" at bounding box center [380, 66] width 43 height 8
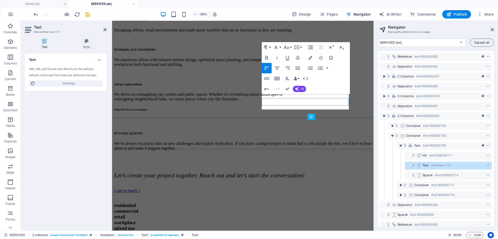
scroll to position [305, 0]
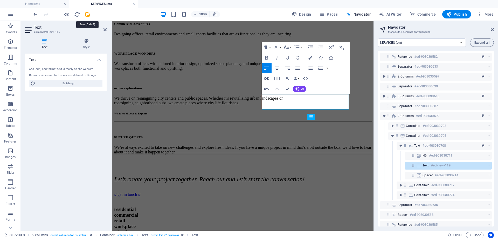
click at [85, 14] on icon "save" at bounding box center [88, 14] width 6 height 6
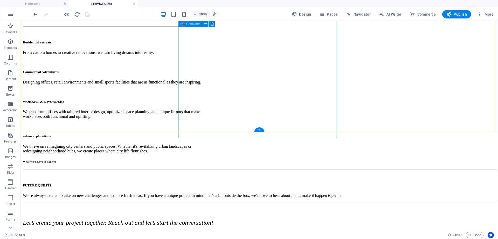
scroll to position [240, 0]
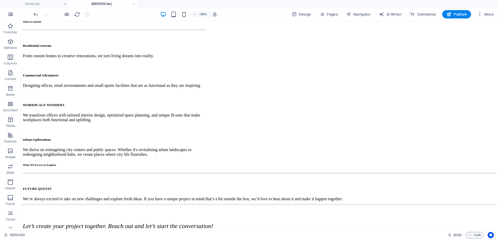
click at [12, 14] on icon "button" at bounding box center [11, 14] width 6 height 6
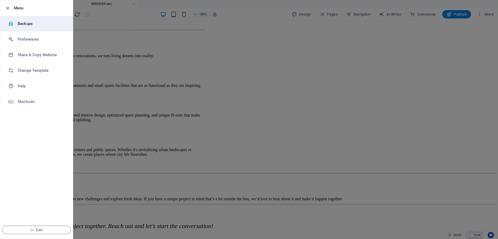
click at [24, 26] on h6 "Backups" at bounding box center [42, 24] width 48 height 6
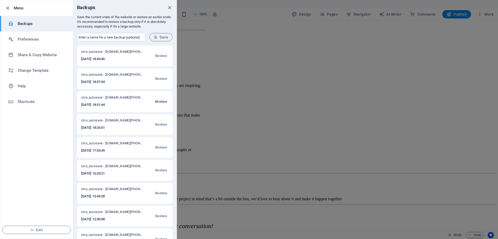
click at [161, 102] on span "Restore" at bounding box center [161, 101] width 12 height 6
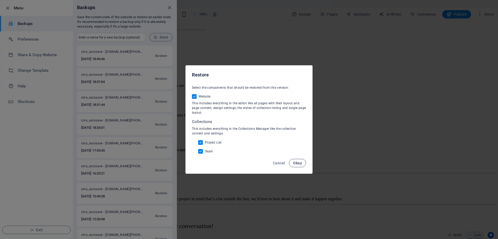
click at [300, 161] on span "Okay" at bounding box center [297, 163] width 9 height 4
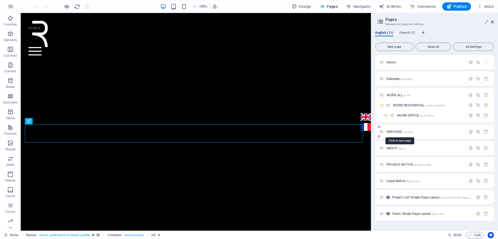
click at [399, 132] on span "SERVICES /services" at bounding box center [400, 132] width 26 height 4
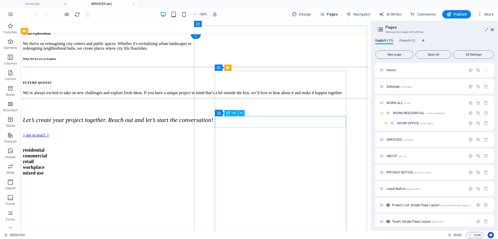
scroll to position [349, 0]
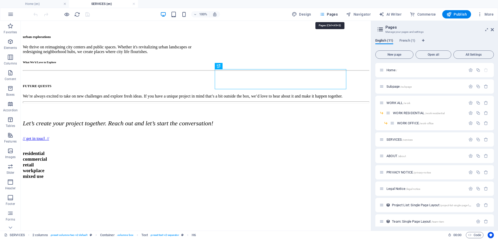
click at [336, 14] on span "Pages" at bounding box center [329, 14] width 18 height 5
click at [357, 14] on span "Navigator" at bounding box center [358, 14] width 25 height 5
select select "16957954-en"
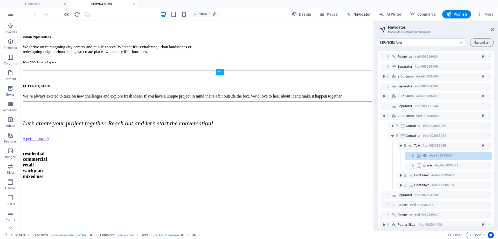
scroll to position [350, 0]
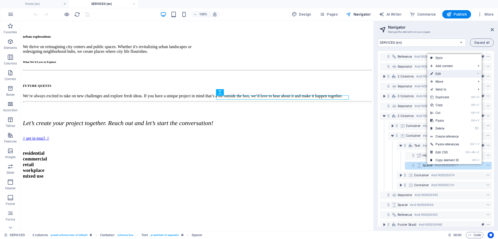
click at [450, 73] on link "⏎ Edit" at bounding box center [444, 74] width 35 height 8
select select "rem"
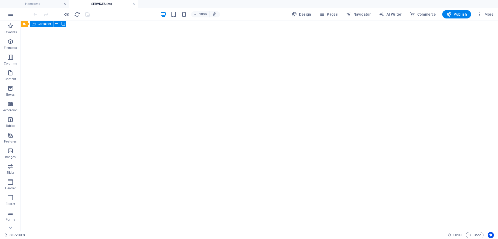
scroll to position [749, 0]
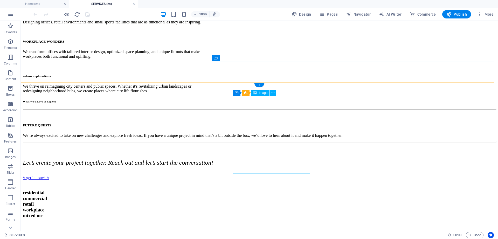
scroll to position [295, 0]
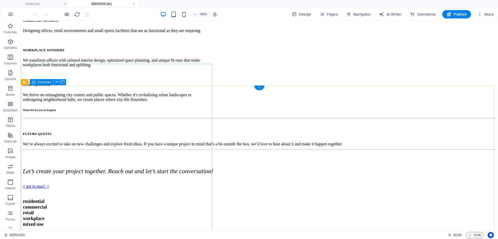
select select "px"
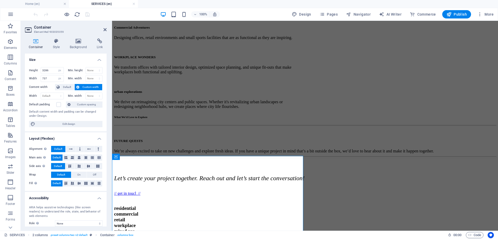
scroll to position [241, 0]
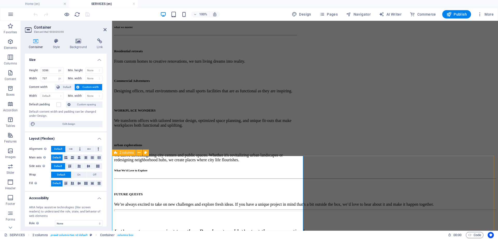
click at [114, 152] on icon at bounding box center [115, 152] width 3 height 6
select select "px"
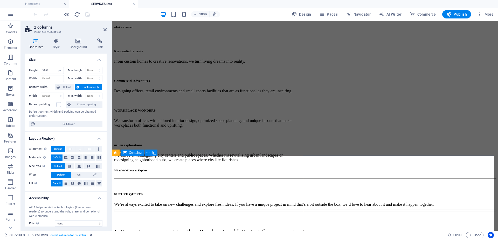
select select "px"
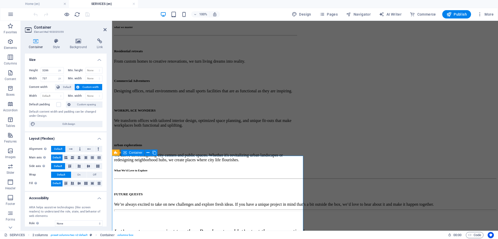
click at [135, 151] on span "Container" at bounding box center [135, 152] width 13 height 3
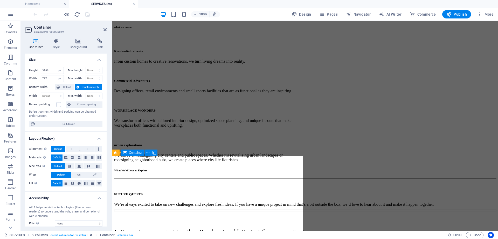
click at [135, 151] on span "Container" at bounding box center [135, 152] width 13 height 3
click at [117, 155] on icon at bounding box center [115, 152] width 3 height 6
select select "px"
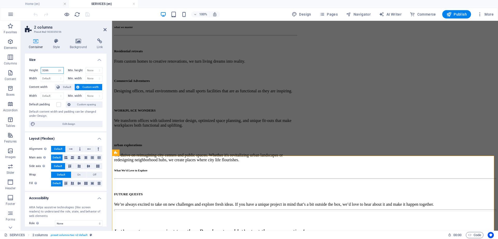
click at [52, 69] on input "3286" at bounding box center [52, 70] width 23 height 6
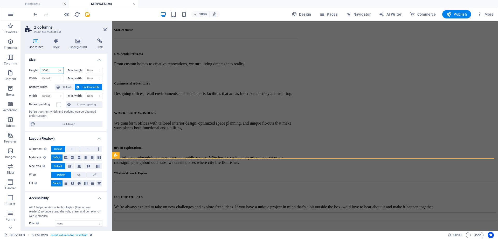
type input "3500"
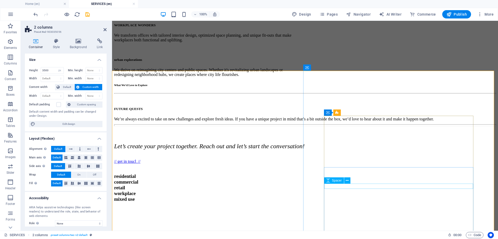
scroll to position [326, 0]
click at [359, 15] on span "Navigator" at bounding box center [358, 14] width 25 height 5
select select "16957954-en"
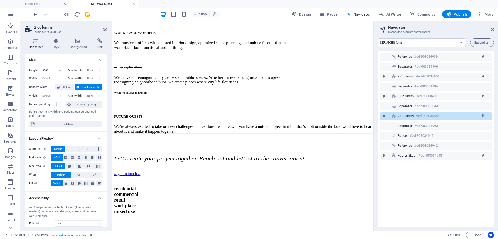
scroll to position [402, 0]
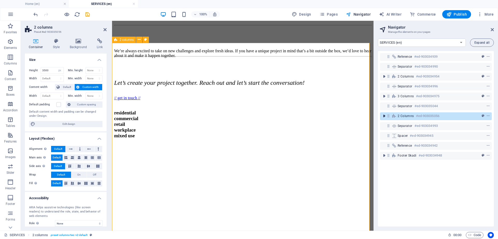
click at [385, 117] on icon "toggle-expand" at bounding box center [384, 115] width 5 height 5
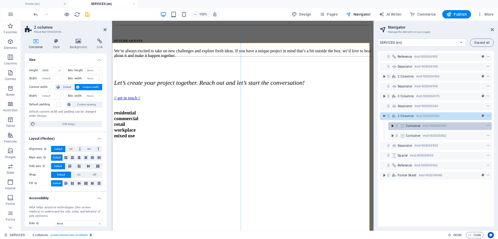
click at [393, 125] on icon "toggle-expand" at bounding box center [392, 125] width 5 height 5
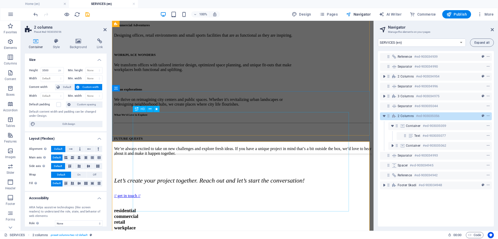
scroll to position [305, 0]
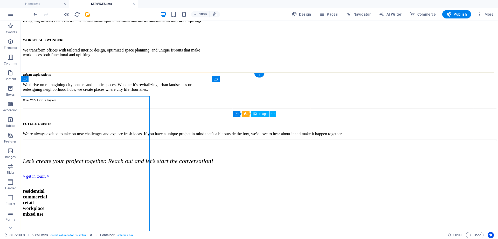
scroll to position [298, 0]
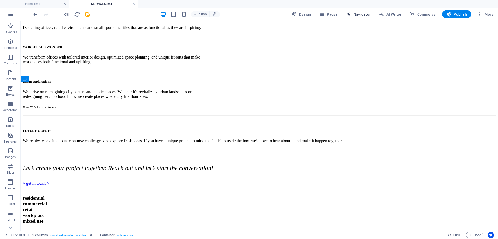
click at [361, 12] on span "Navigator" at bounding box center [358, 14] width 25 height 5
select select "16957954-en"
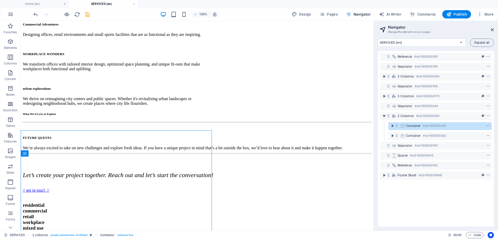
scroll to position [250, 0]
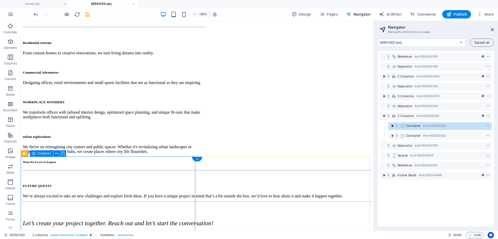
click at [393, 125] on icon "toggle-expand" at bounding box center [392, 125] width 5 height 5
click at [392, 127] on icon "toggle-expand" at bounding box center [392, 125] width 5 height 5
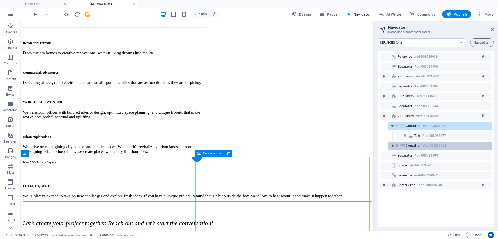
click at [392, 145] on icon "toggle-expand" at bounding box center [392, 145] width 5 height 5
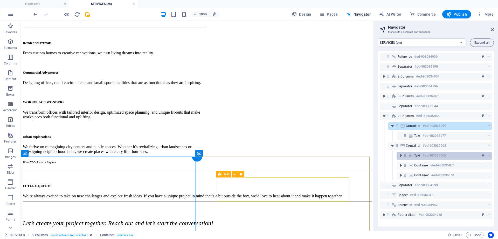
click at [488, 155] on icon "context-menu" at bounding box center [489, 155] width 4 height 4
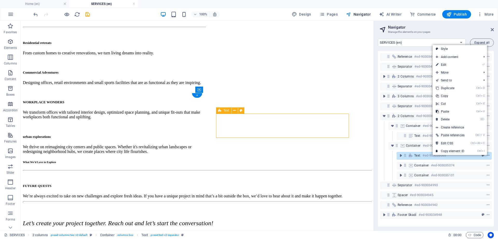
scroll to position [313, 0]
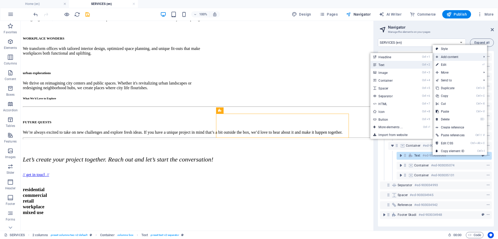
click at [396, 62] on link "Ctrl 2 Text" at bounding box center [391, 65] width 43 height 8
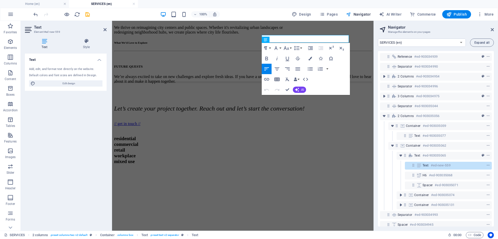
scroll to position [356, 0]
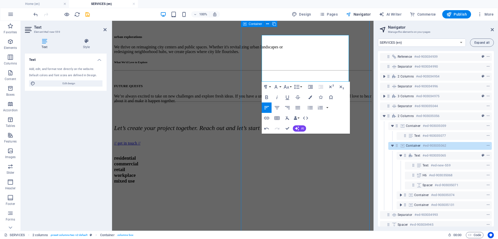
scroll to position [392, 0]
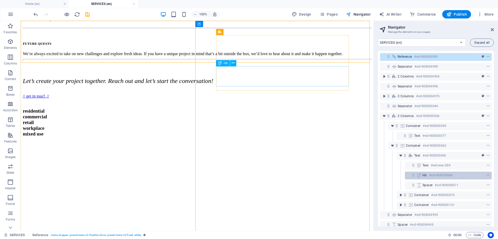
drag, startPoint x: 419, startPoint y: 165, endPoint x: 420, endPoint y: 172, distance: 7.3
click at [420, 172] on div "Reference #ed-903034939 Separator #ed-903034990 2 columns #ed-903034954 Separat…" at bounding box center [436, 138] width 116 height 175
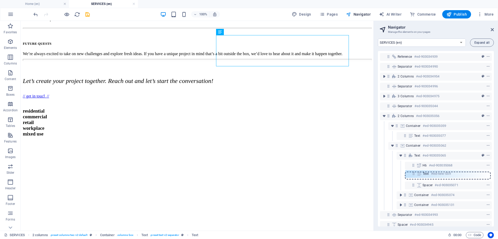
drag, startPoint x: 414, startPoint y: 166, endPoint x: 414, endPoint y: 176, distance: 9.9
click at [414, 176] on div "Reference #ed-903034939 Separator #ed-903034990 2 columns #ed-903034954 Separat…" at bounding box center [436, 138] width 116 height 175
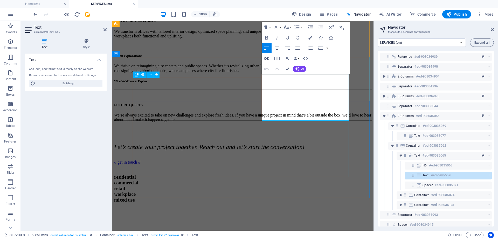
scroll to position [336, 0]
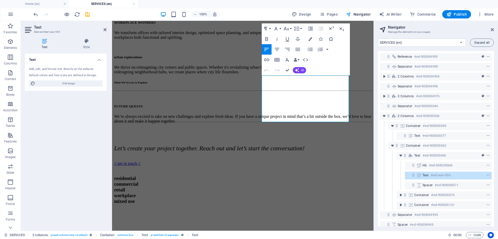
click at [495, 30] on aside "Navigator Manage the elements on your pages Home (en) Subpage (en) WORK ALL (en…" at bounding box center [436, 125] width 125 height 209
click at [492, 30] on icon at bounding box center [492, 30] width 3 height 4
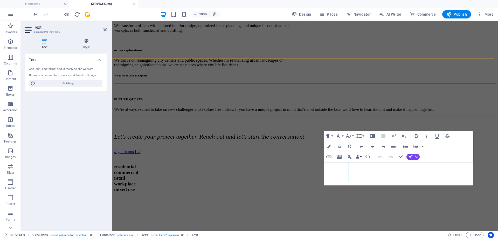
scroll to position [276, 0]
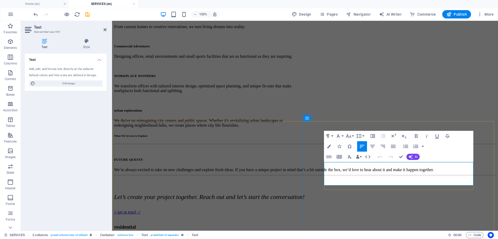
drag, startPoint x: 351, startPoint y: 182, endPoint x: 379, endPoint y: 175, distance: 28.5
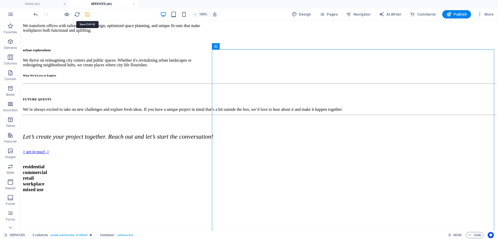
click at [87, 14] on icon "save" at bounding box center [88, 14] width 6 height 6
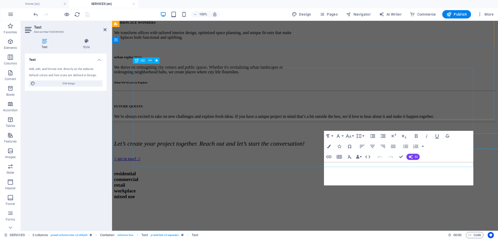
scroll to position [276, 0]
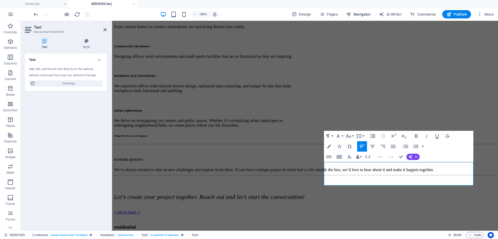
click at [366, 12] on span "Navigator" at bounding box center [358, 14] width 25 height 5
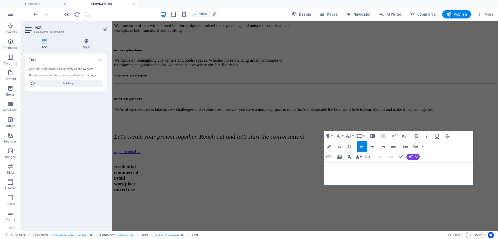
select select "16957954-en"
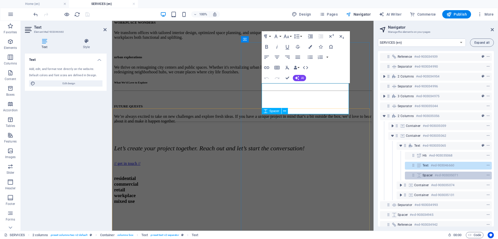
click at [425, 175] on span "Spacer" at bounding box center [428, 175] width 10 height 4
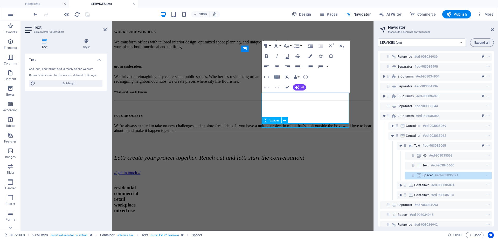
scroll to position [272, 0]
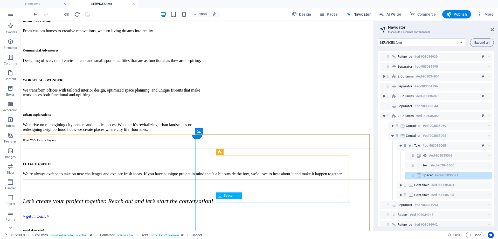
click at [413, 176] on icon at bounding box center [413, 175] width 4 height 4
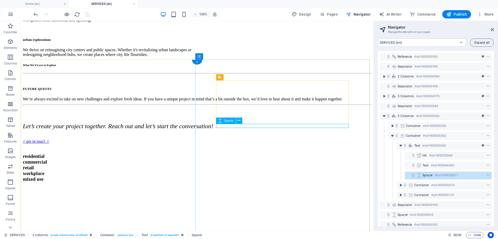
click at [413, 176] on icon at bounding box center [413, 175] width 4 height 4
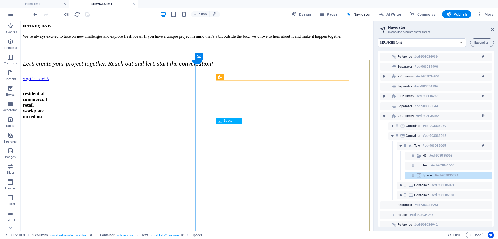
select select "rem"
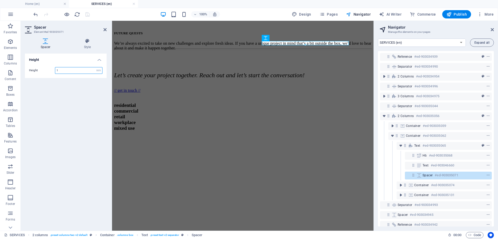
click at [67, 73] on input "1" at bounding box center [78, 70] width 47 height 6
type input "5"
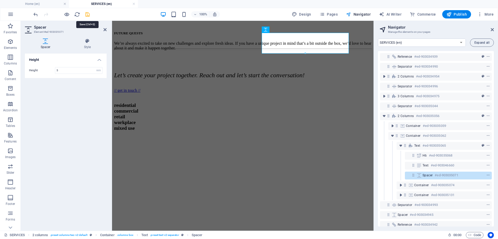
click at [89, 15] on icon "save" at bounding box center [88, 14] width 6 height 6
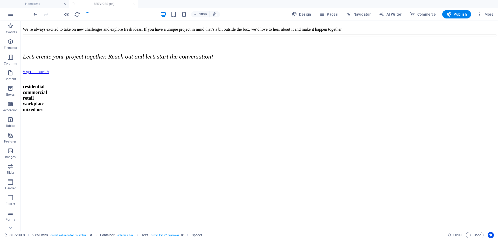
scroll to position [227, 0]
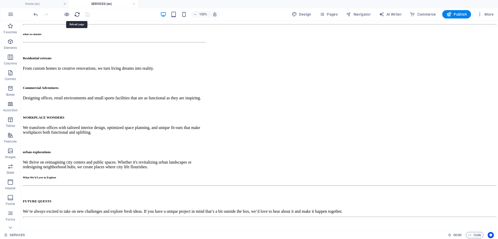
click at [77, 16] on icon "reload" at bounding box center [77, 14] width 6 height 6
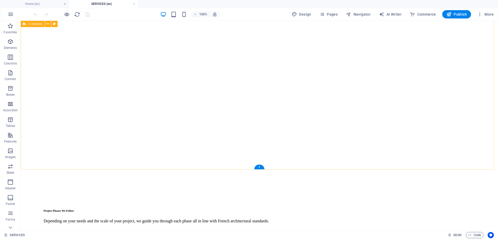
scroll to position [1113, 0]
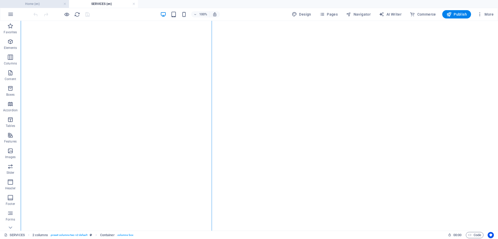
click at [51, 3] on h4 "Home (en)" at bounding box center [34, 4] width 69 height 6
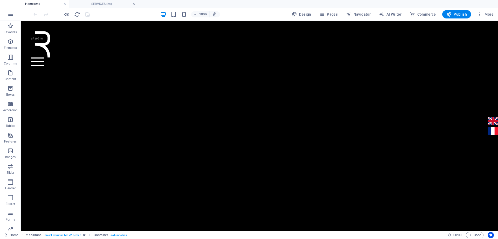
scroll to position [0, 0]
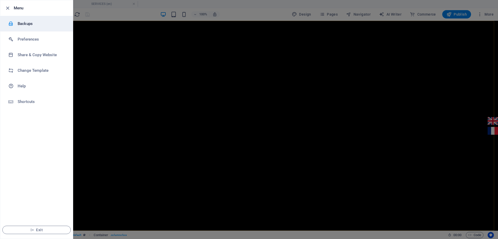
click at [17, 25] on div at bounding box center [12, 23] width 9 height 5
